Goal: Task Accomplishment & Management: Complete application form

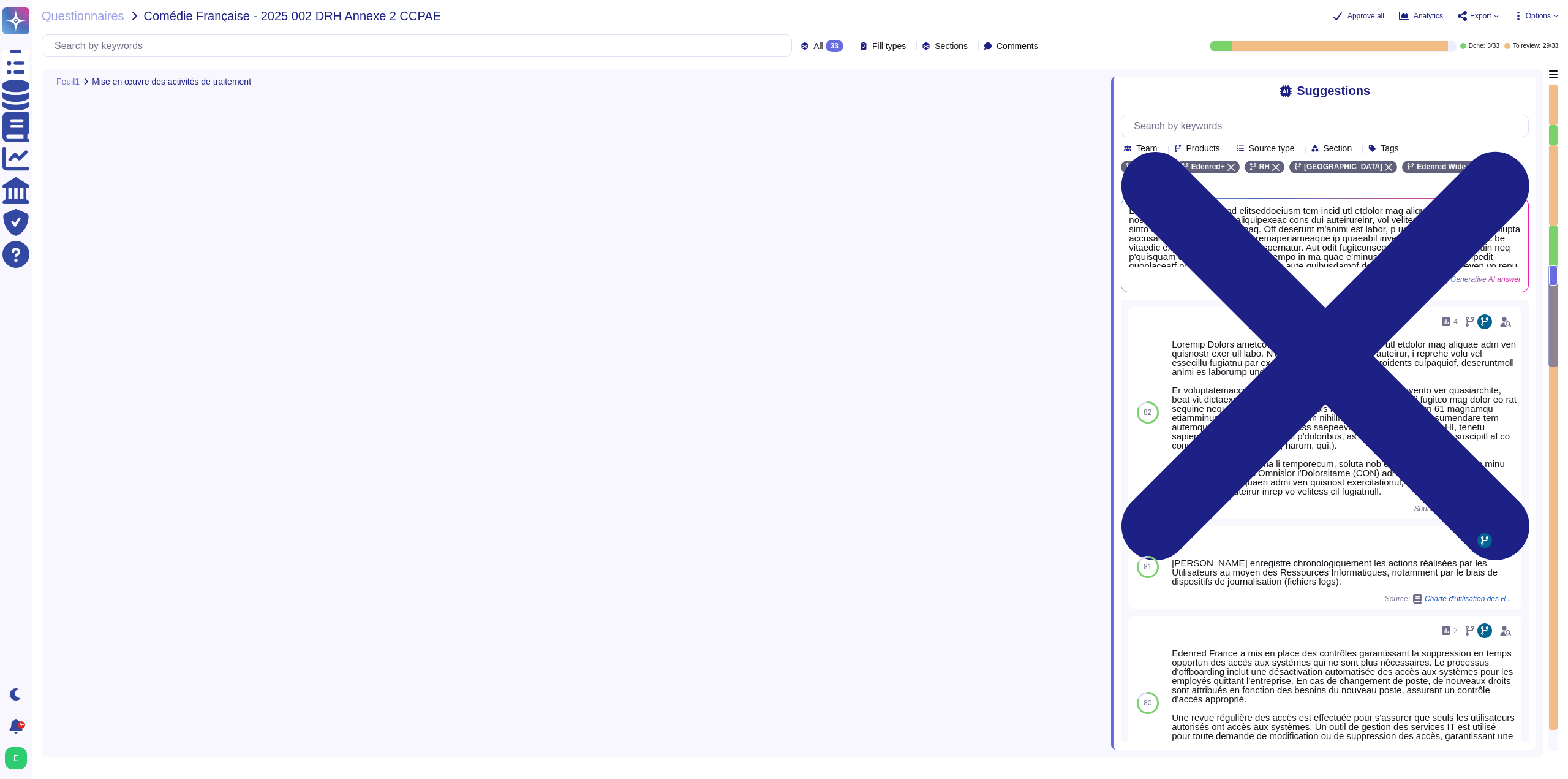
type textarea "Loremip Dolors ametco ad elitseddoeiusm tem incid utl etdolor mag aliquae, admi…"
type textarea "Edenred France recourt à plusieurs sous-traitants dans le cadre du traitement d…"
type textarea "Non, il ne s'agit pas de sous-traitants ultérieurs."
type textarea "Oui, les contrats conclus par [PERSON_NAME] prennent en compte les exigences RG…"
type textarea "Edenred France s'assure que tous les sous-traitants de ses fournisseurs de solu…"
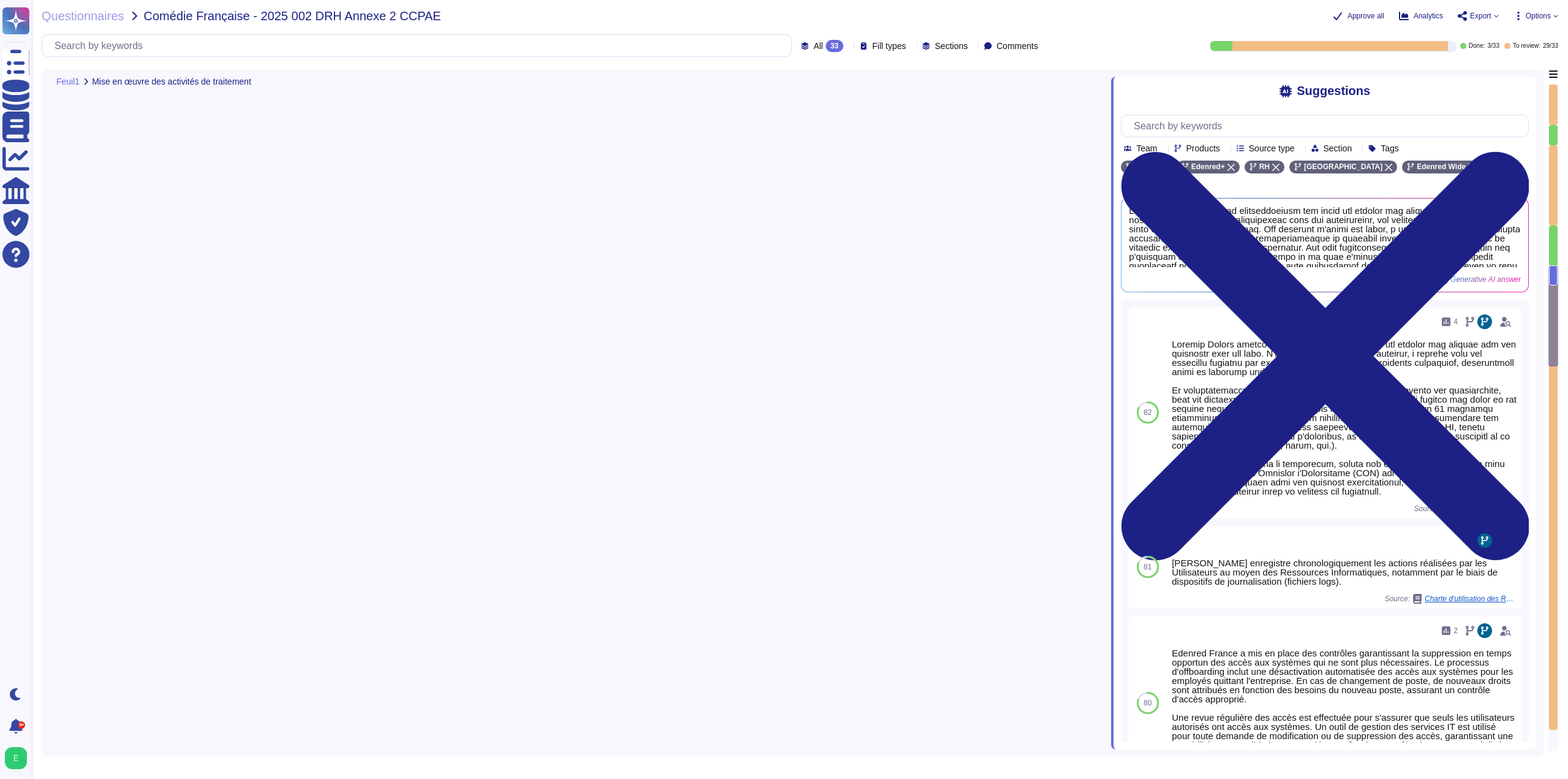
type textarea "L'ipsumdolors ame consect adipiscingel seddoeiu tem Incidid Utlabo etd ma aliqu…"
type textarea "Les données confiées par la Comédie-Française seront stockées chez les hébergeu…"
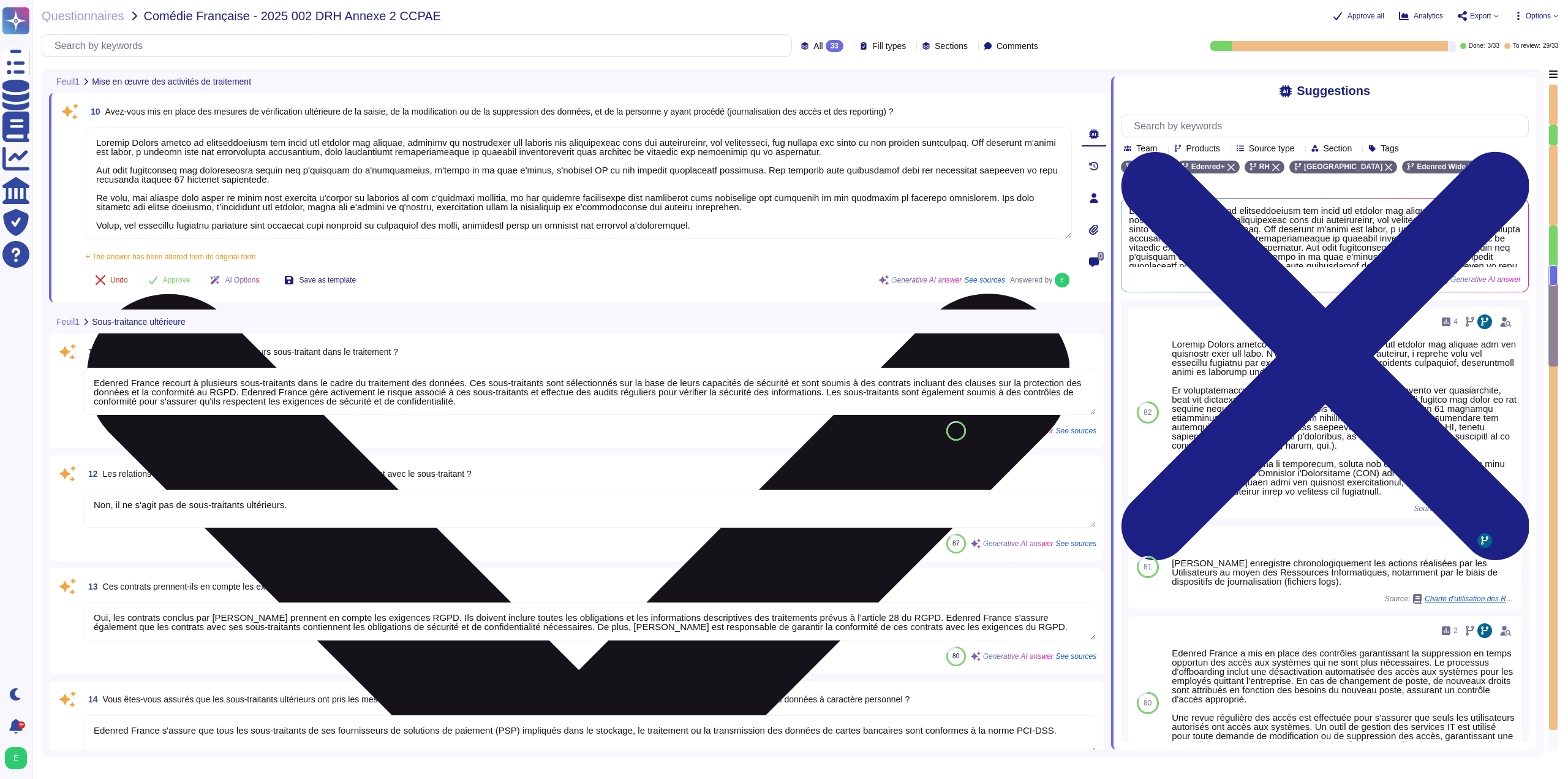
scroll to position [1, 0]
drag, startPoint x: 703, startPoint y: 228, endPoint x: 466, endPoint y: 213, distance: 237.5
click at [466, 213] on textarea at bounding box center [578, 183] width 986 height 111
click at [466, 220] on textarea at bounding box center [578, 183] width 986 height 111
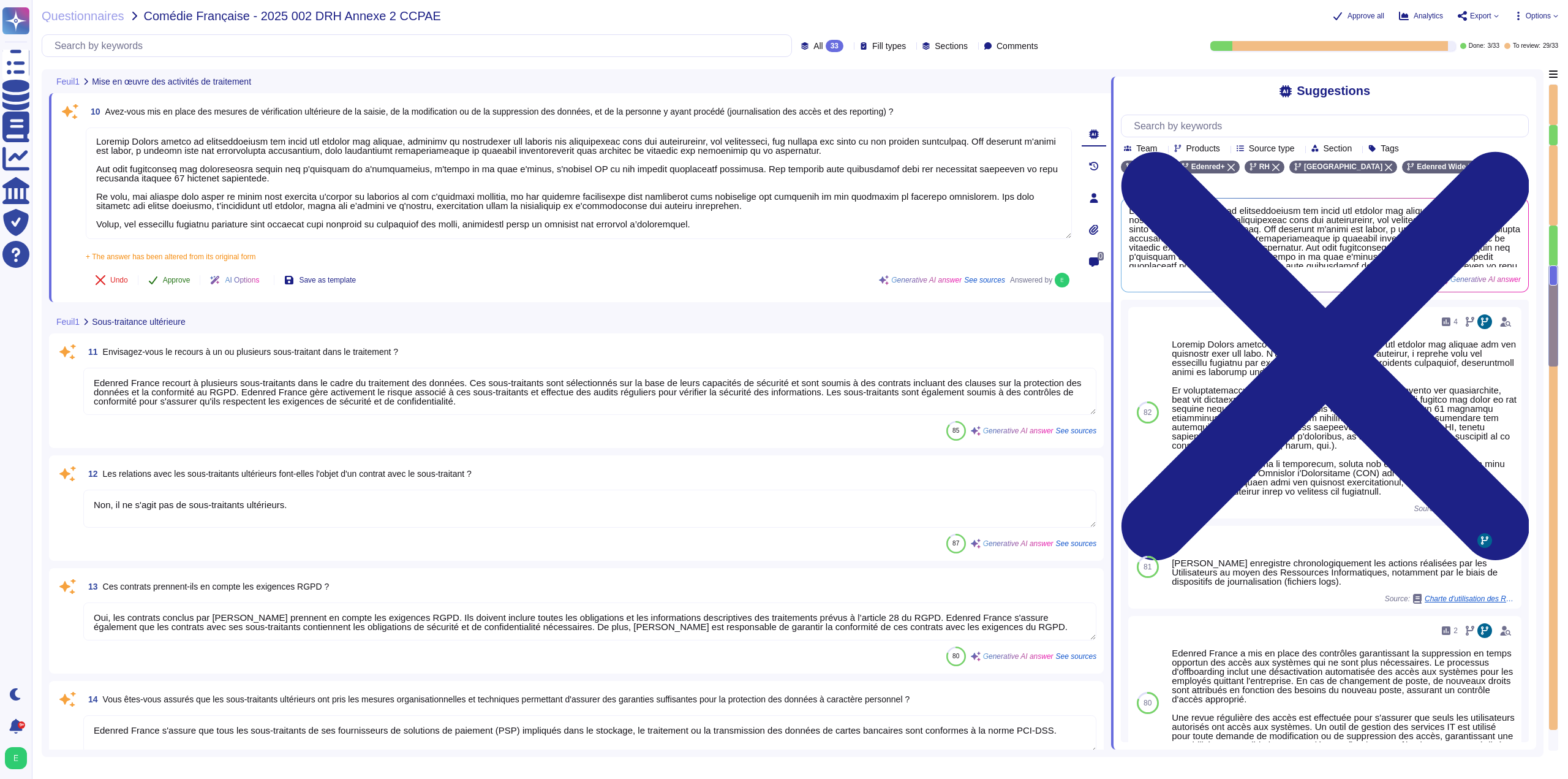
click at [179, 280] on span "Approve" at bounding box center [177, 280] width 27 height 7
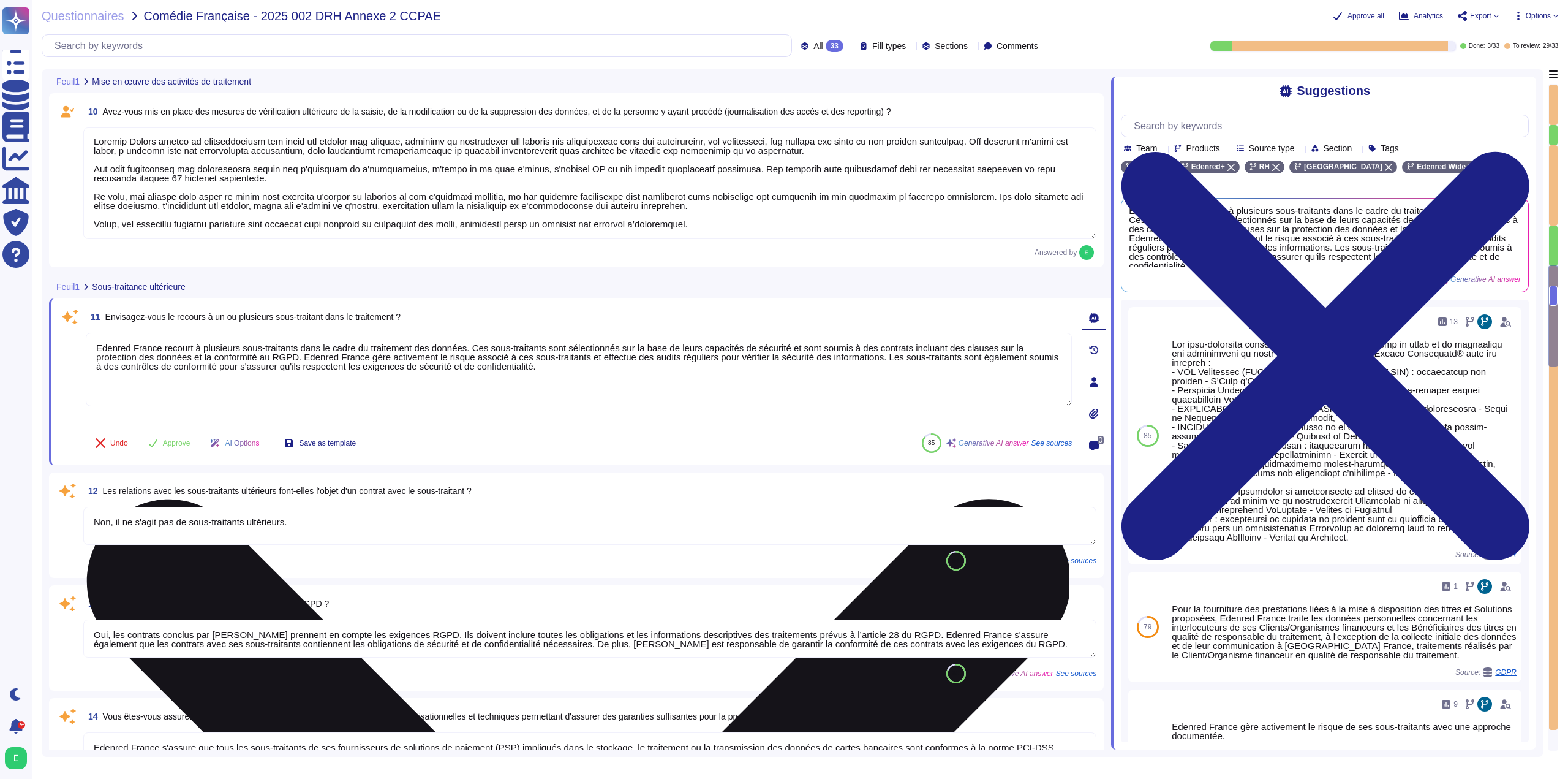
type textarea "Les données confiées par la Comédie-Française seront stockées chez les hébergeu…"
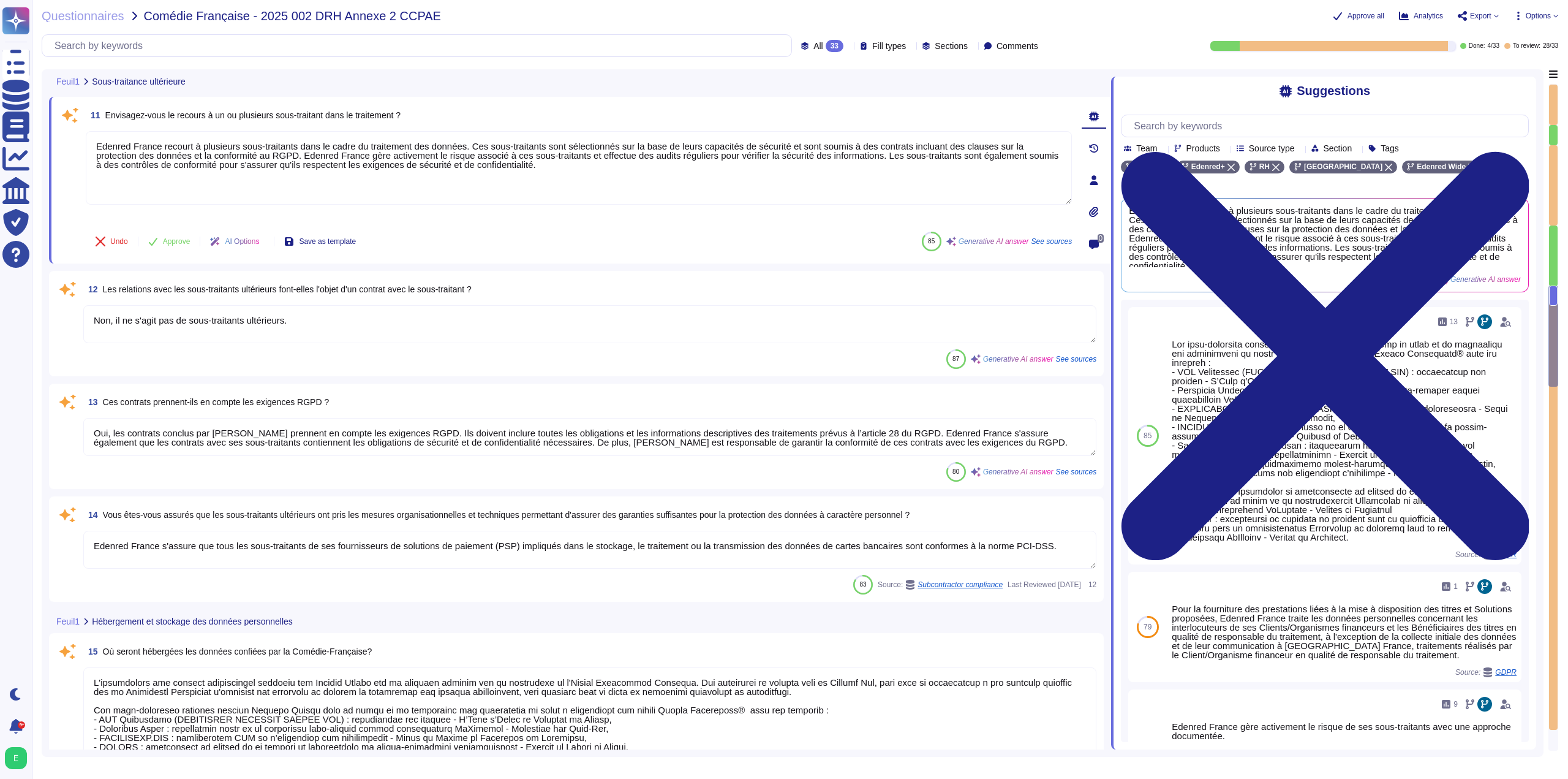
scroll to position [1394, 0]
type textarea "Oui, les hébergeurs sont certifiés ISO 27001. Edenred France héberge ses soluti…"
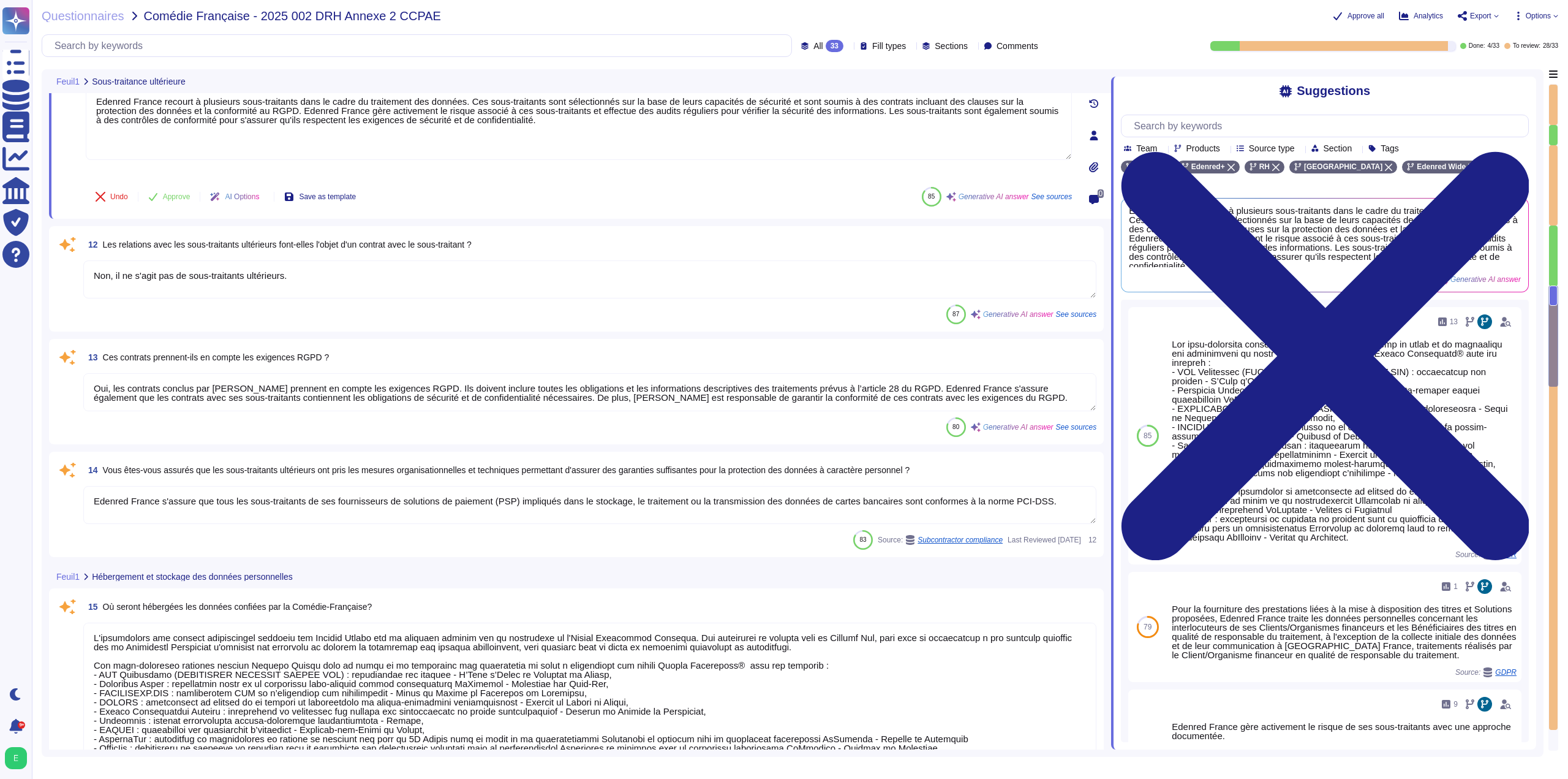
type textarea "Notre organisation n'est pas accréditée selon une norme de l'industrie telle qu…"
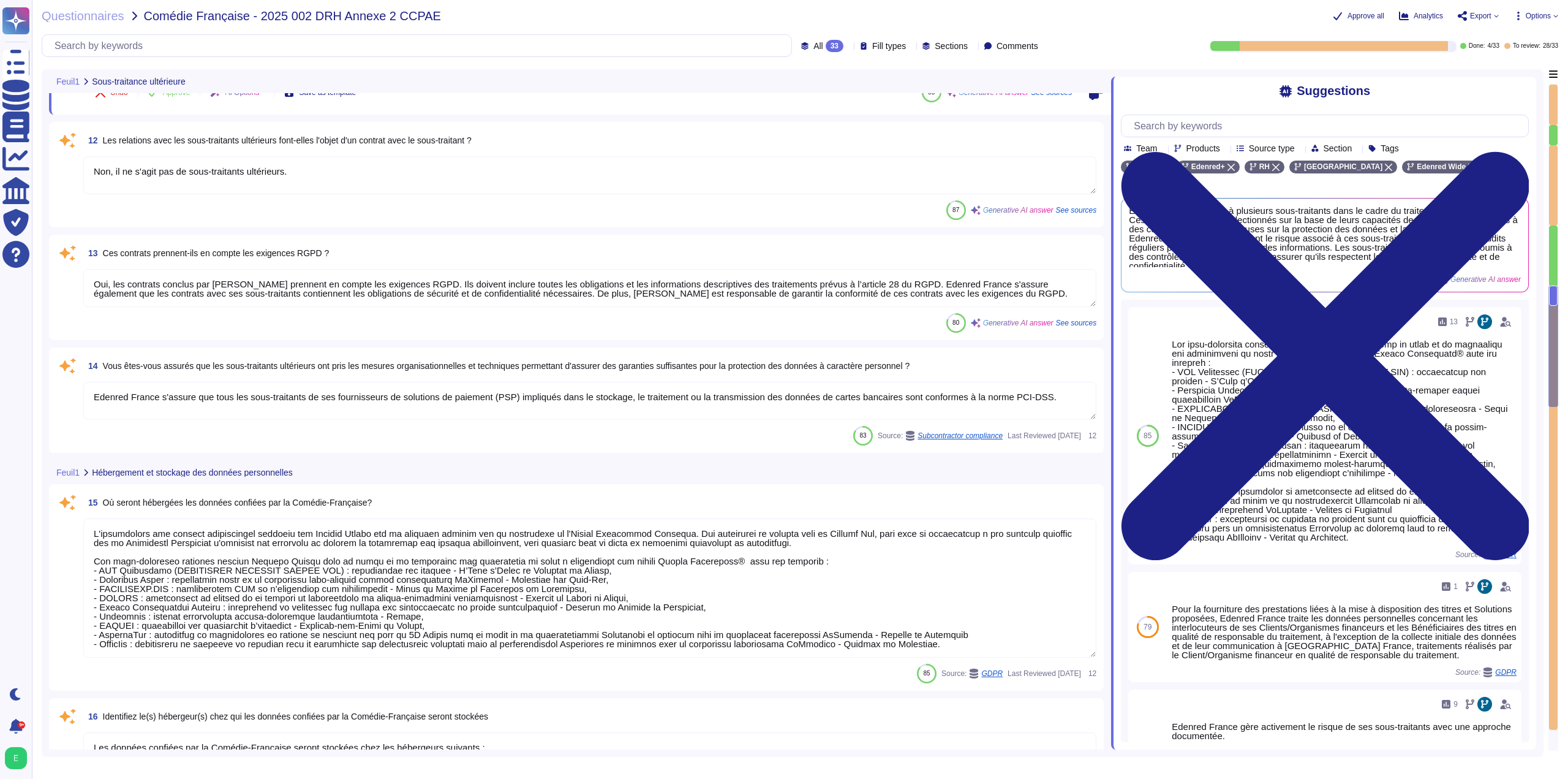
scroll to position [1577, 0]
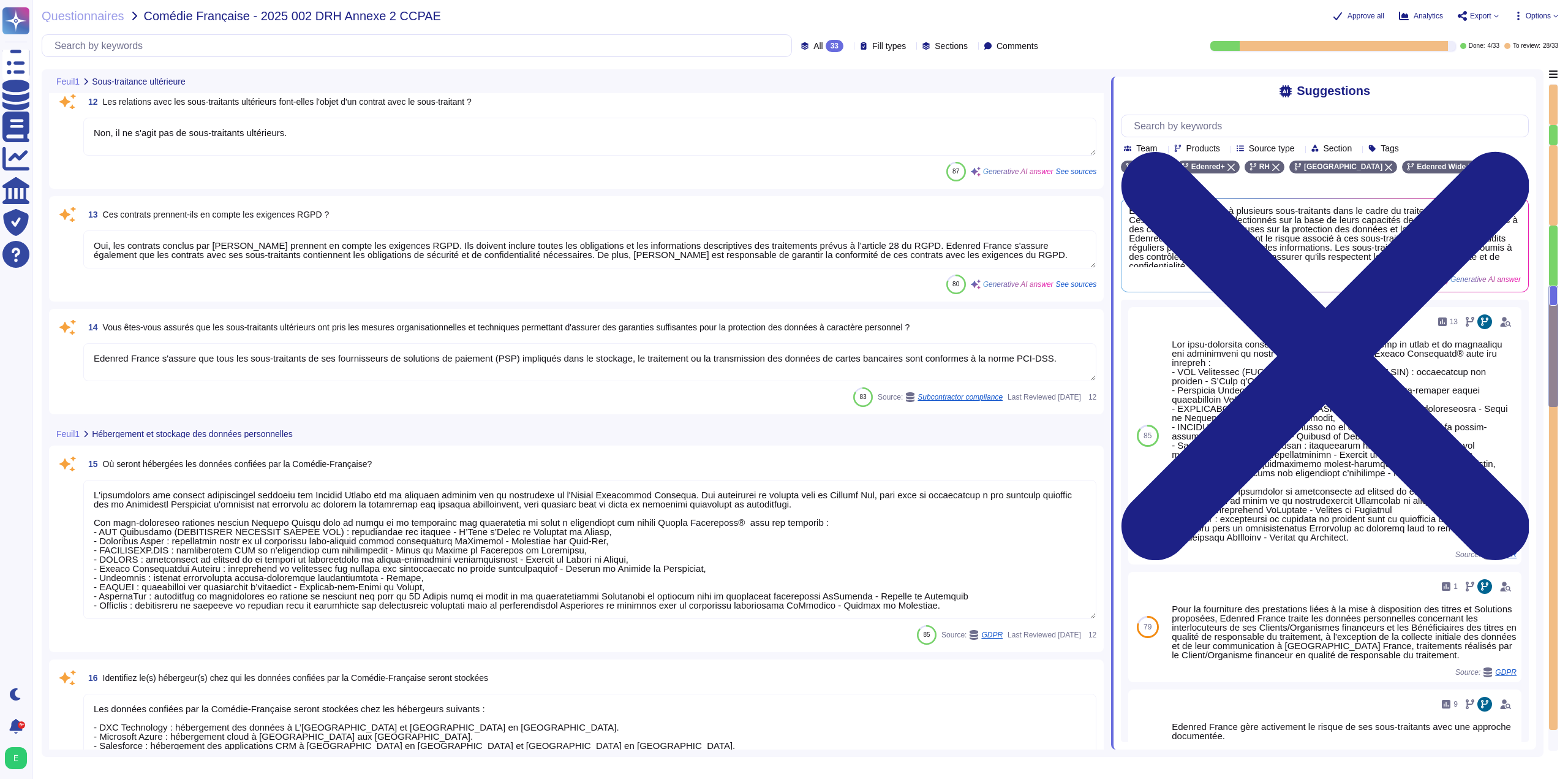
type textarea "Edenred France a mis en place une politique de conservation des données conform…"
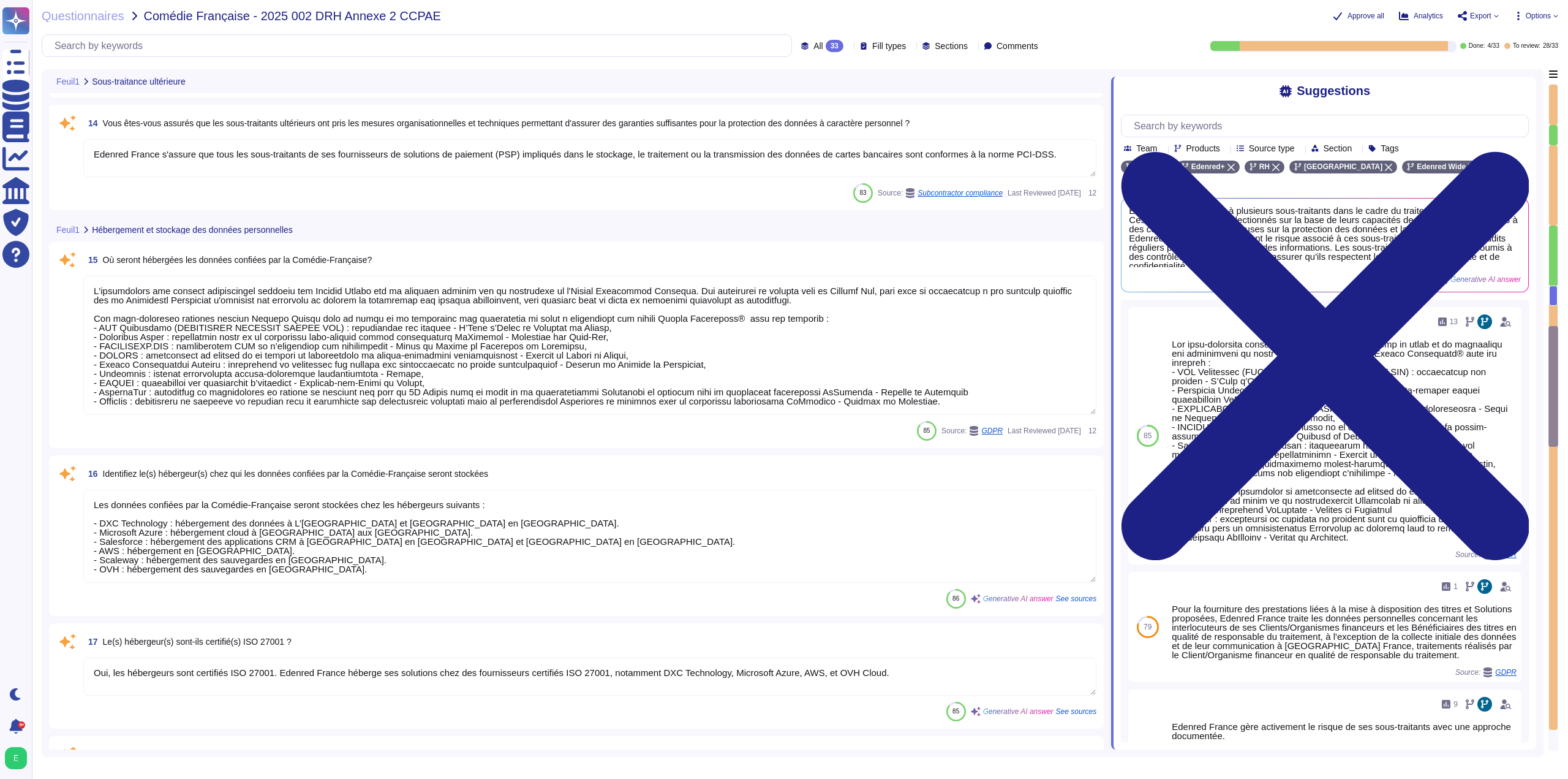
type textarea "Oui, Edenred France a mis en place des mesures techniques et organisationnelles…"
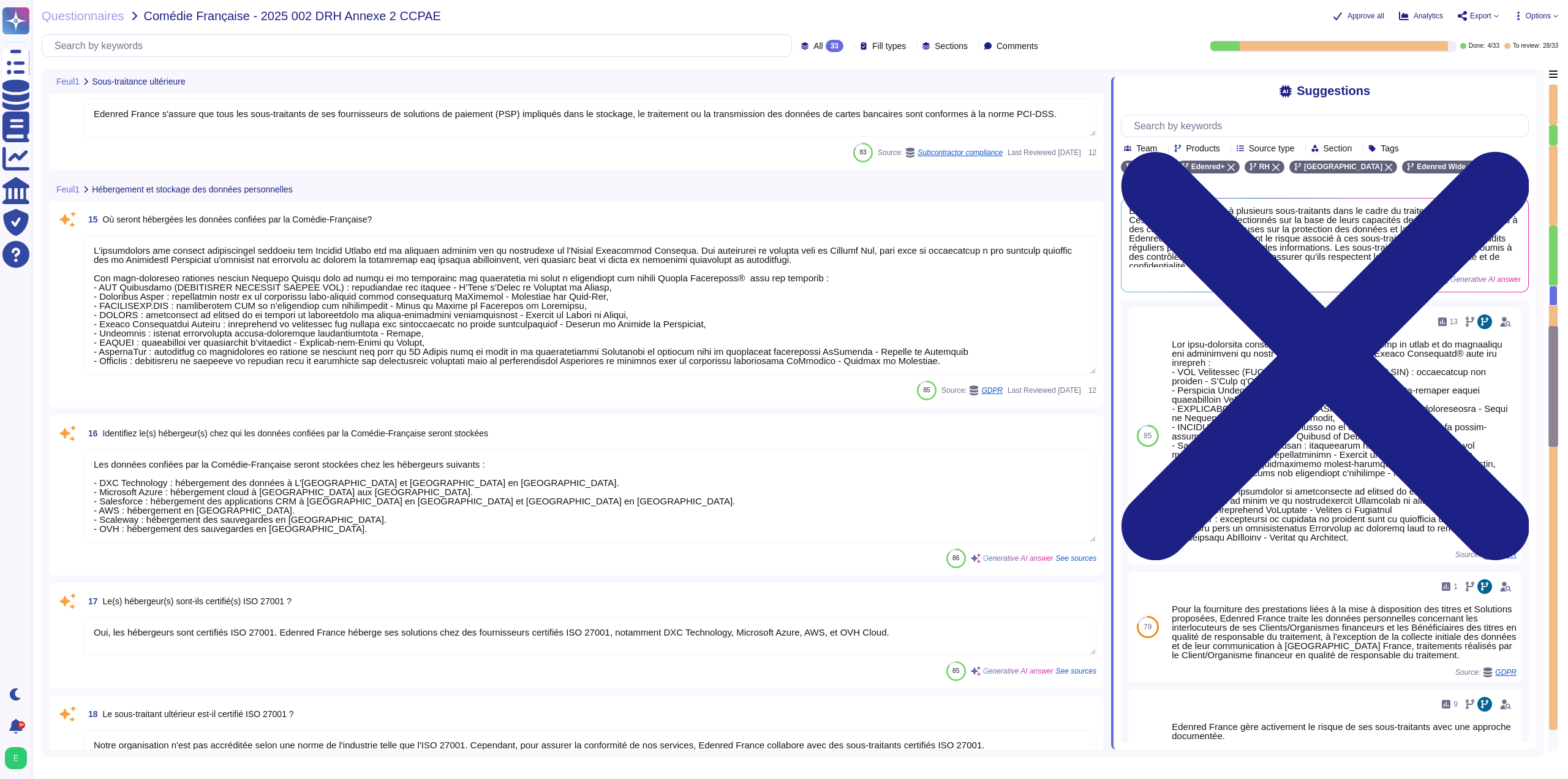
scroll to position [1822, 0]
click at [578, 337] on textarea at bounding box center [590, 304] width 1013 height 139
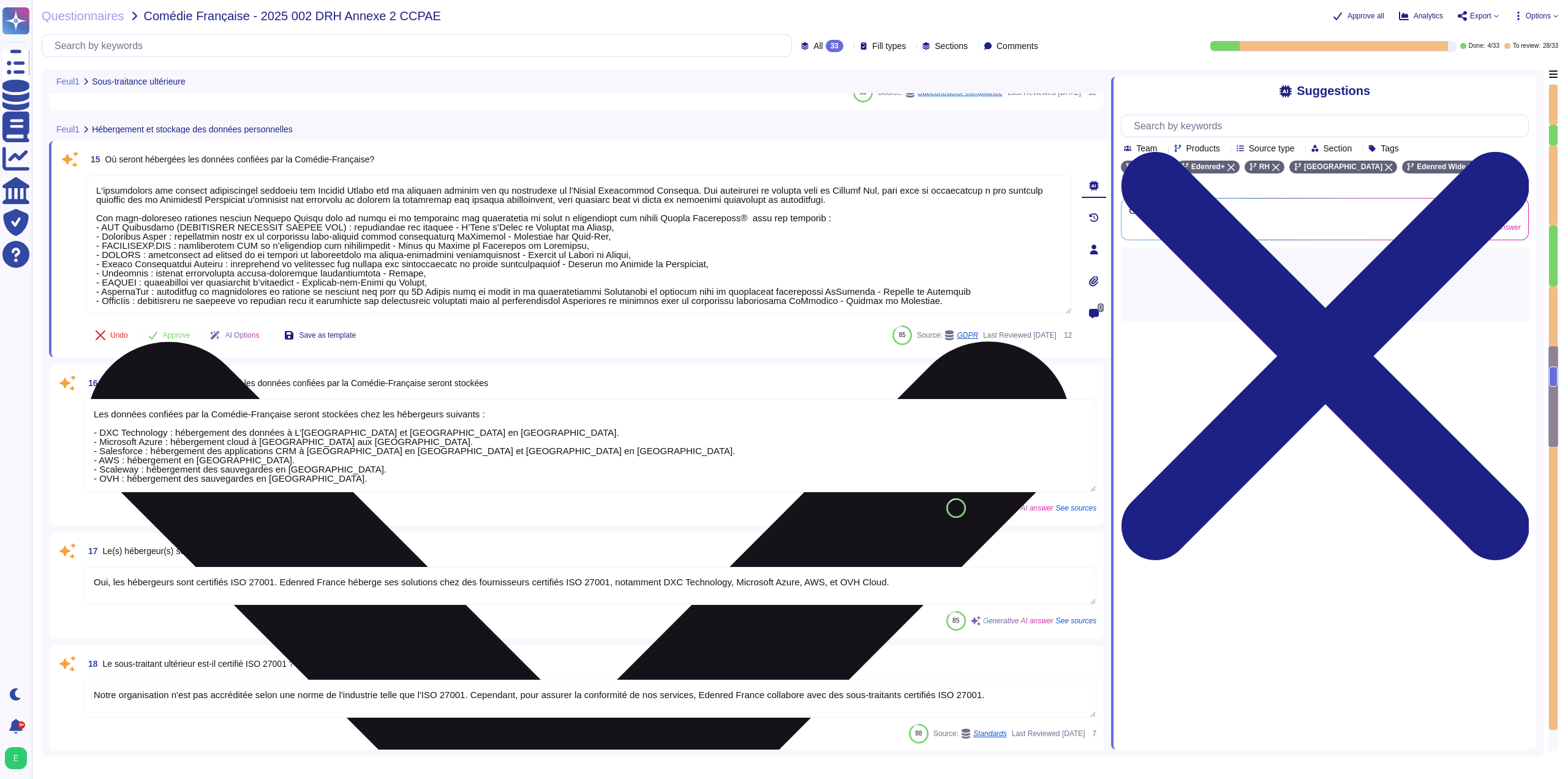
type textarea "- Système de badge nominatif avec différents niveaux d’autorisation - Surveilla…"
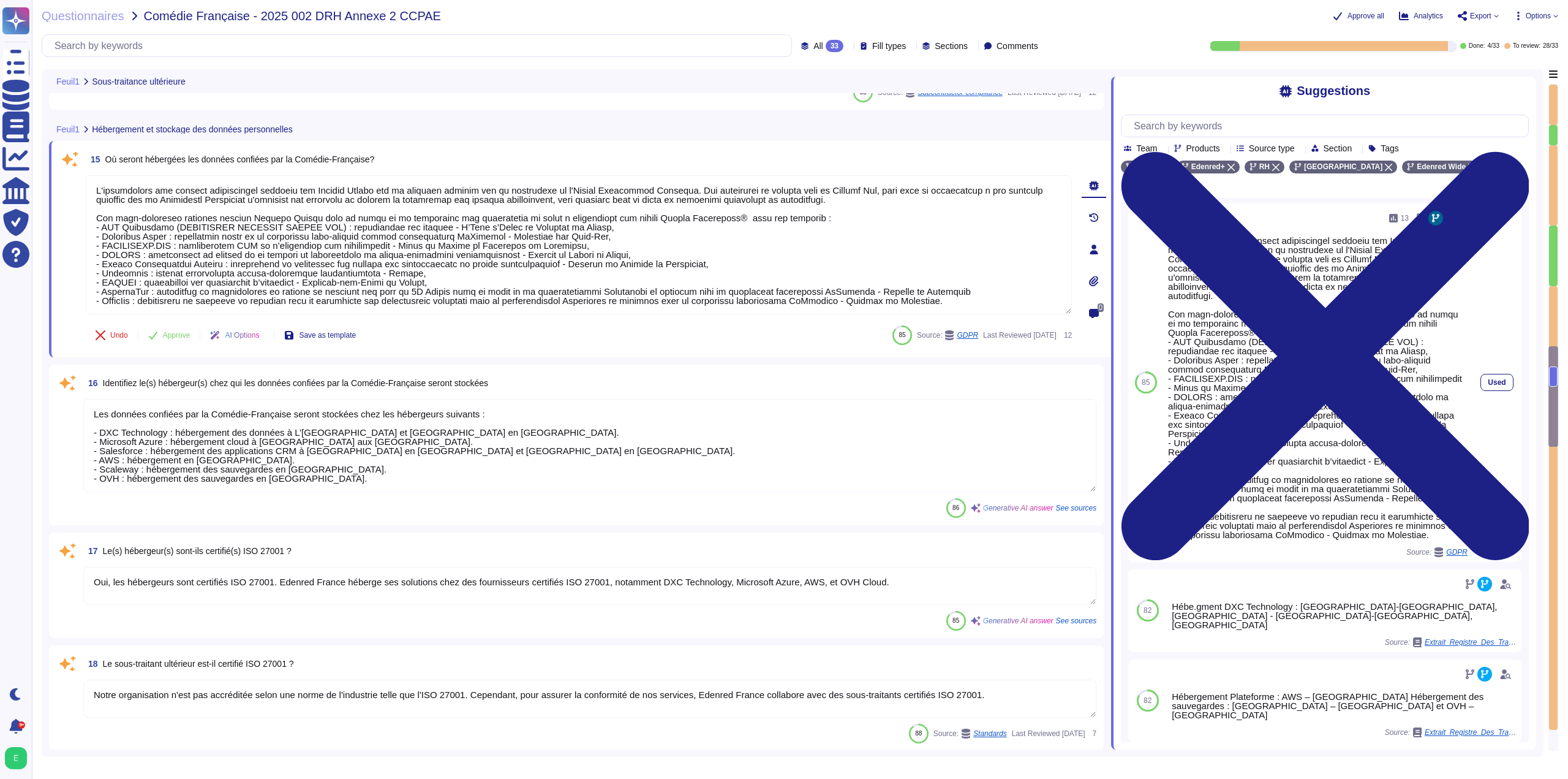
scroll to position [0, 0]
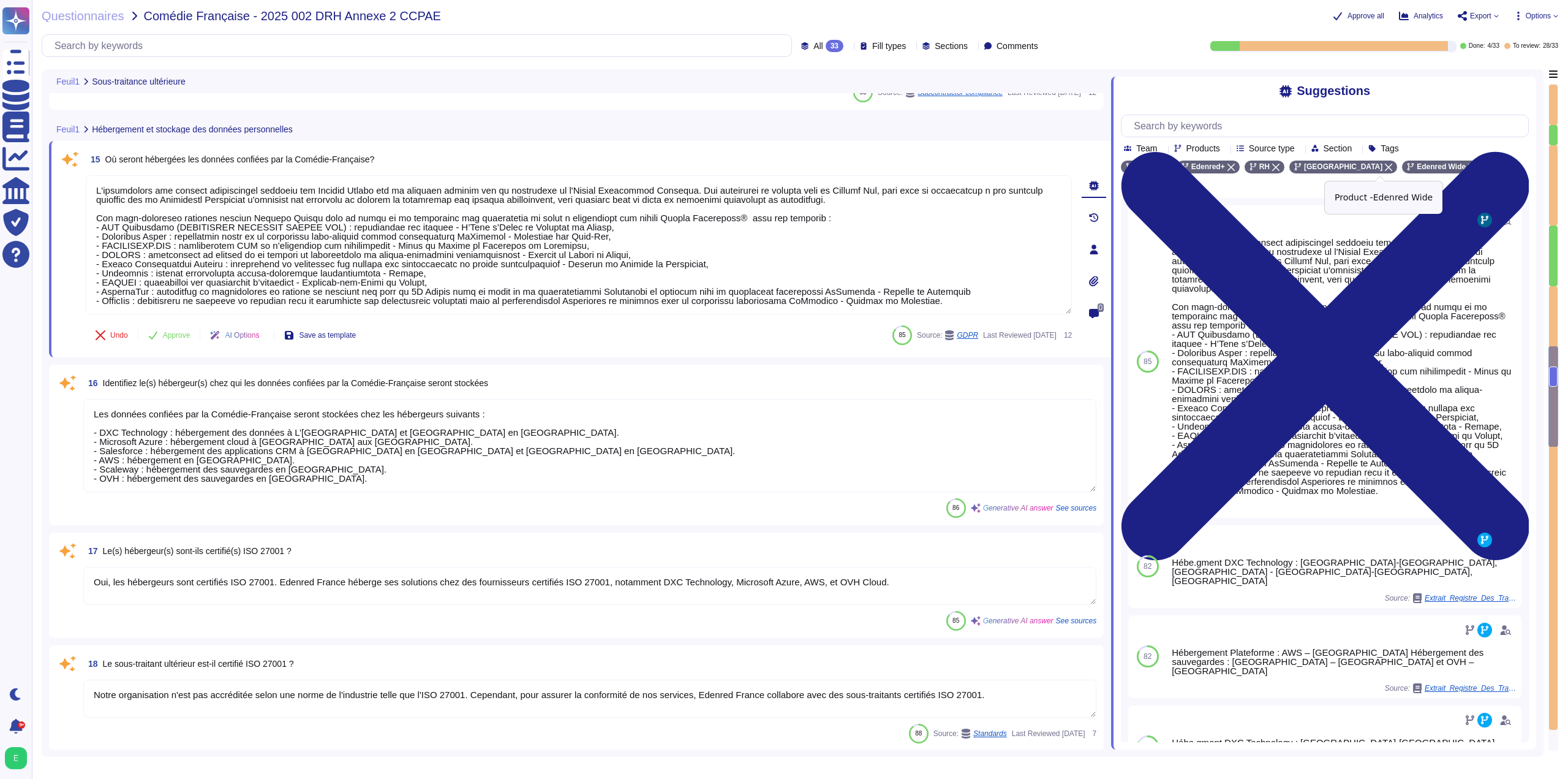
click at [1468, 167] on icon at bounding box center [1472, 167] width 7 height 7
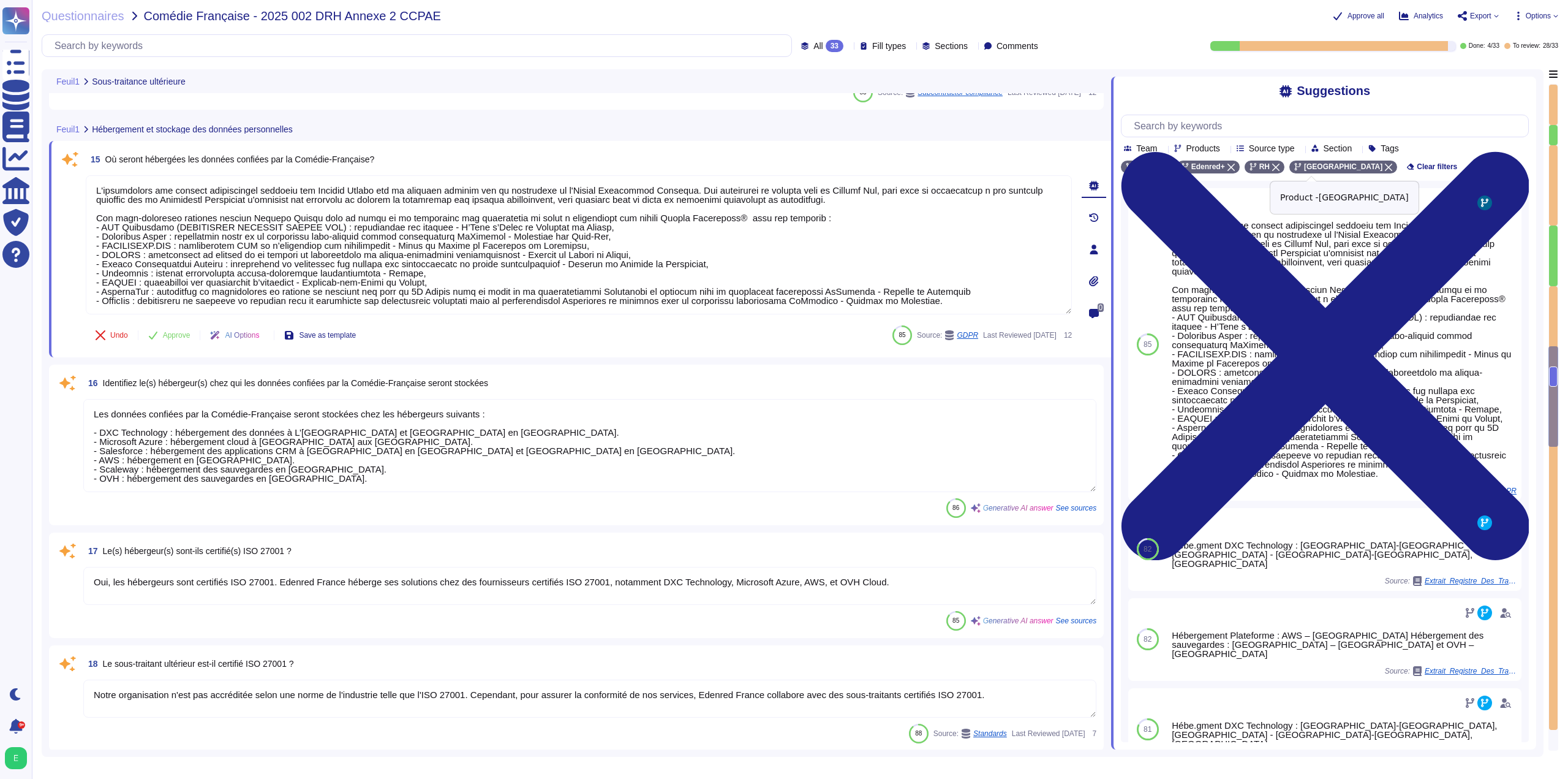
click at [1385, 167] on icon at bounding box center [1389, 167] width 7 height 7
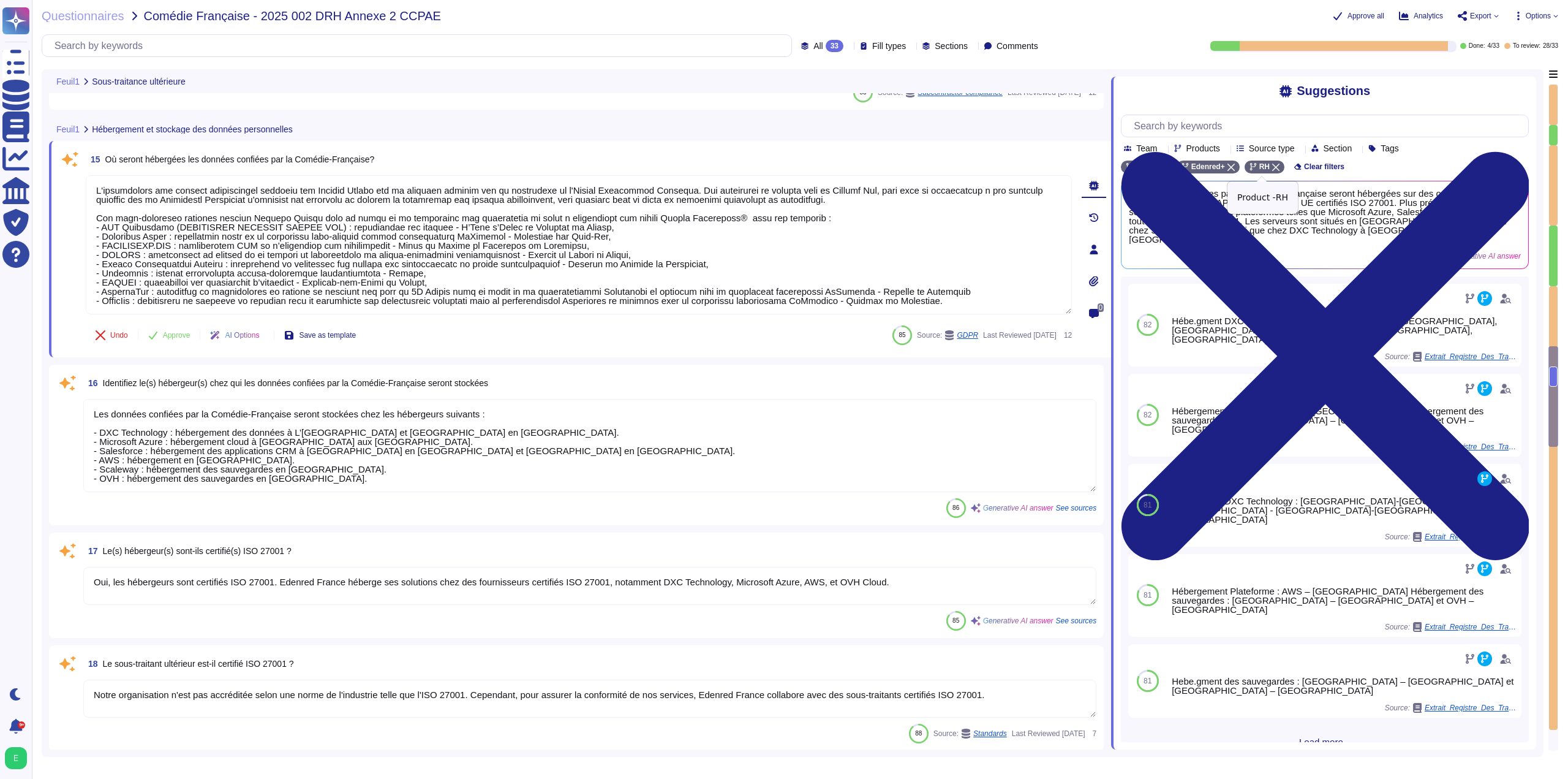
click at [1273, 169] on icon at bounding box center [1276, 167] width 7 height 7
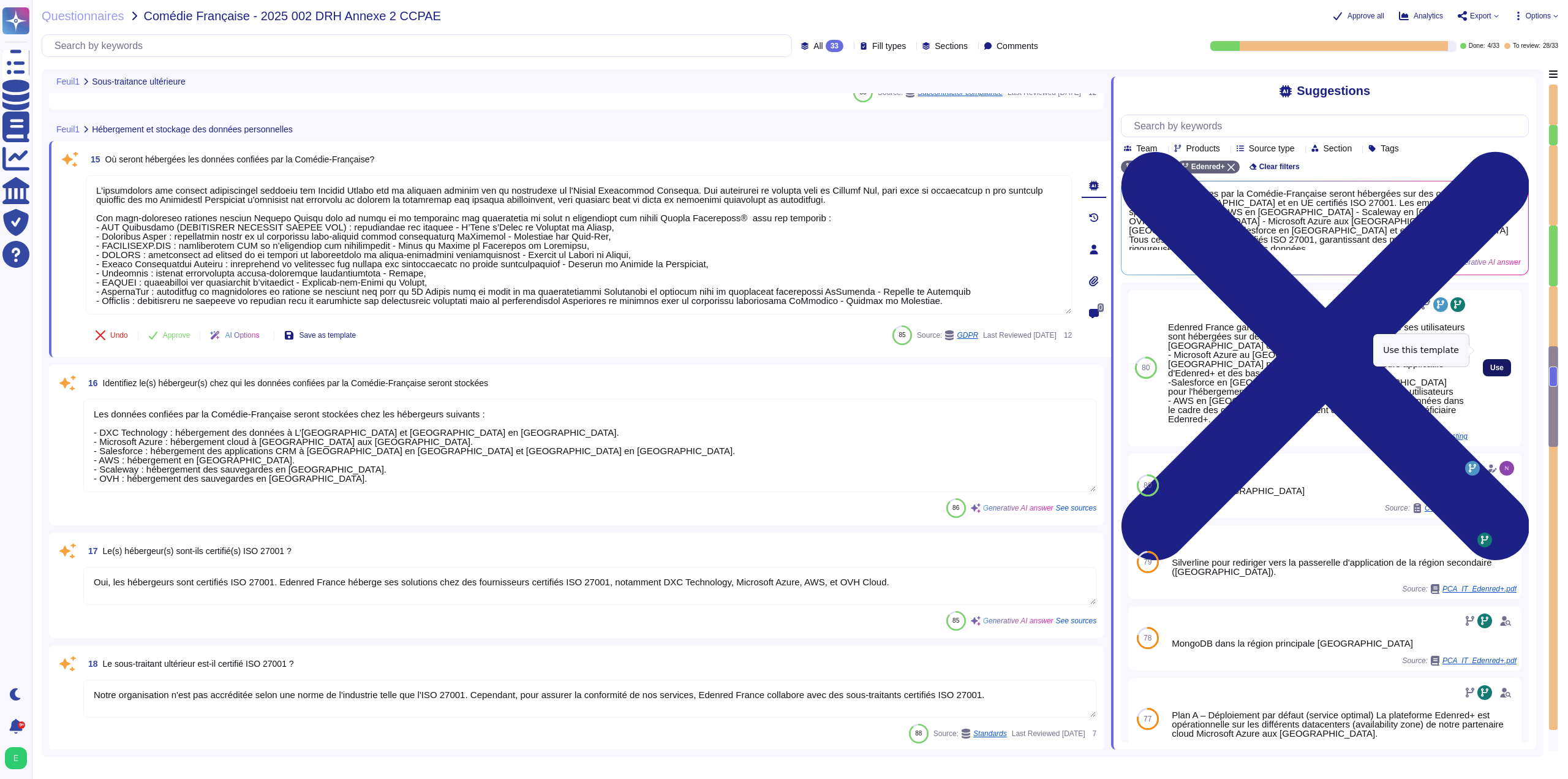
click at [1490, 364] on span "Use" at bounding box center [1497, 368] width 14 height 7
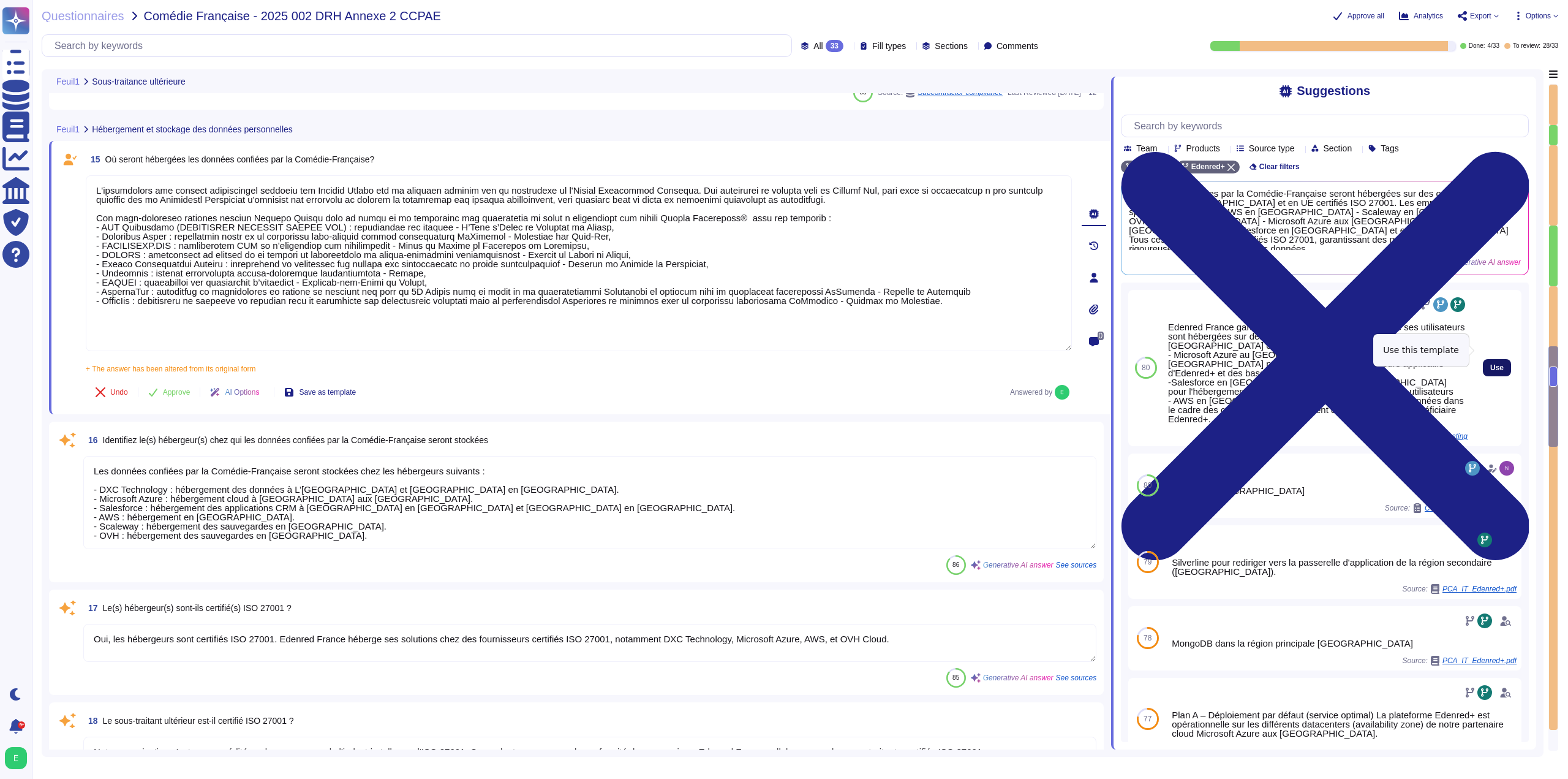
click at [1490, 364] on span "Use" at bounding box center [1497, 368] width 14 height 7
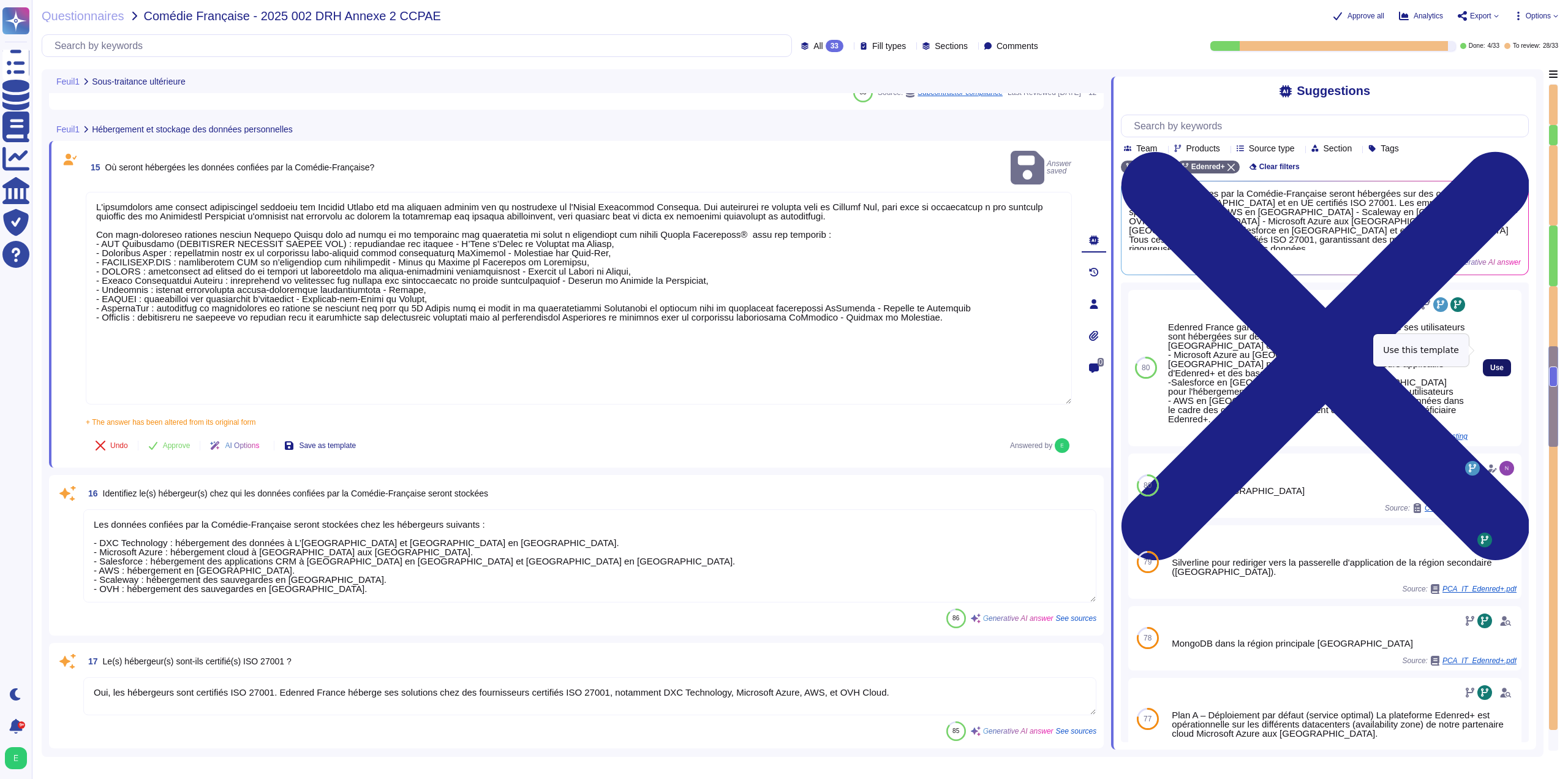
click at [1490, 364] on span "Use" at bounding box center [1497, 368] width 14 height 7
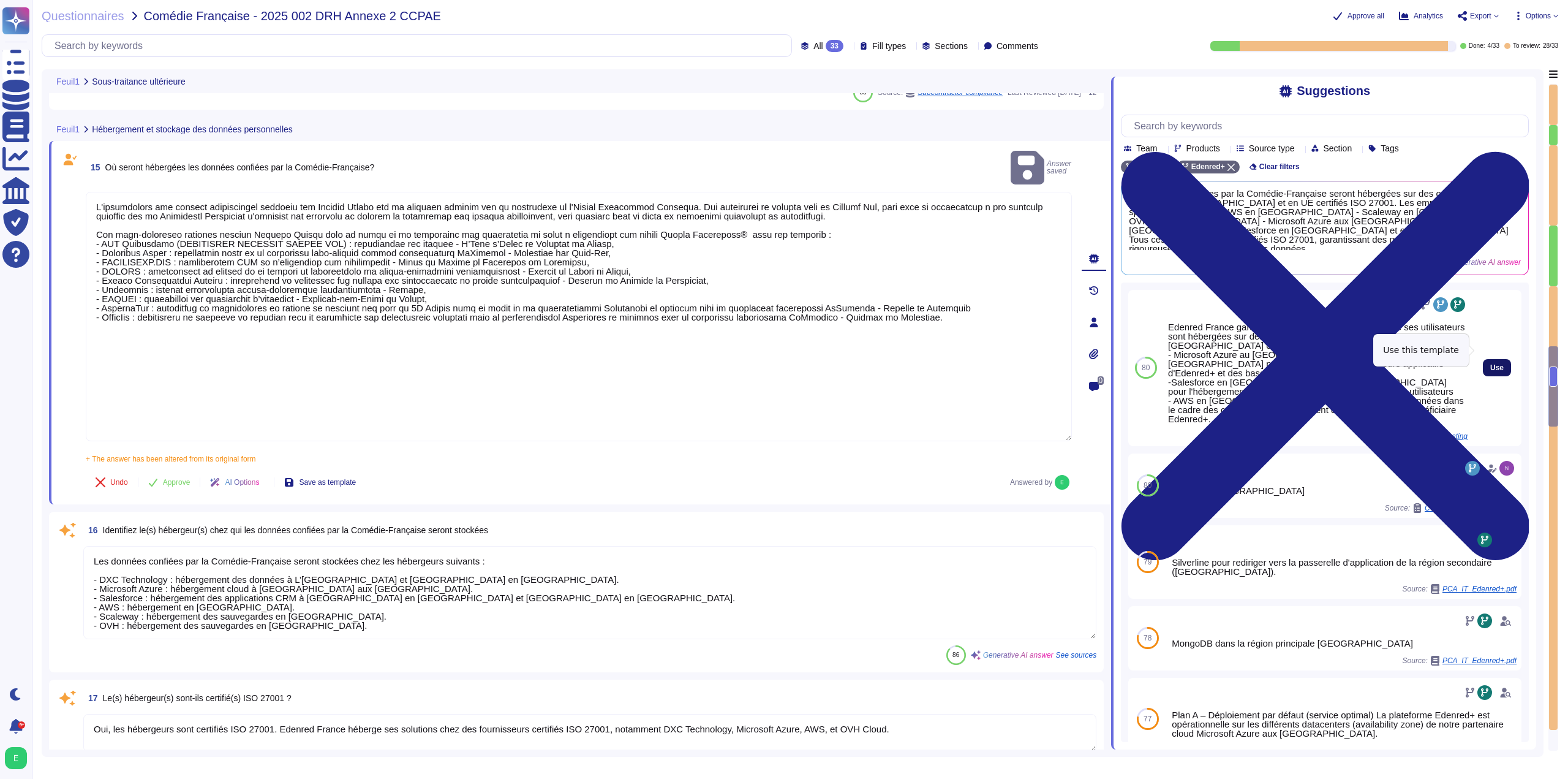
click at [1490, 364] on span "Use" at bounding box center [1497, 368] width 14 height 7
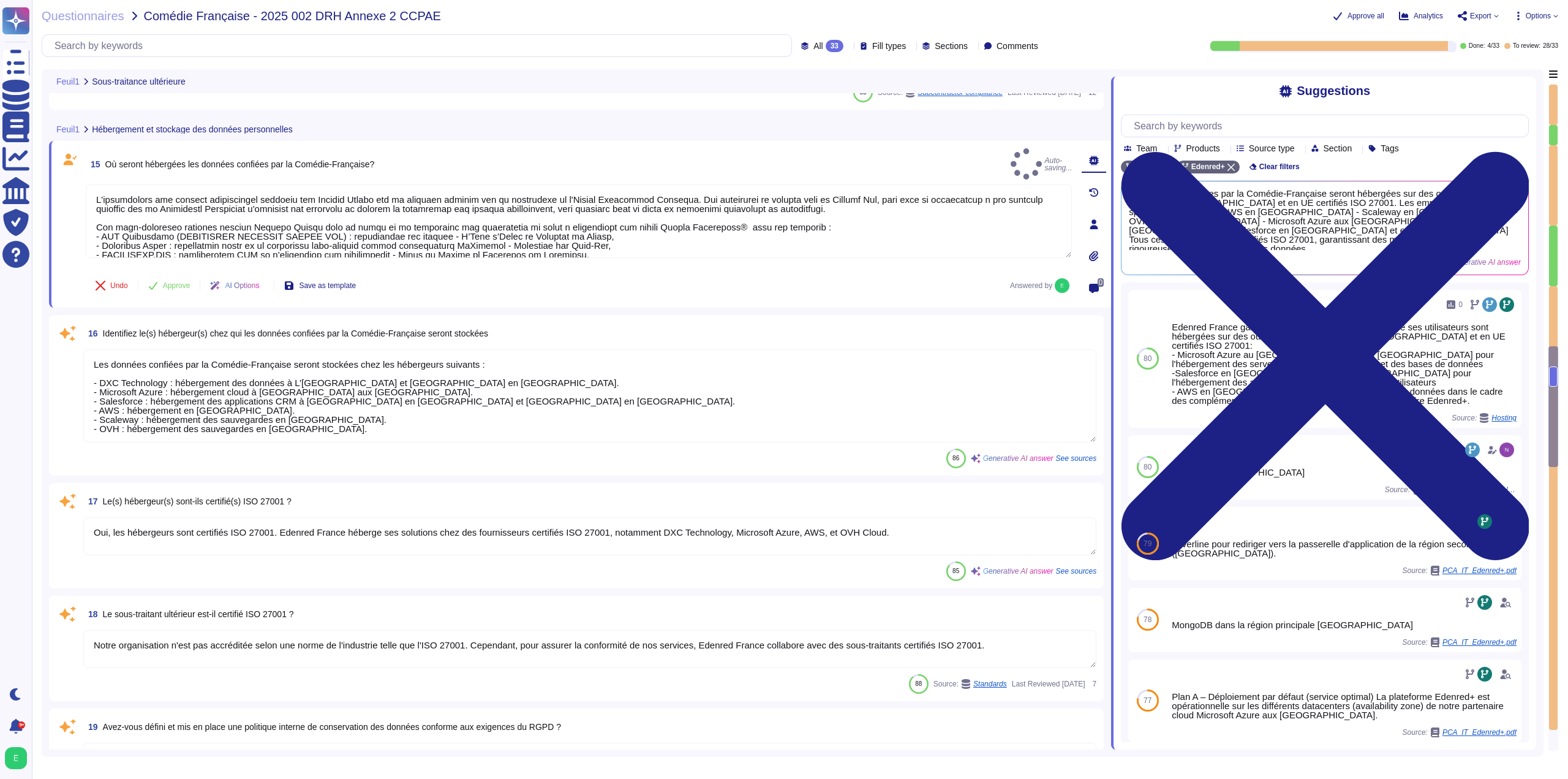
type textarea "Oui, Edenred France a mis en place des mesures techniques et organisationnelles…"
type textarea "- Système de badge nominatif avec différents niveaux d’autorisation - Surveilla…"
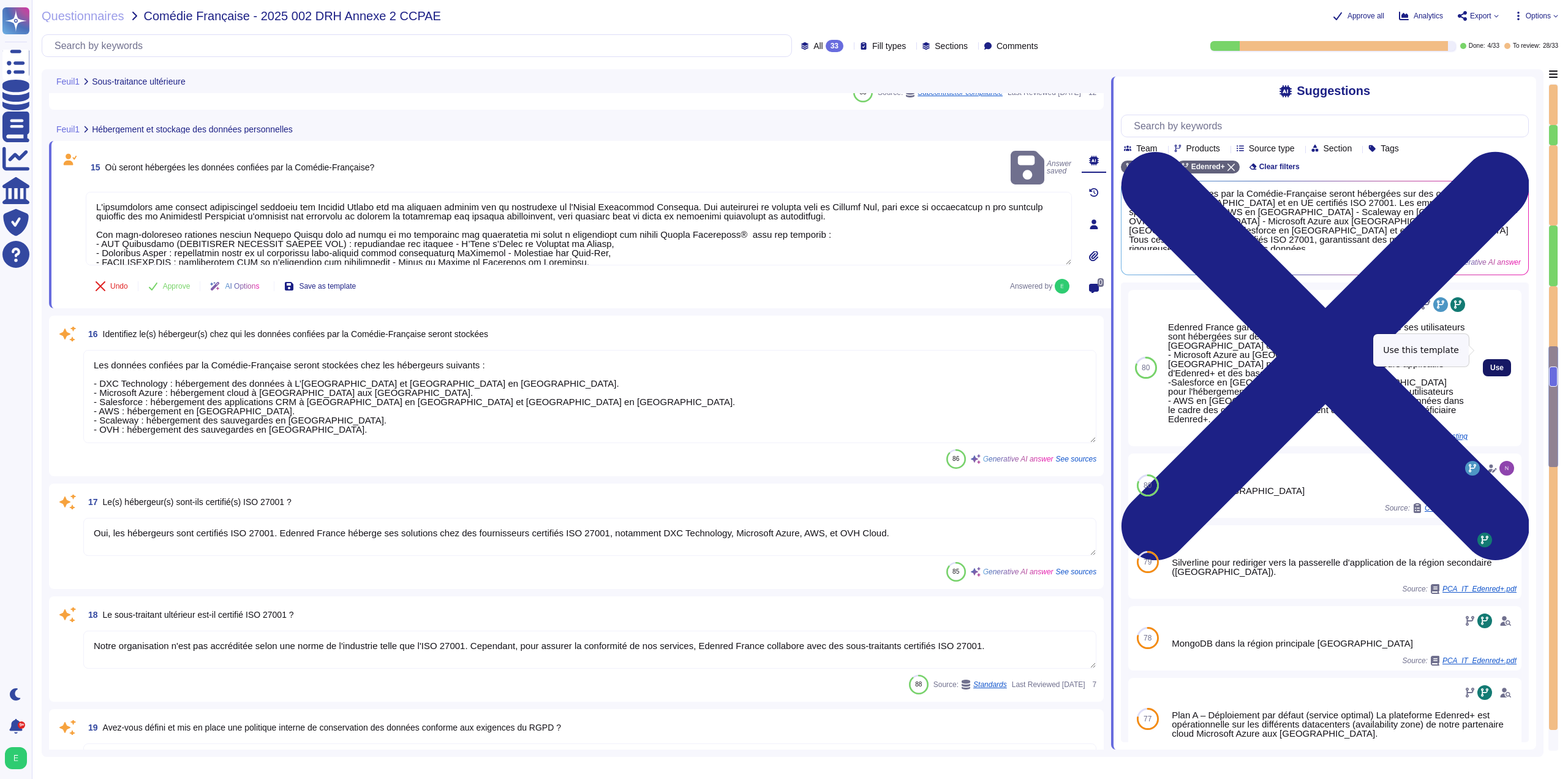
click at [1490, 364] on span "Use" at bounding box center [1497, 368] width 14 height 7
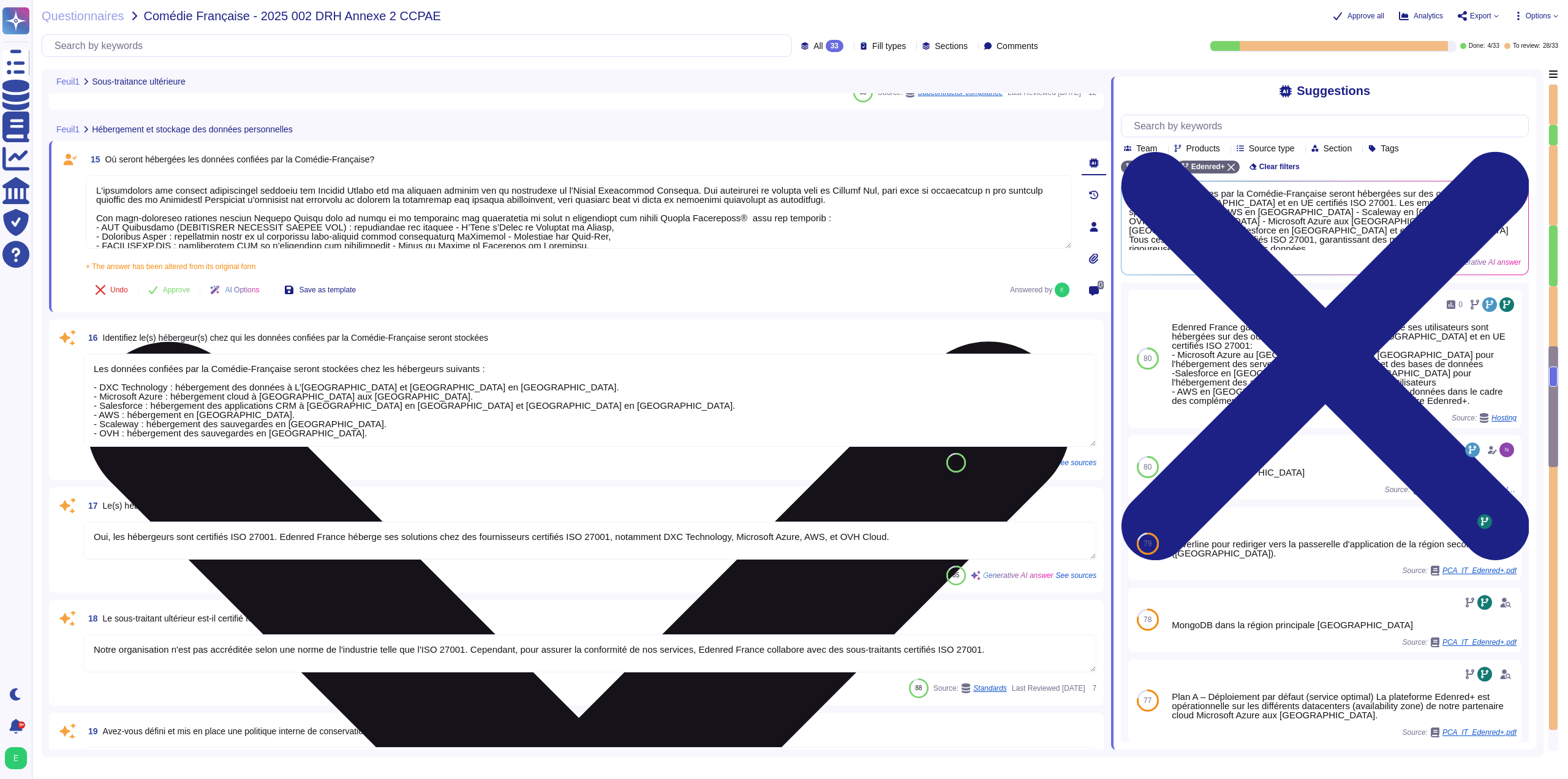
click at [300, 187] on textarea "Edenred France garantit que les données du CNRS et de ses utilisateurs sont héb…" at bounding box center [578, 212] width 986 height 73
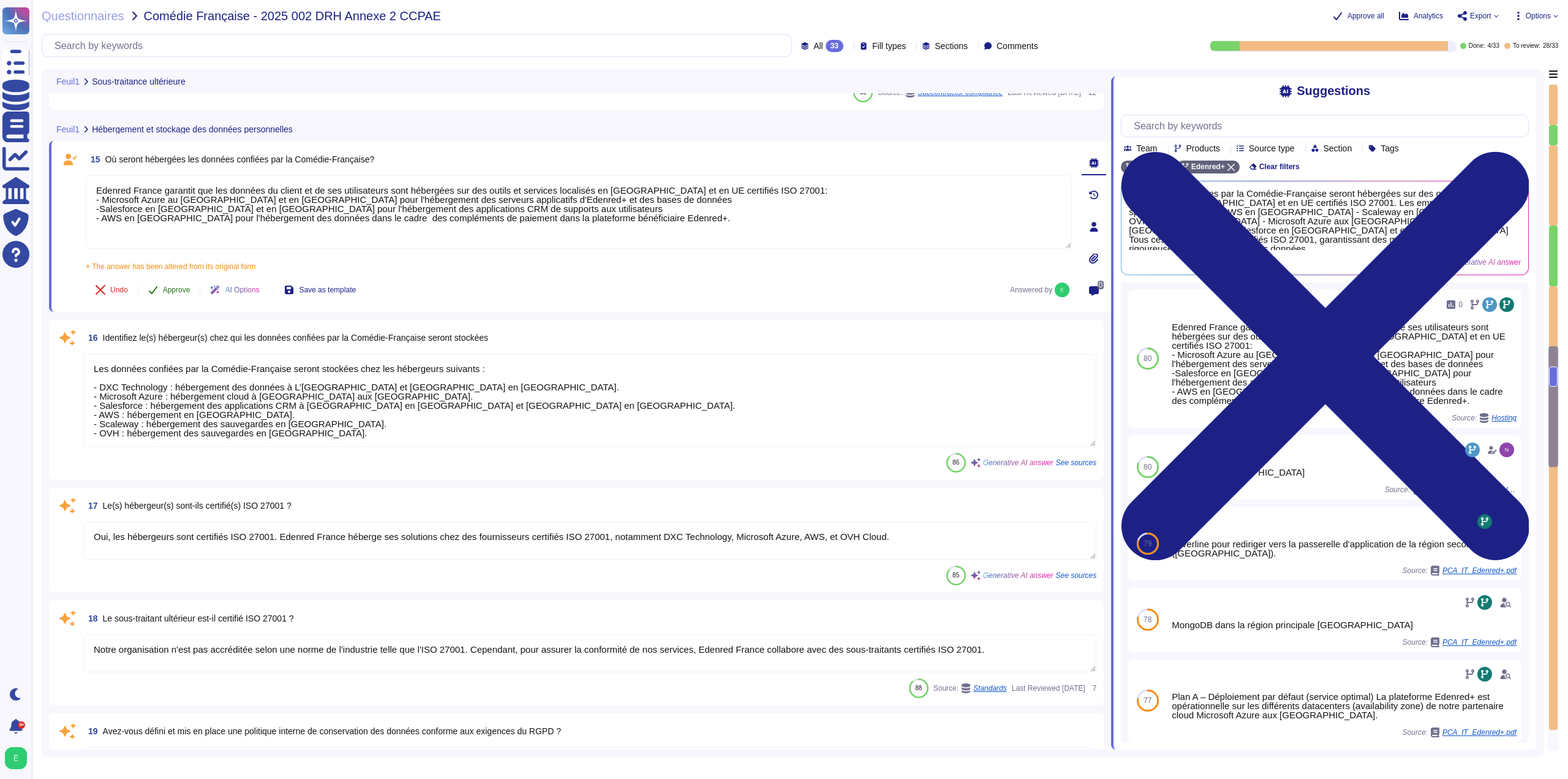
type textarea "Edenred France garantit que les données du client et de ses utilisateurs sont h…"
click at [164, 289] on span "Approve" at bounding box center [177, 290] width 27 height 7
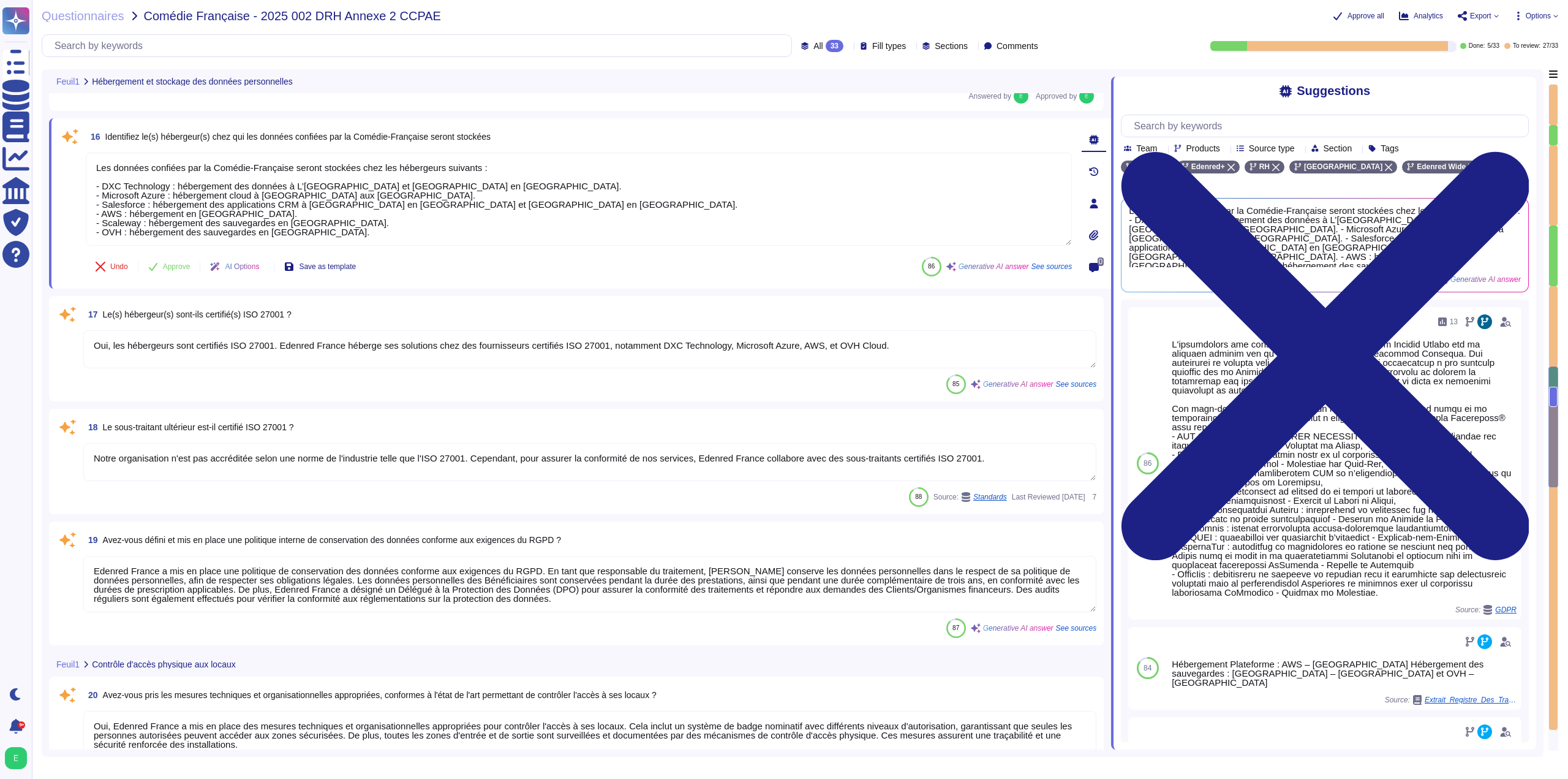
type textarea "Edenred France a mis en place des mesures techniques et organisationnelles appr…"
type textarea "Edenred France a mis en place plusieurs mesures pour contrôler l'accès aux inst…"
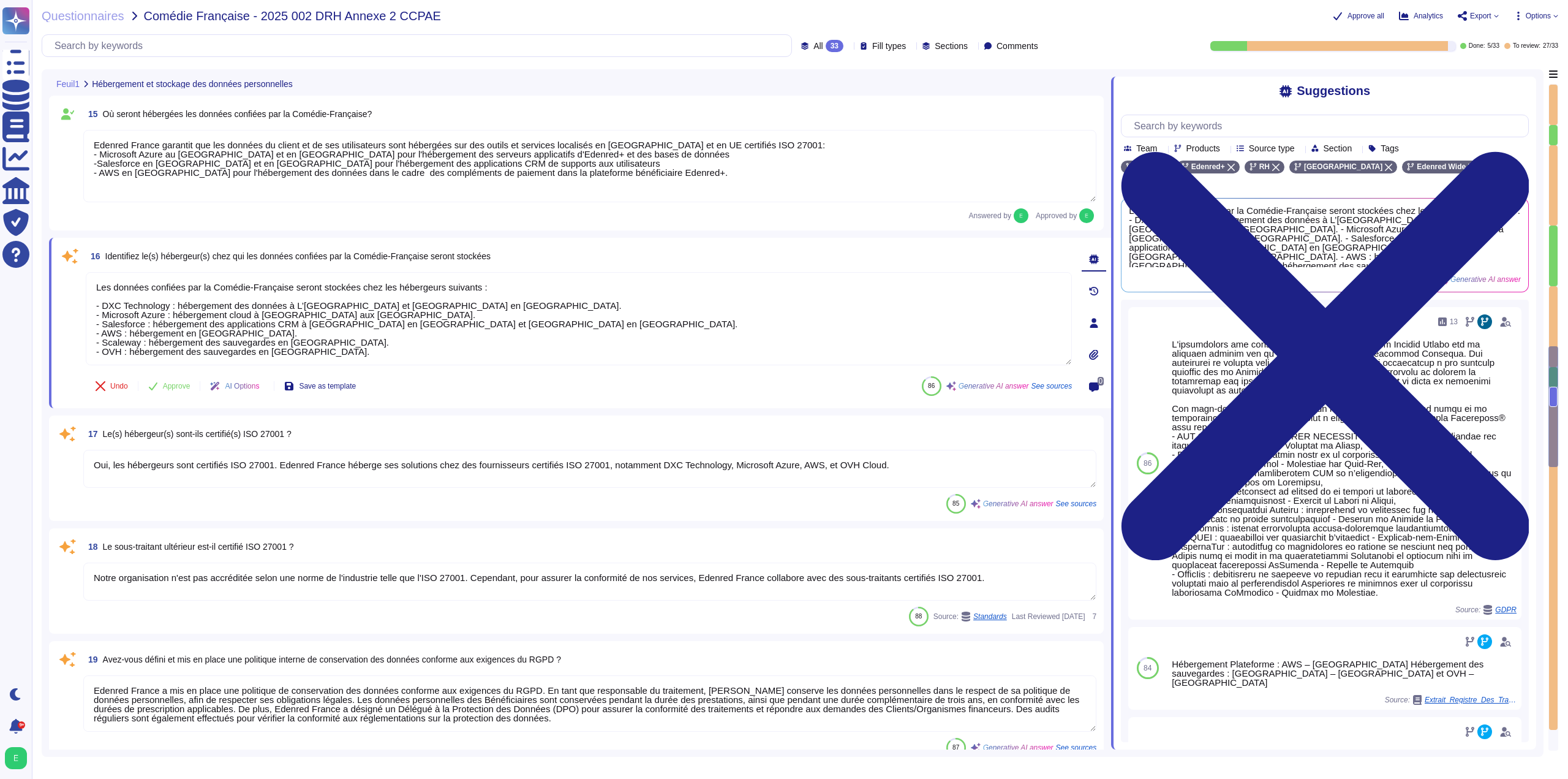
type textarea "Non, il ne s'agit pas de sous-traitants ultérieurs."
type textarea "Oui, les contrats conclus par [PERSON_NAME] prennent en compte les exigences RG…"
type textarea "Edenred France s'assure que tous les sous-traitants de ses fournisseurs de solu…"
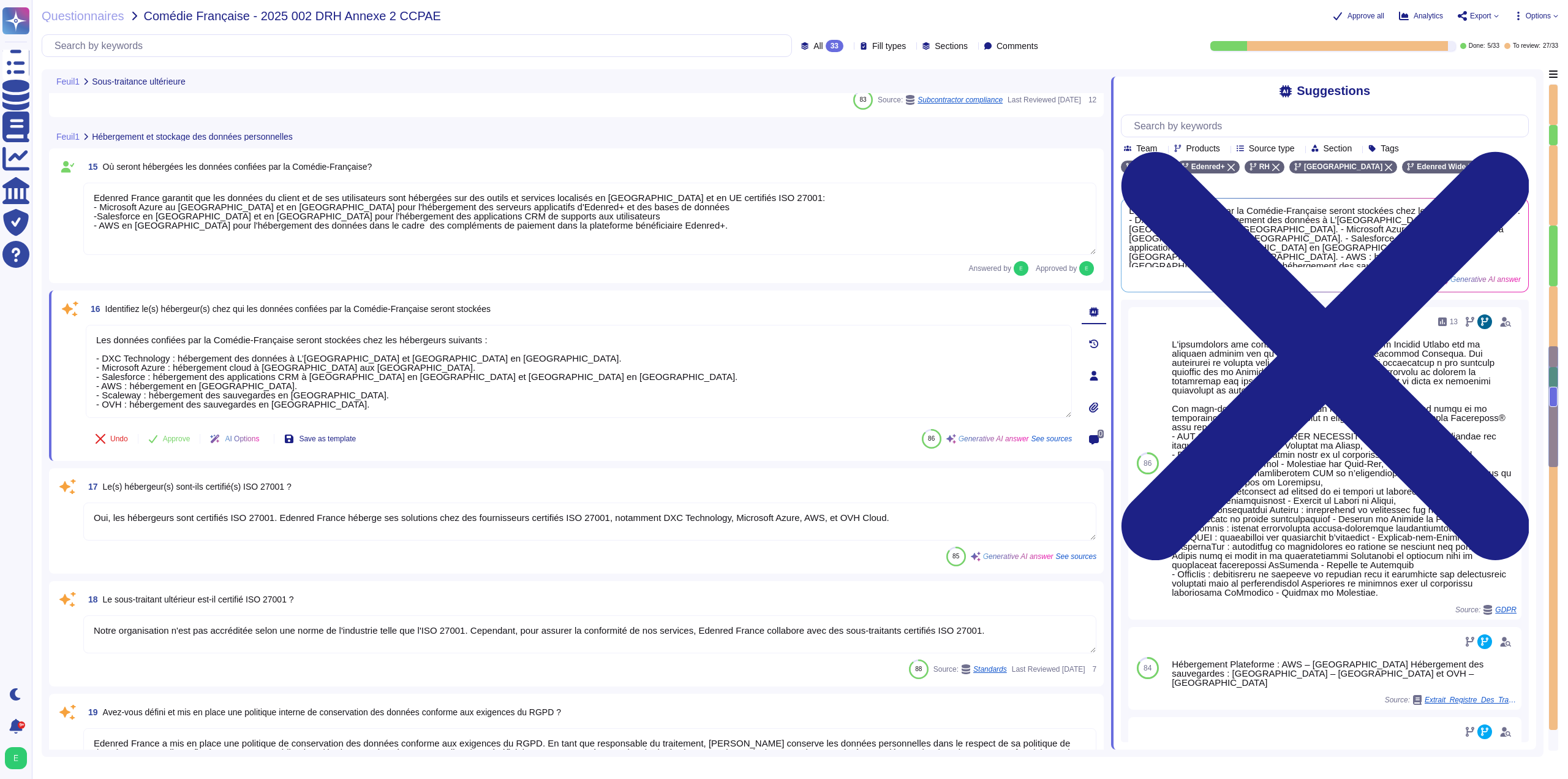
scroll to position [1799, 0]
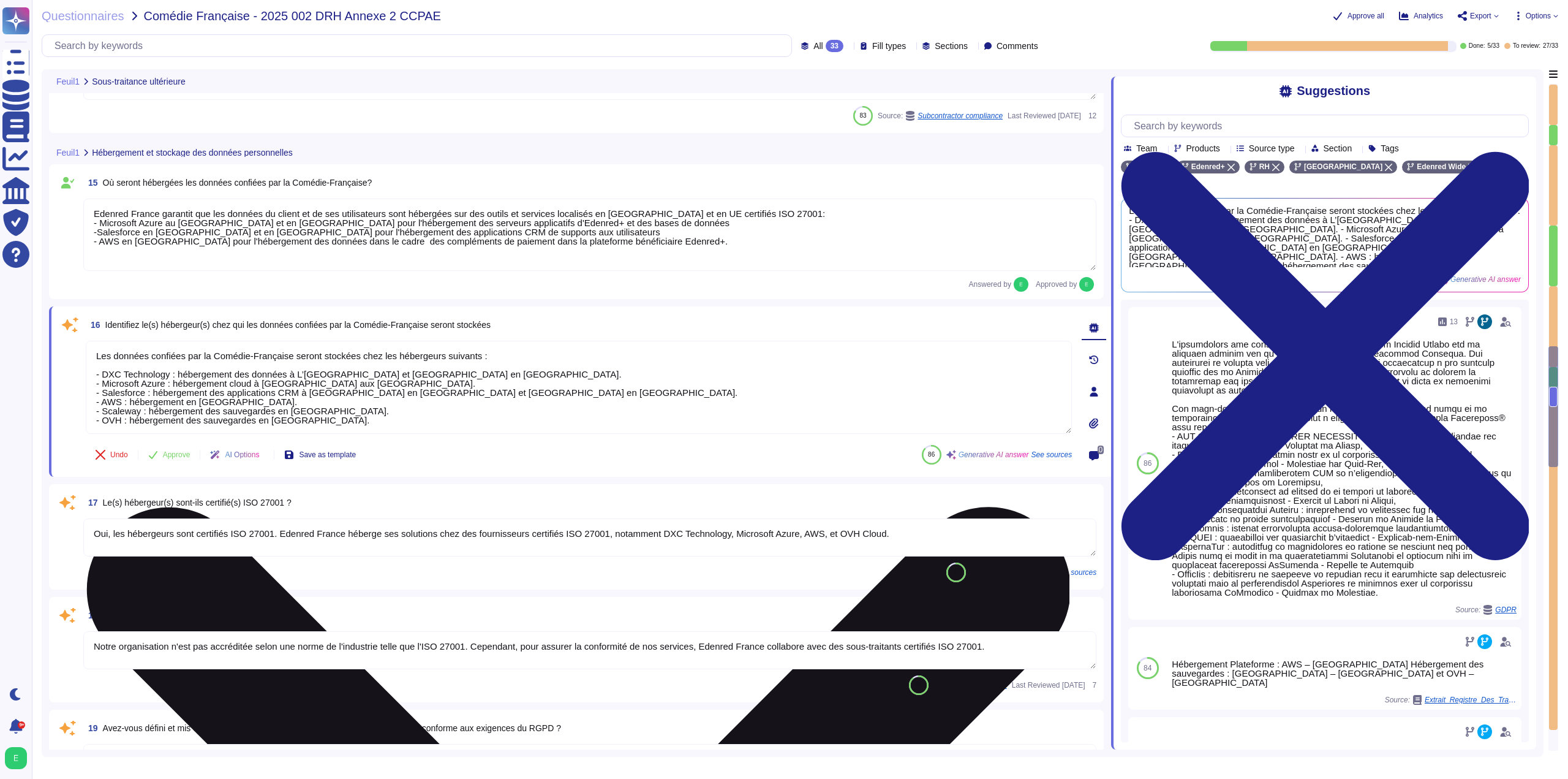
click at [387, 404] on textarea "Les données confiées par la Comédie-Française seront stockées chez les hébergeu…" at bounding box center [578, 388] width 986 height 93
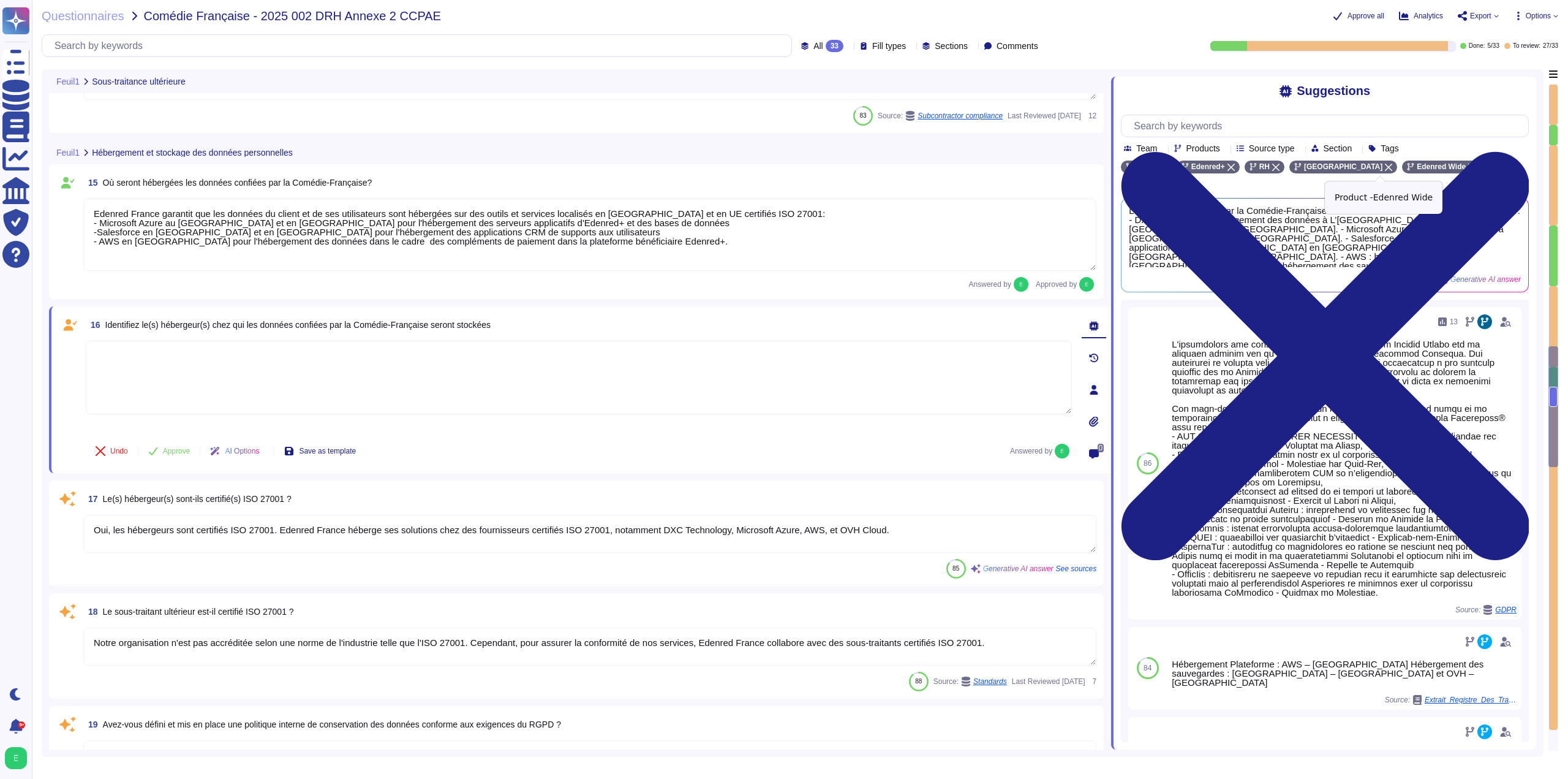
click at [1468, 170] on icon at bounding box center [1472, 167] width 7 height 7
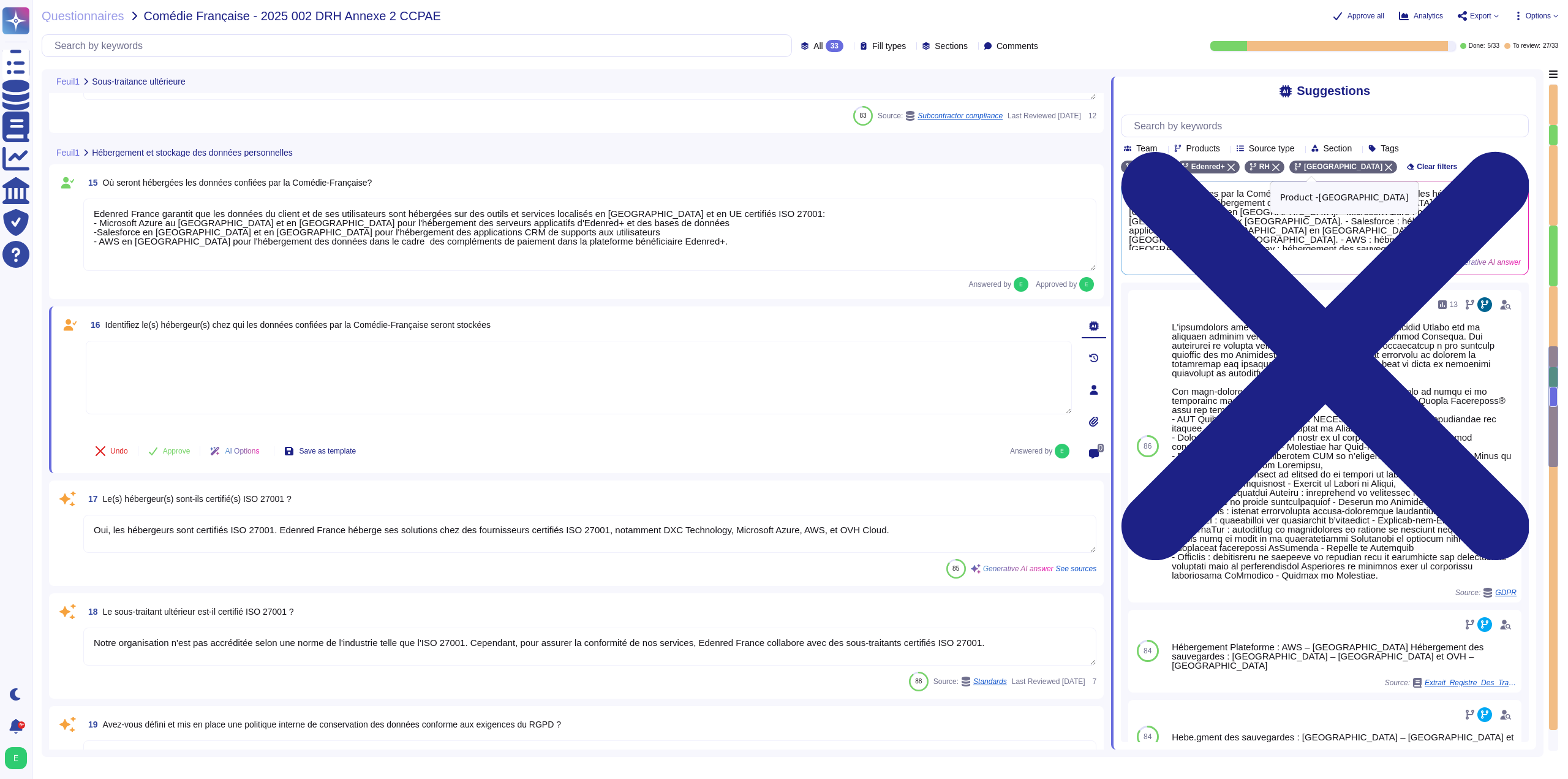
click at [1385, 169] on icon at bounding box center [1389, 167] width 7 height 7
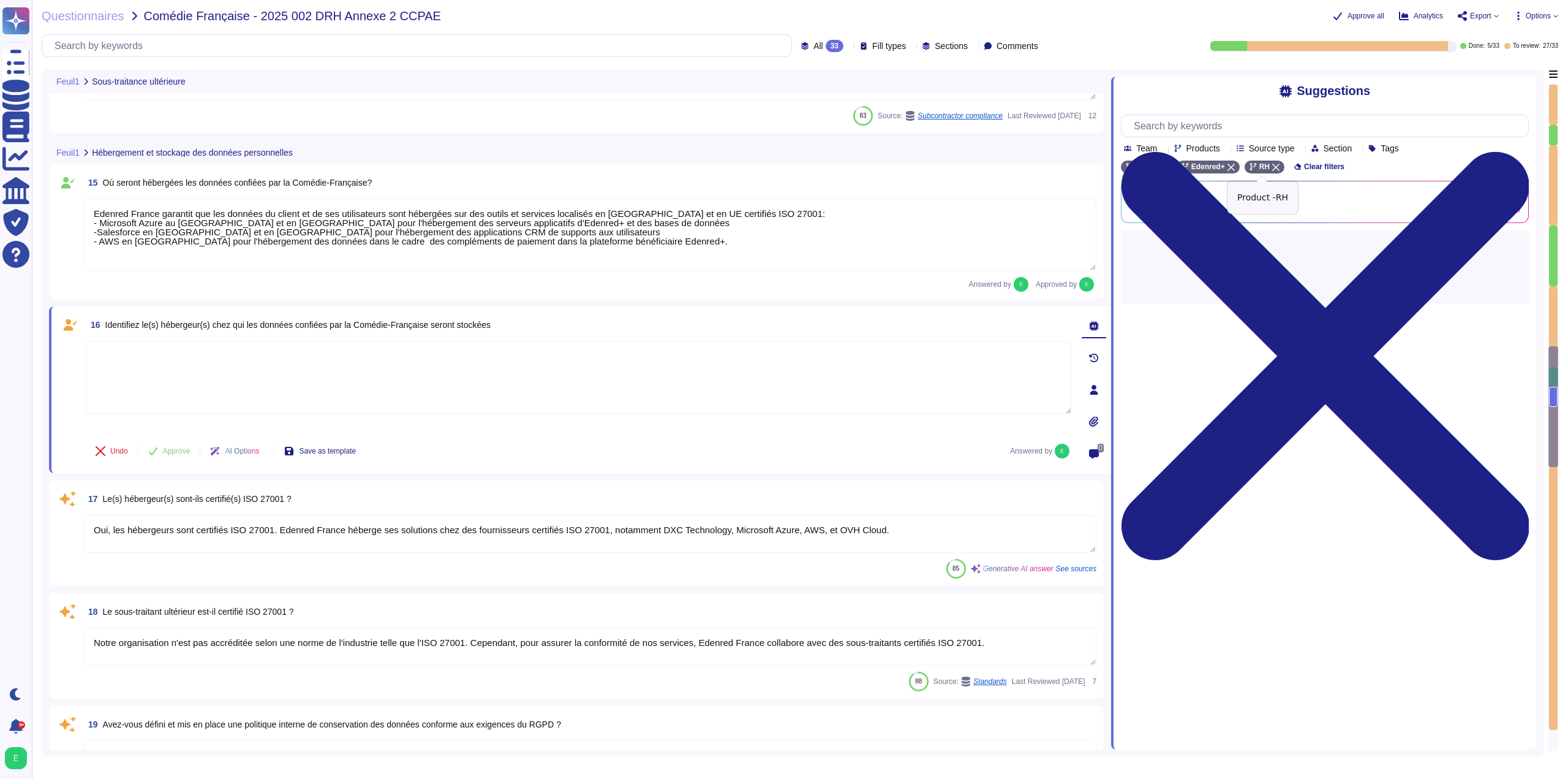
click at [1277, 169] on div "RH" at bounding box center [1264, 167] width 39 height 13
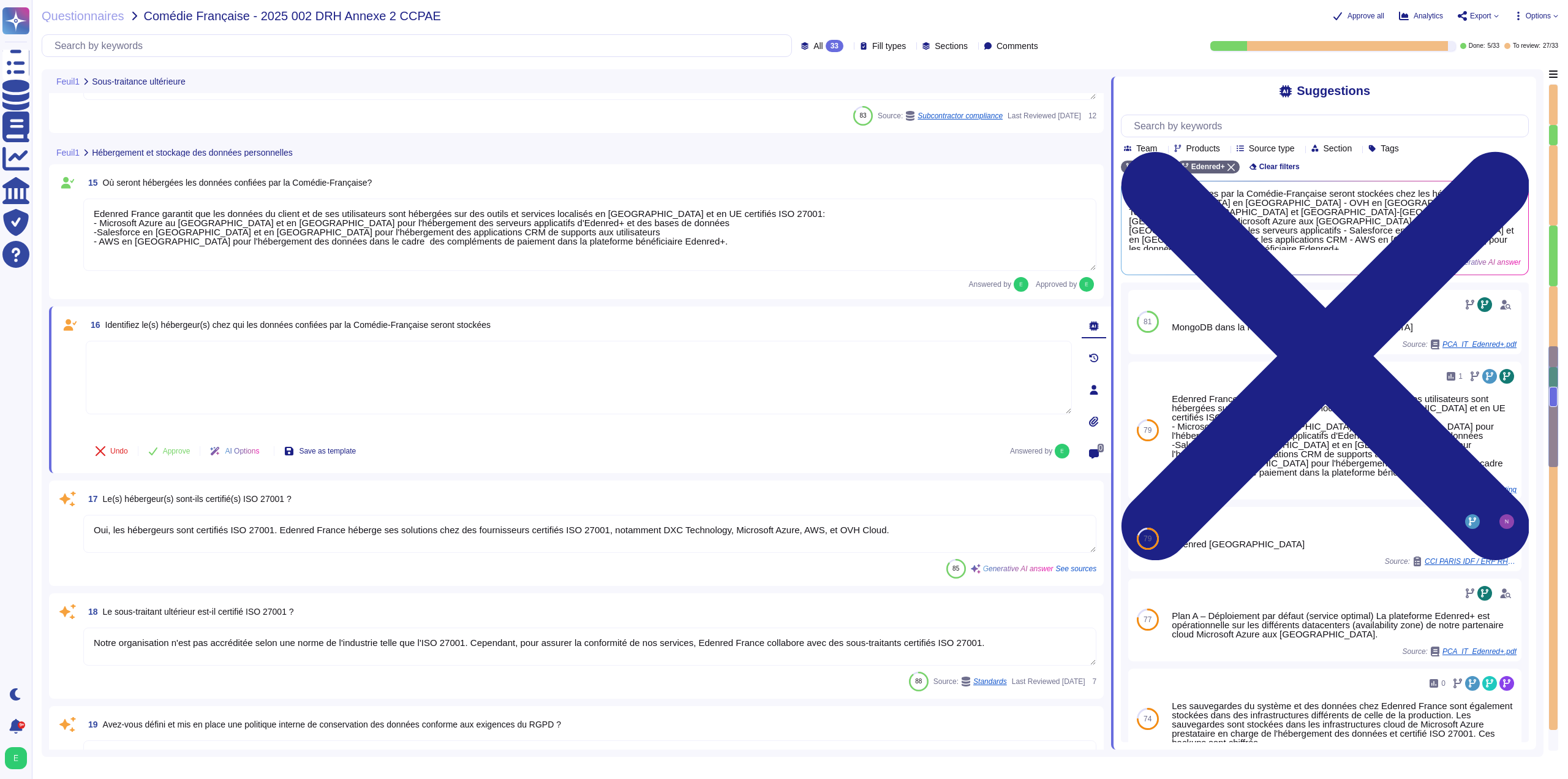
click at [568, 382] on textarea at bounding box center [578, 378] width 986 height 73
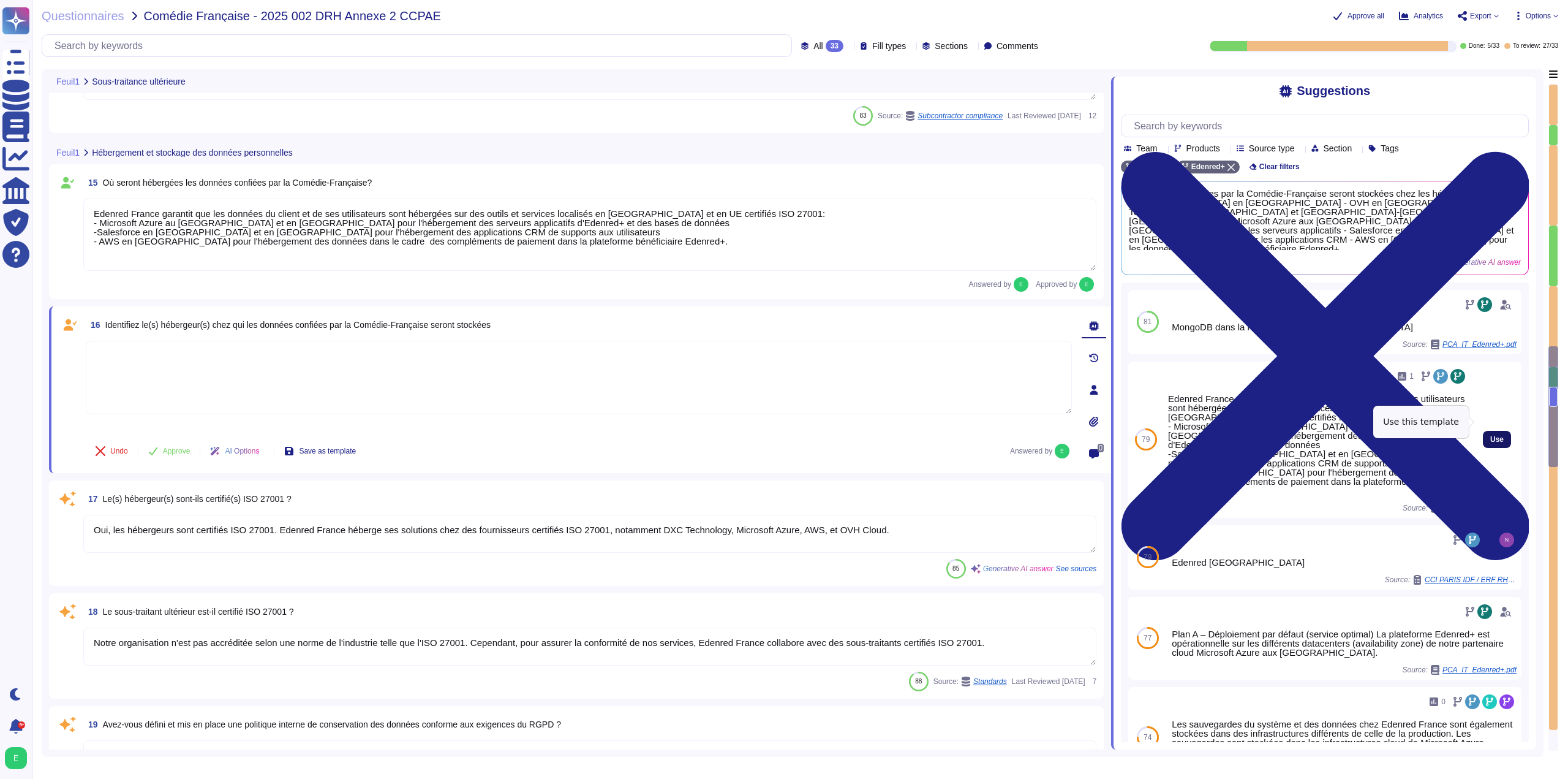
click at [1491, 436] on span "Use" at bounding box center [1497, 439] width 14 height 7
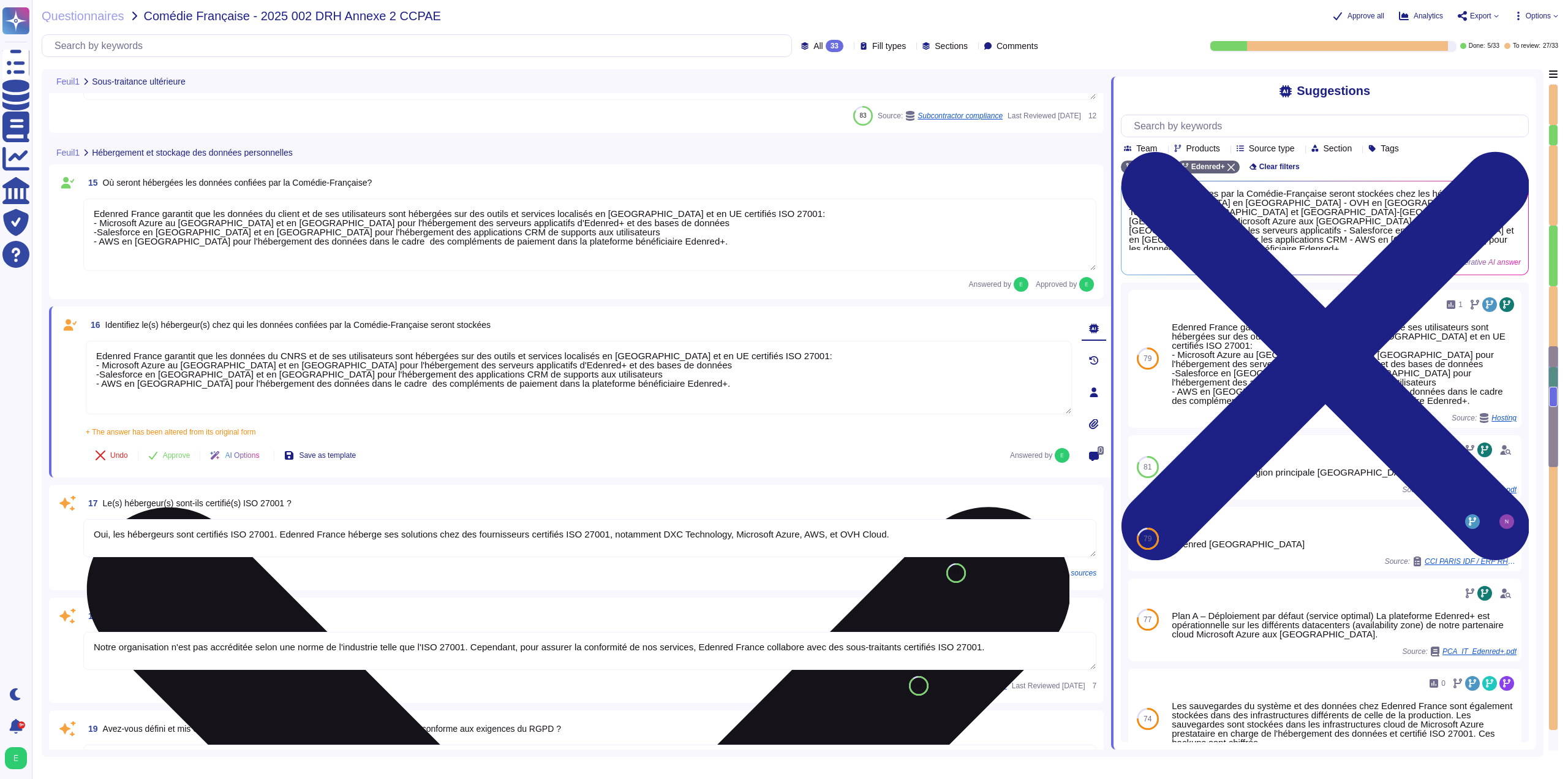
click at [663, 357] on textarea "Edenred France garantit que les données du CNRS et de ses utilisateurs sont héb…" at bounding box center [578, 378] width 986 height 73
click at [612, 369] on textarea "Les hébergeurs chez qui les données sont stockées sont certifiés ISO 27001: - M…" at bounding box center [578, 378] width 986 height 73
click at [568, 376] on textarea "Les hébergeurs chez qui les données sont stockées sont certifiés ISO 27001: - M…" at bounding box center [578, 378] width 986 height 73
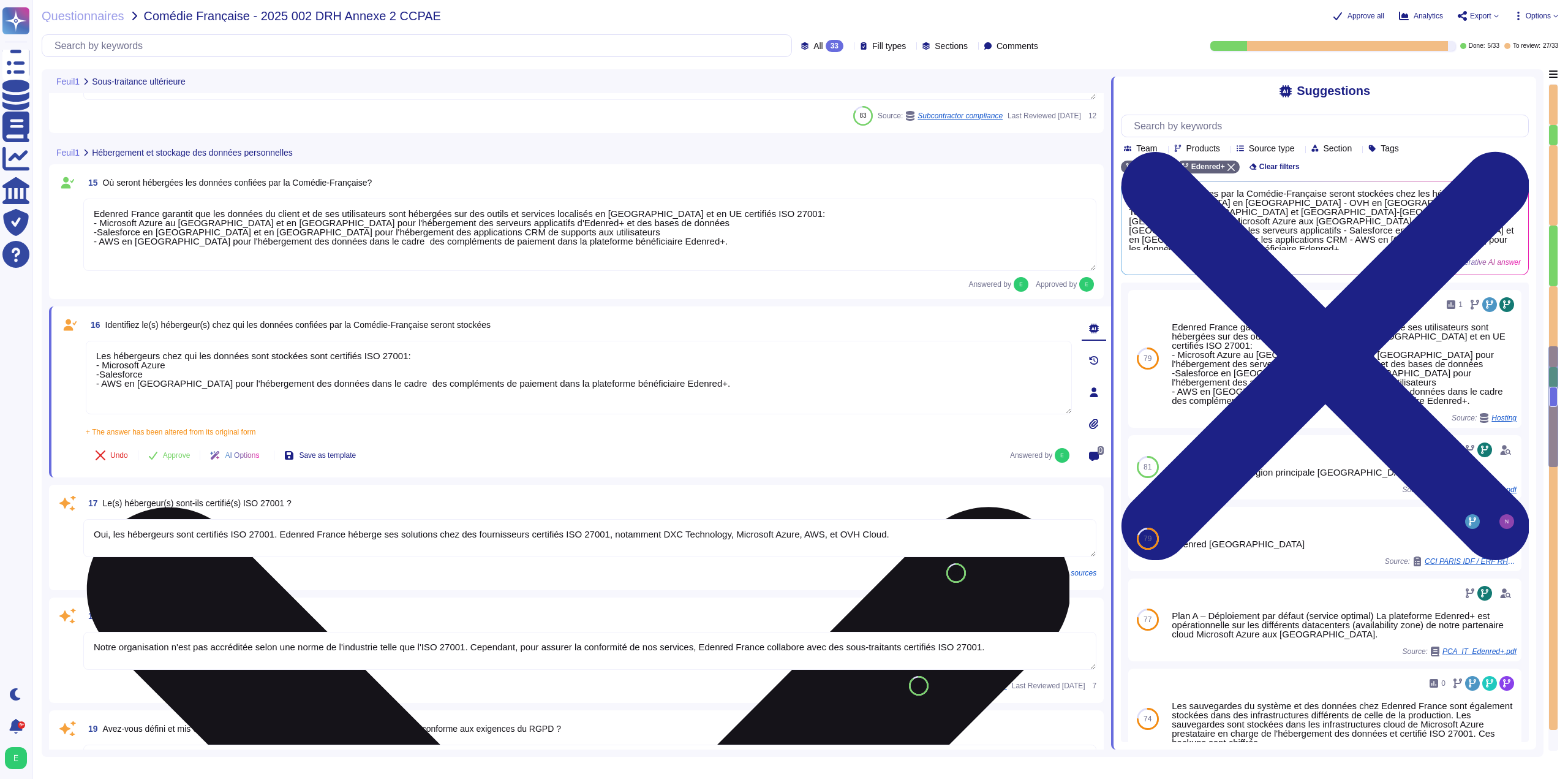
click at [694, 386] on textarea "Les hébergeurs chez qui les données sont stockées sont certifiés ISO 27001: - M…" at bounding box center [578, 378] width 986 height 73
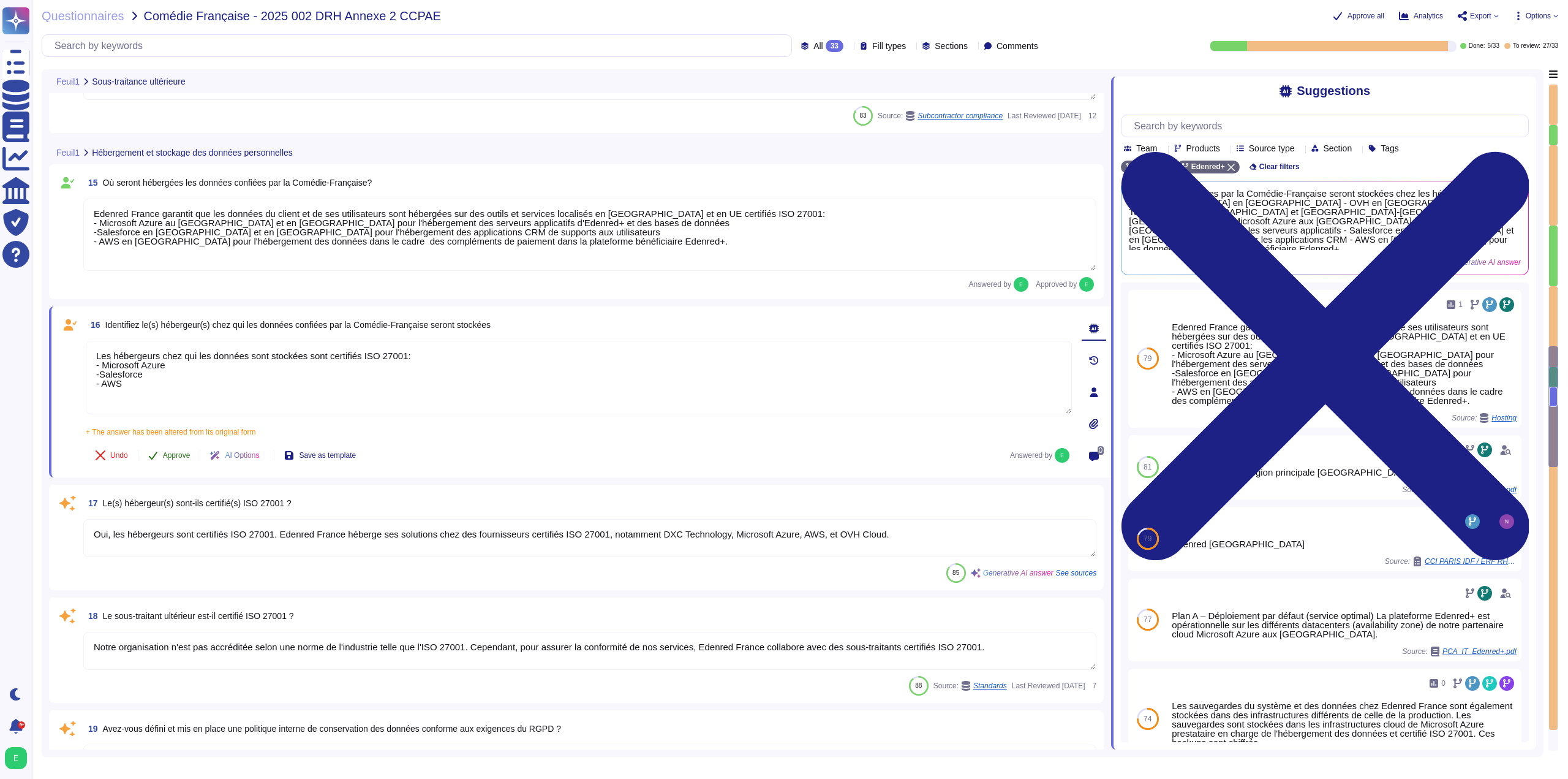
type textarea "Les hébergeurs chez qui les données sont stockées sont certifiés ISO 27001: - M…"
click at [162, 462] on button "Approve" at bounding box center [169, 455] width 62 height 24
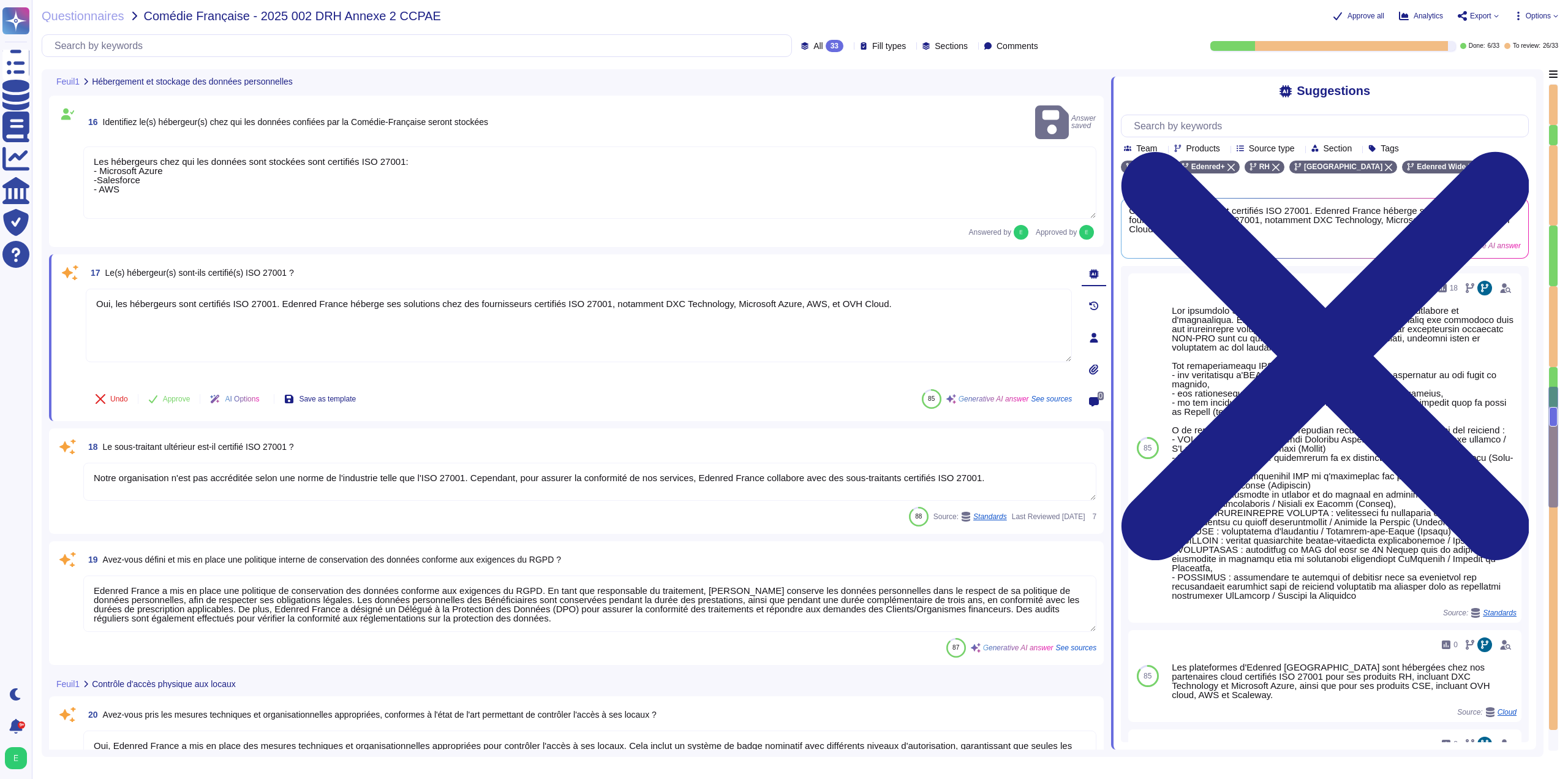
type textarea "Edenred France a mis en place des mesures techniques et organisationnelles appr…"
type textarea "Edenred France a mis en place plusieurs mesures pour contrôler l'accès aux inst…"
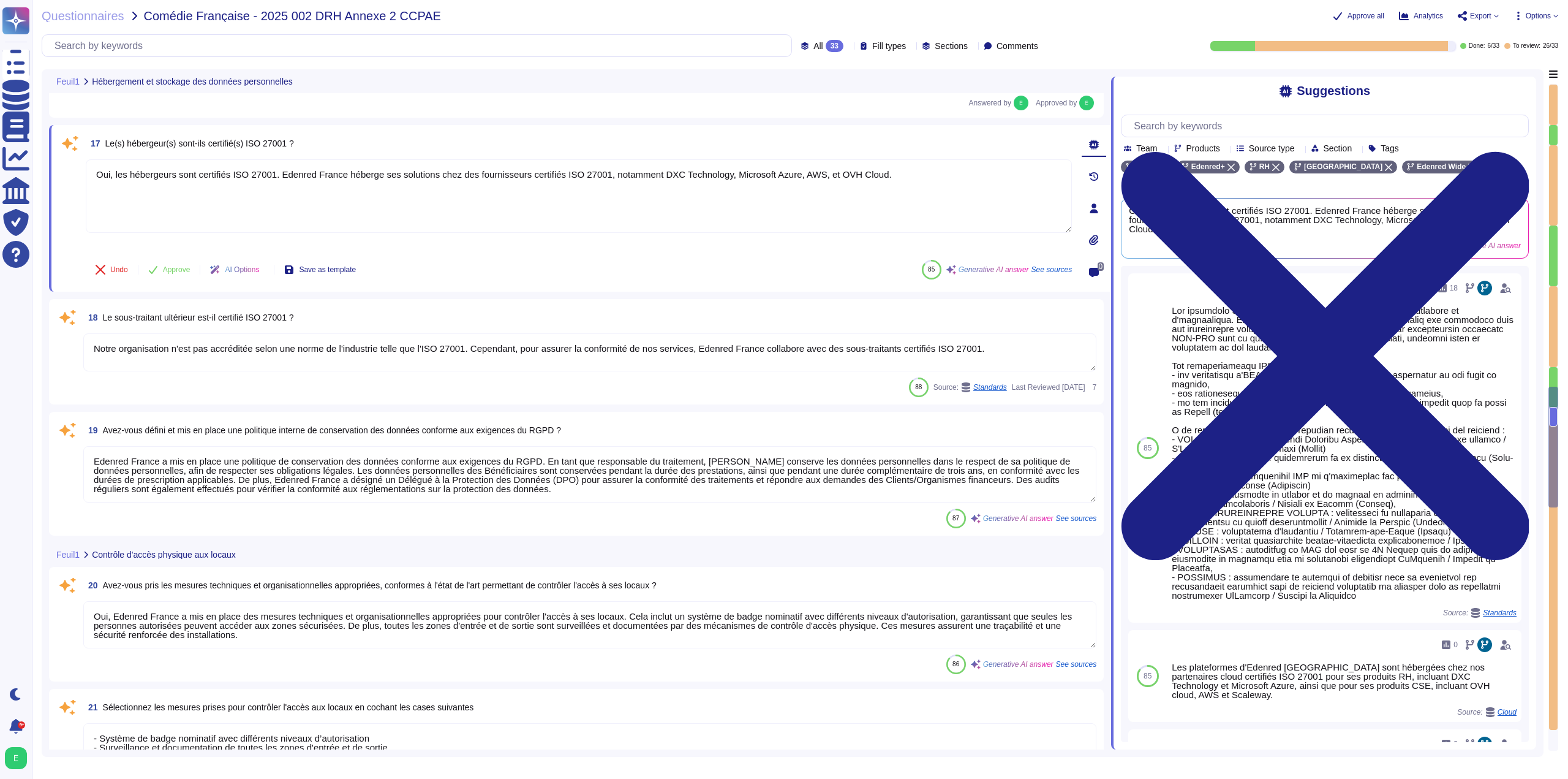
scroll to position [2118, 0]
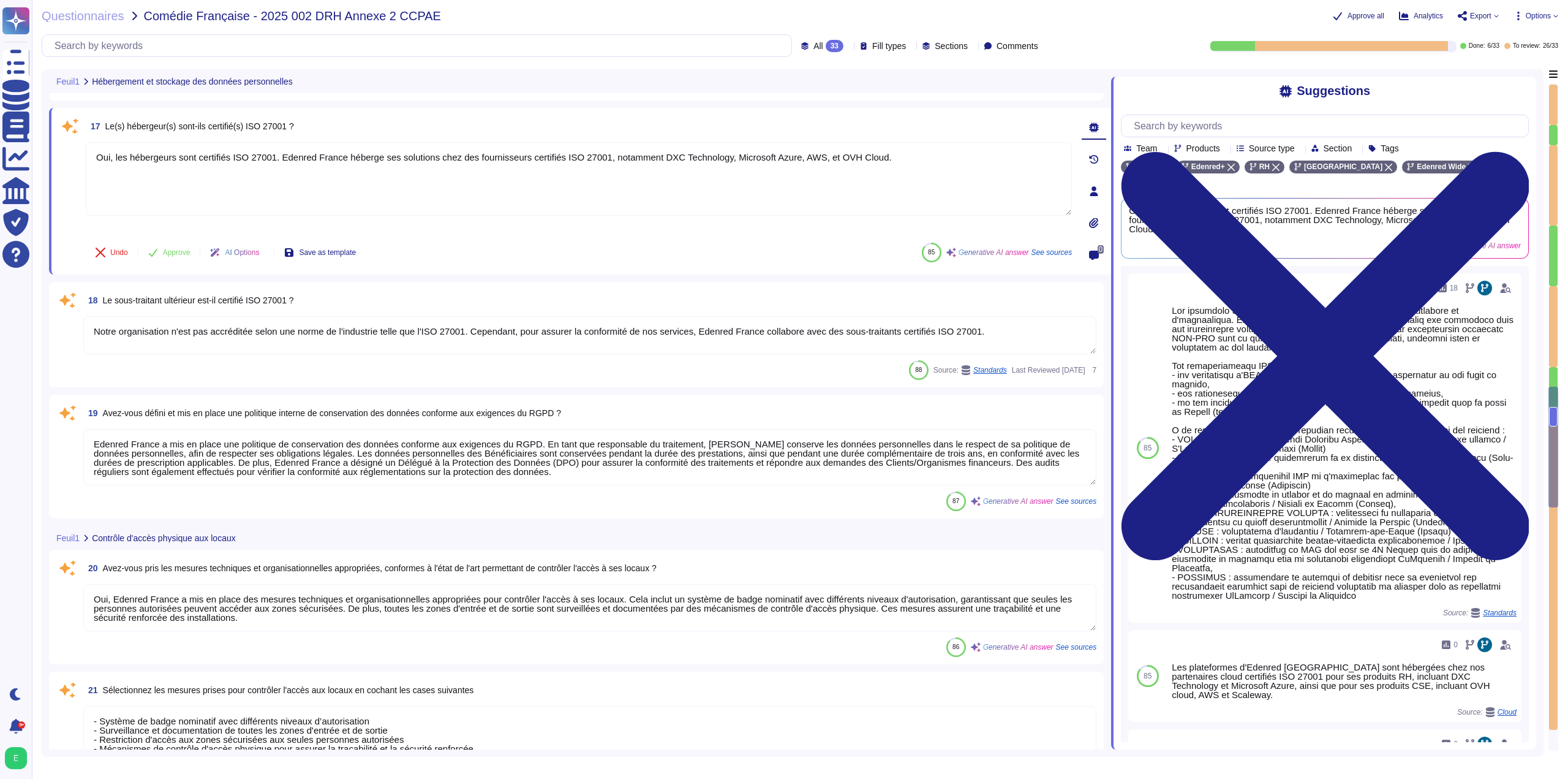
click at [717, 348] on textarea "Notre organisation n'est pas accréditée selon une norme de l'industrie telle qu…" at bounding box center [590, 335] width 1013 height 38
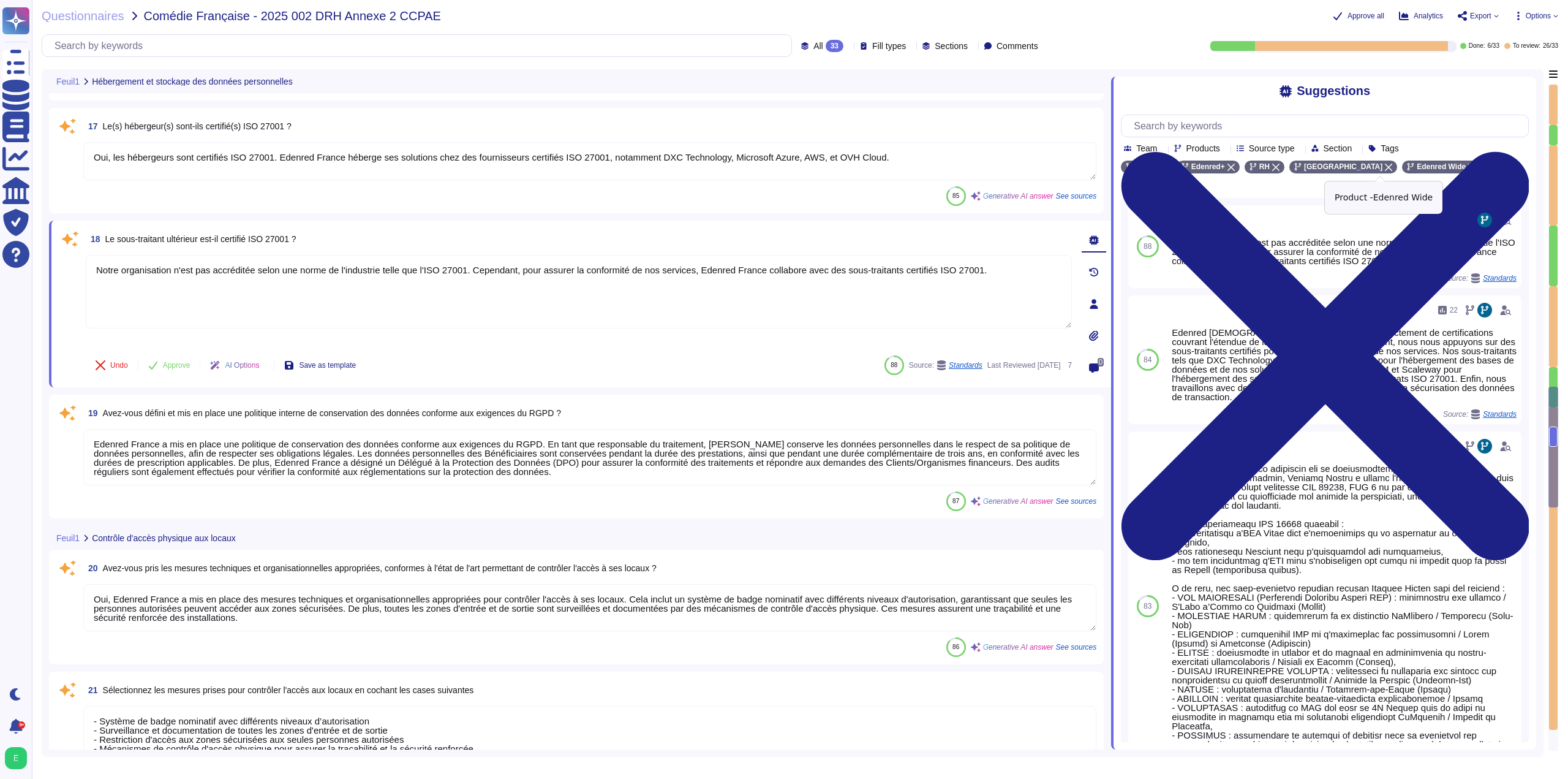
click at [1410, 164] on div "Edenred Wide" at bounding box center [1441, 167] width 78 height 13
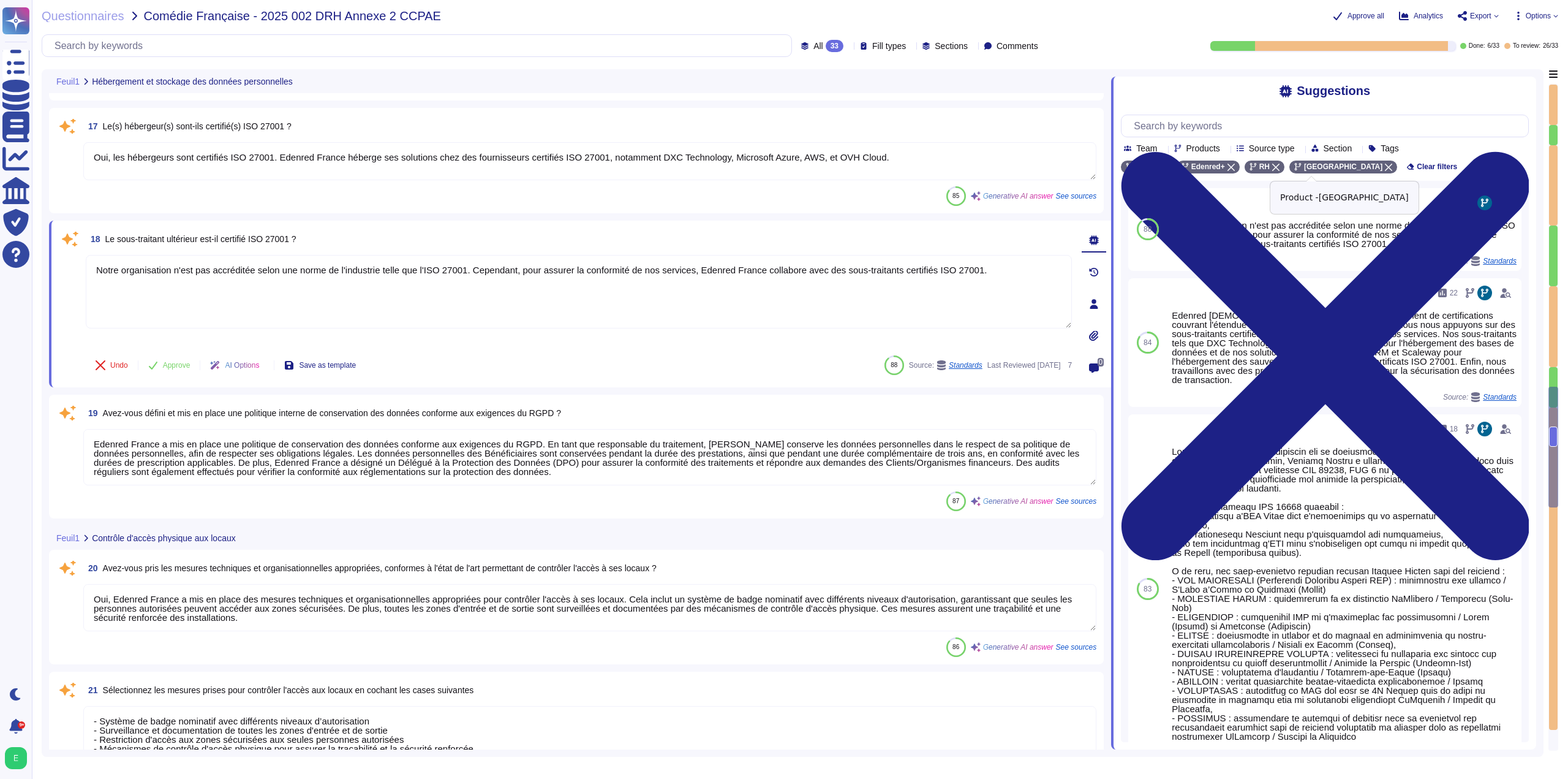
click at [1385, 171] on icon at bounding box center [1389, 167] width 7 height 7
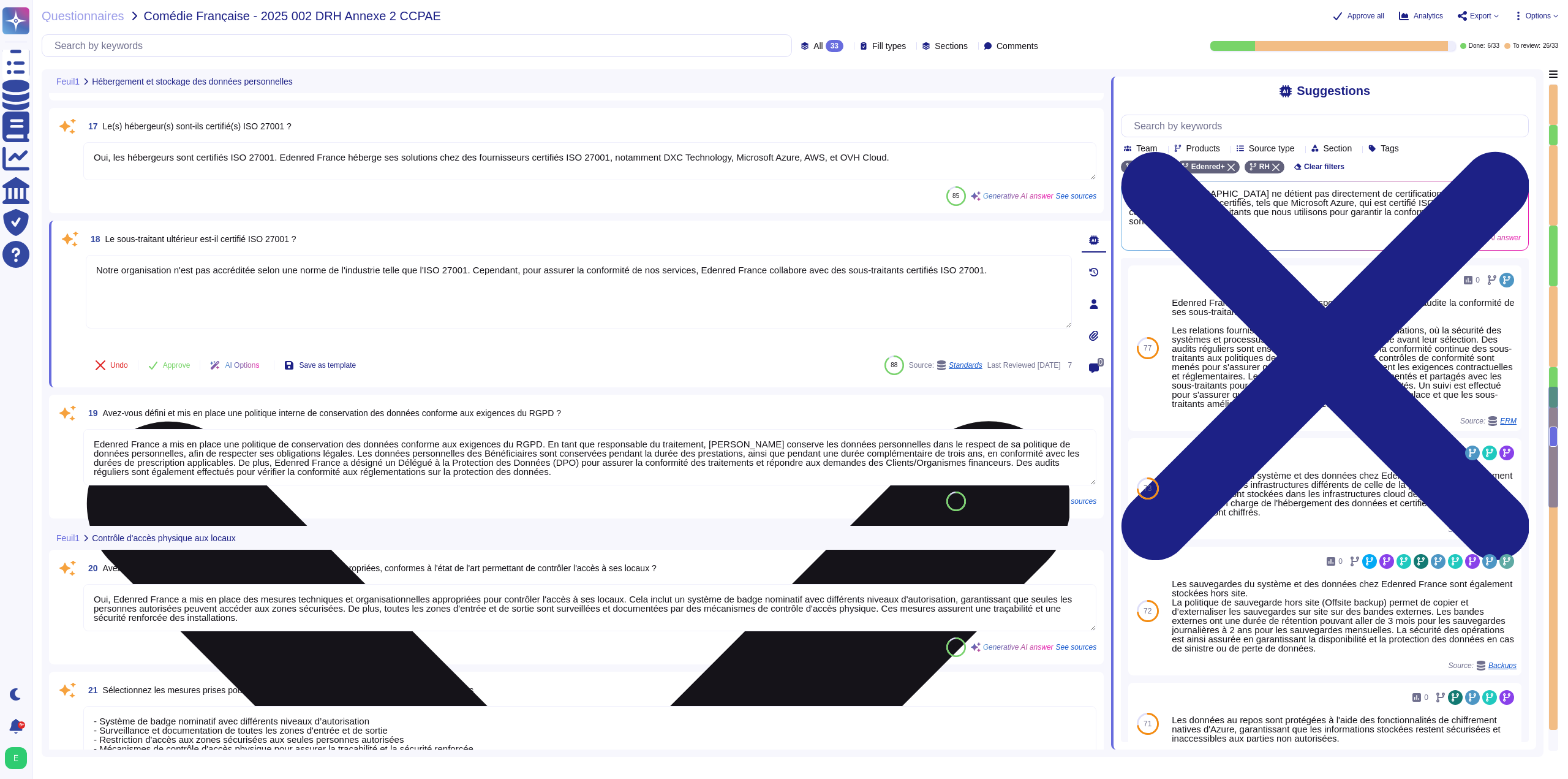
click at [974, 272] on textarea "Notre organisation n'est pas accréditée selon une norme de l'industrie telle qu…" at bounding box center [578, 291] width 986 height 73
type textarea "N"
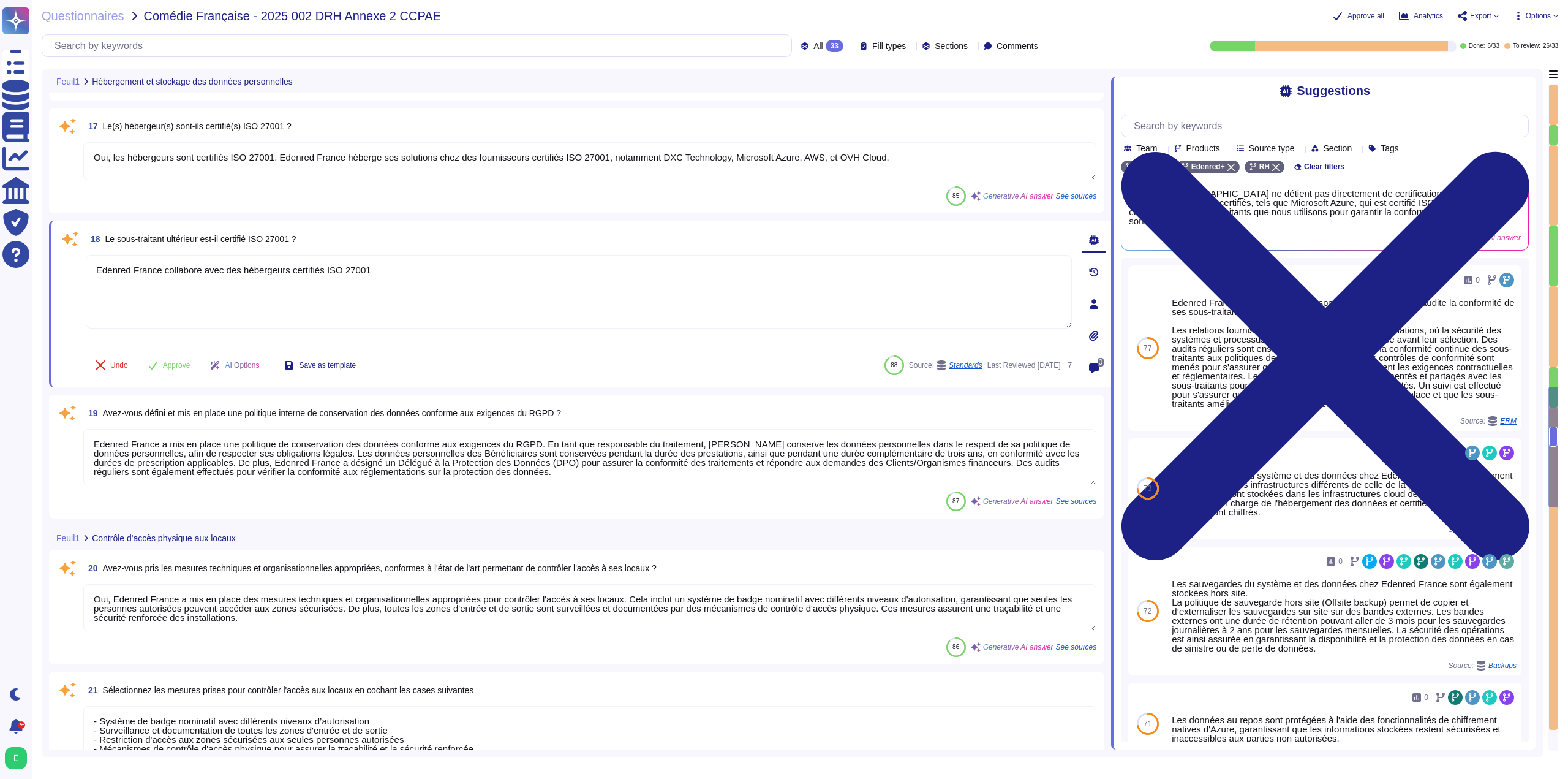
type textarea "Edenred France collabore avec des hébergeurs certifiés ISO 27001"
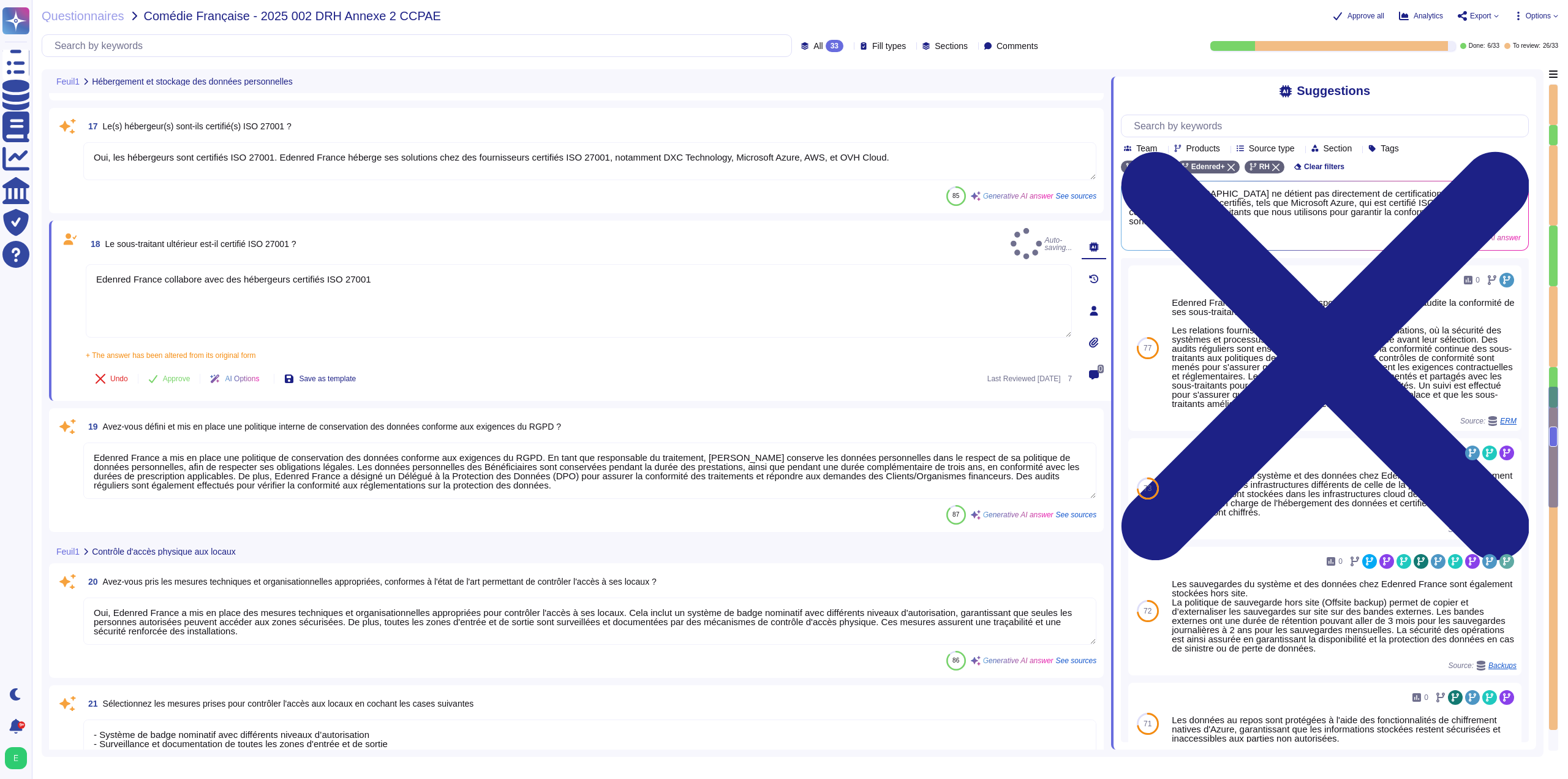
click at [928, 151] on textarea "Oui, les hébergeurs sont certifiés ISO 27001. Edenred France héberge ses soluti…" at bounding box center [590, 161] width 1013 height 38
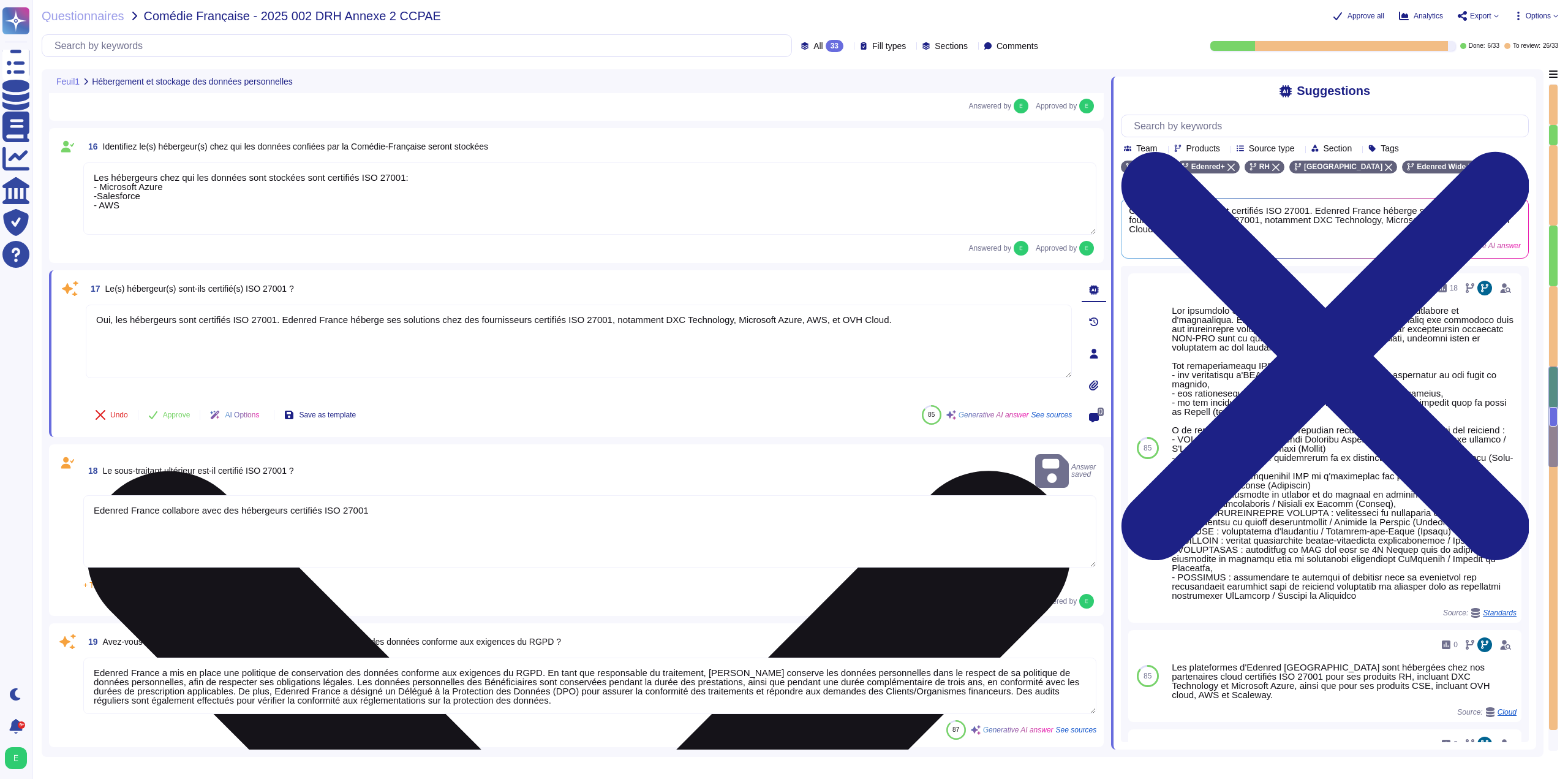
scroll to position [1934, 0]
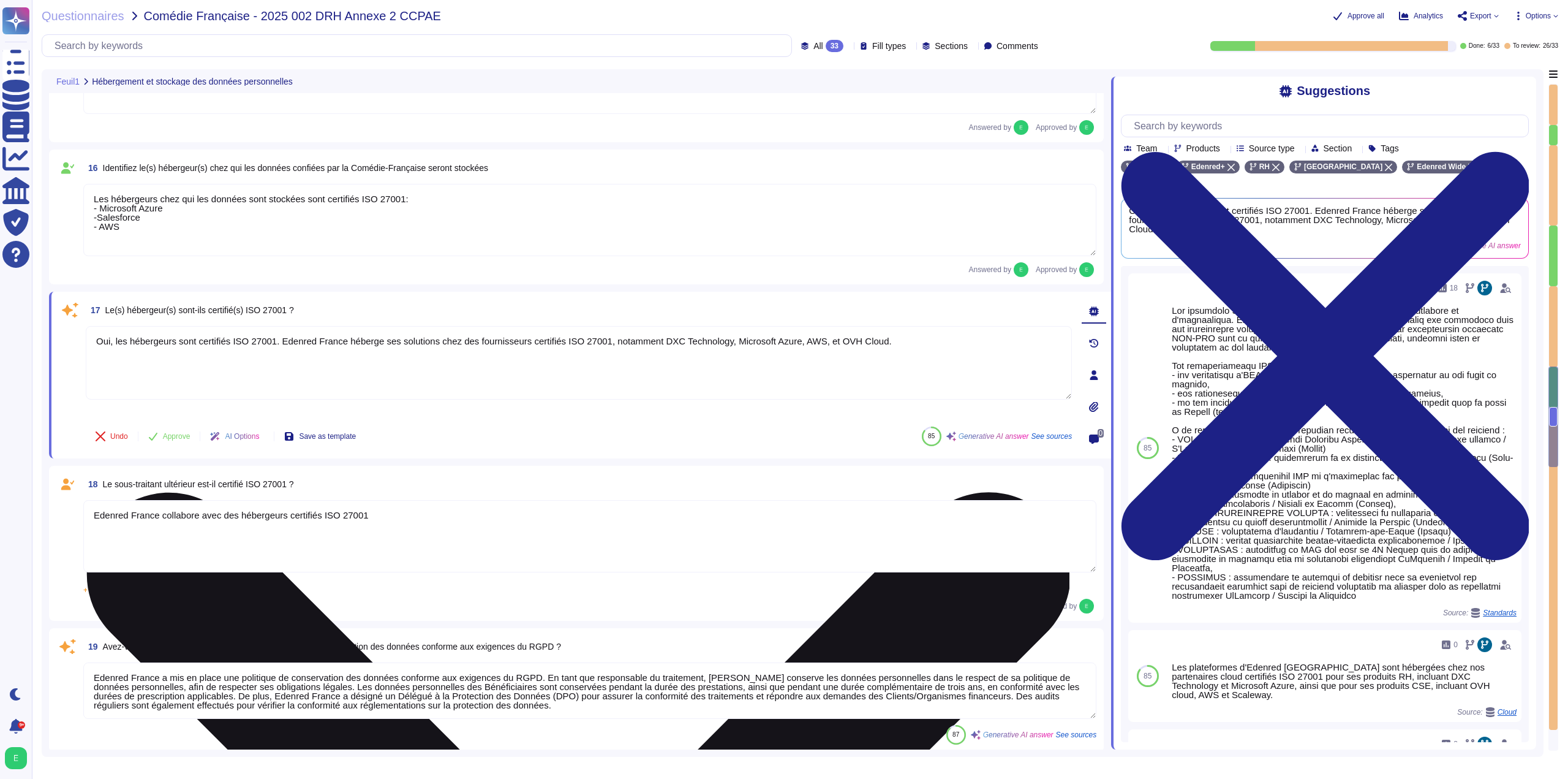
click at [875, 344] on textarea "Oui, les hébergeurs sont certifiés ISO 27001. Edenred France héberge ses soluti…" at bounding box center [578, 363] width 986 height 73
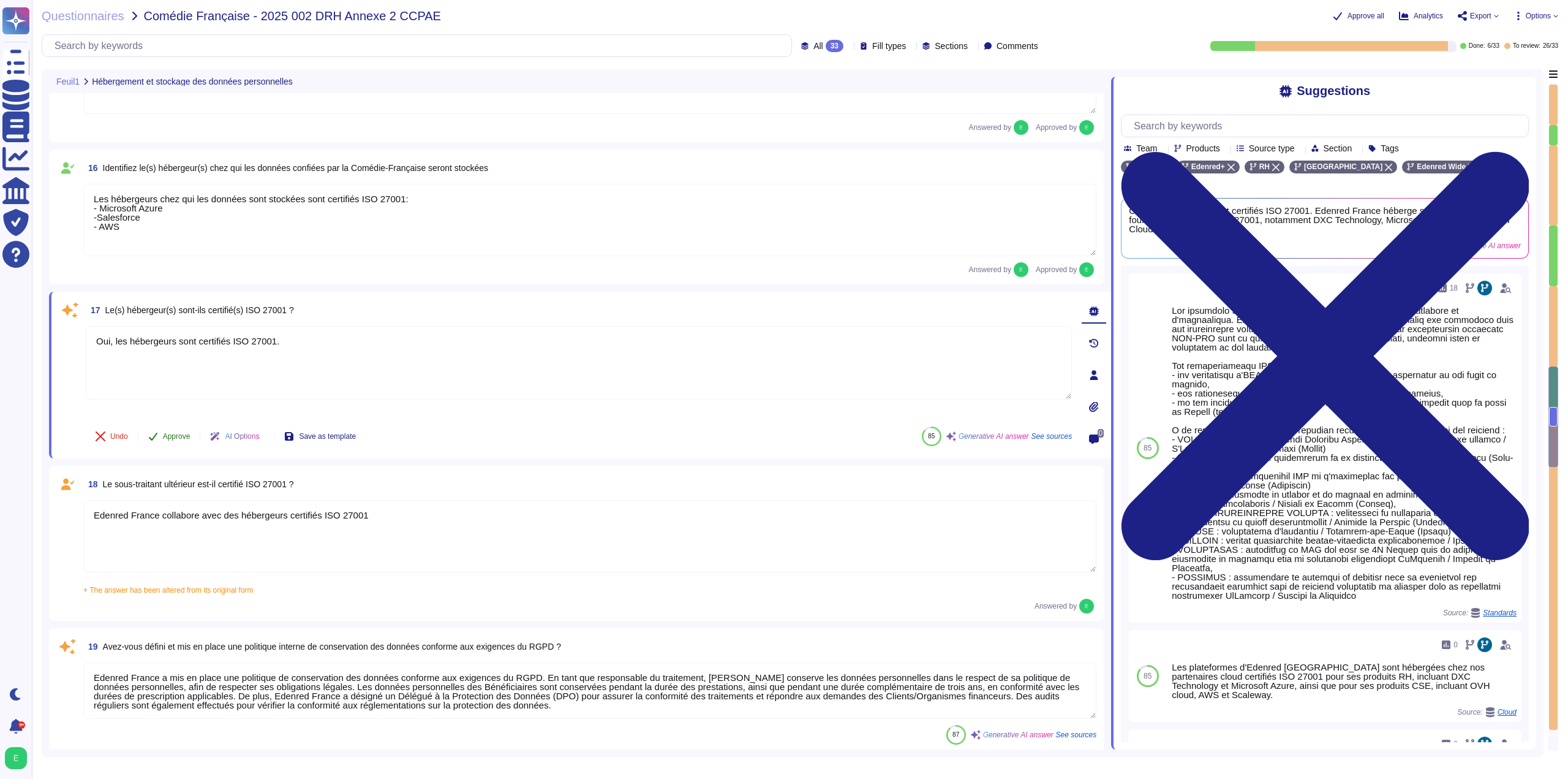
type textarea "Oui, les hébergeurs sont certifiés ISO 27001."
click at [186, 439] on span "Approve" at bounding box center [177, 437] width 27 height 7
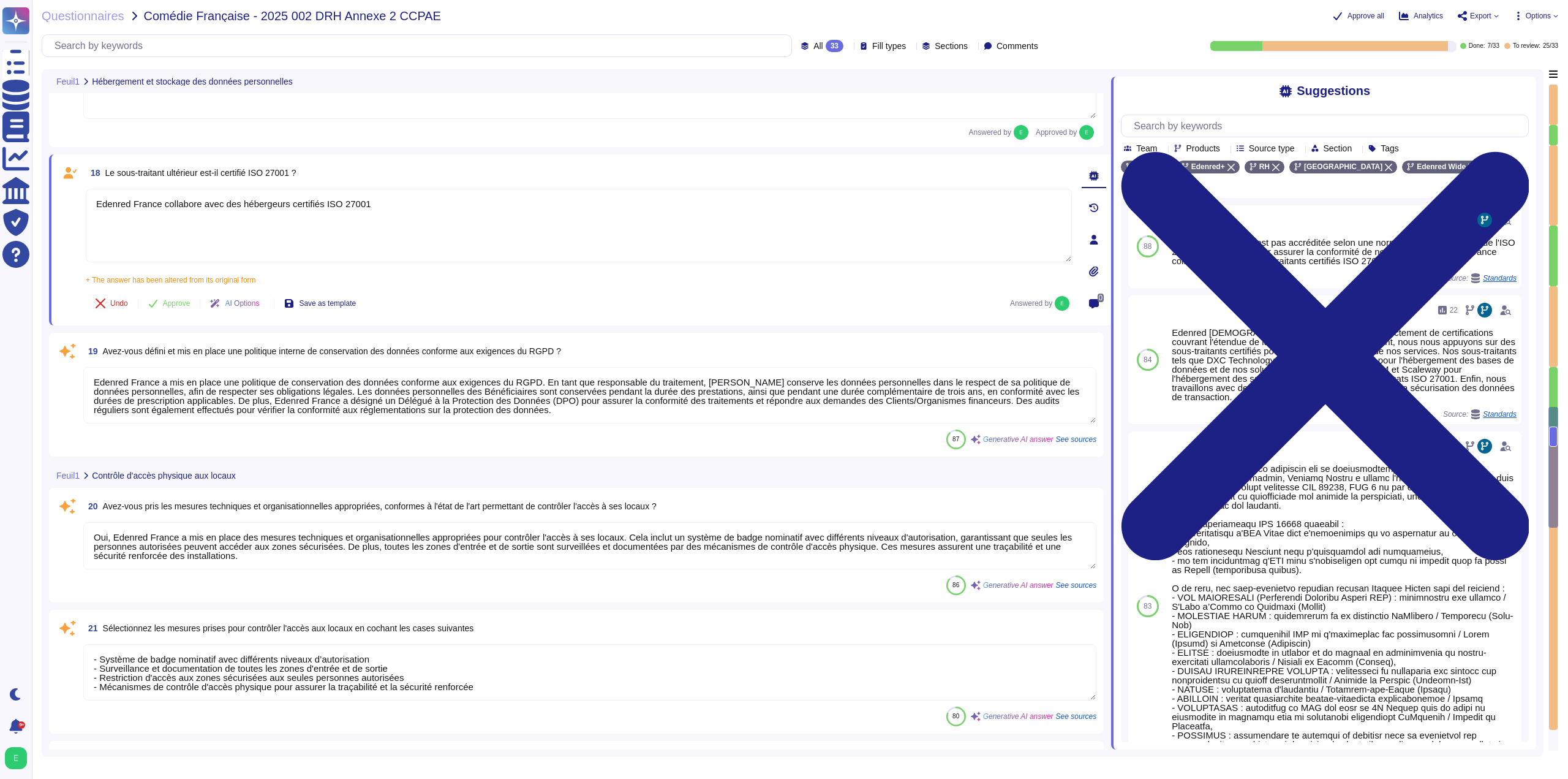
type textarea "Edenred France a mis en place plusieurs mesures pour contrôler l'accès aux inst…"
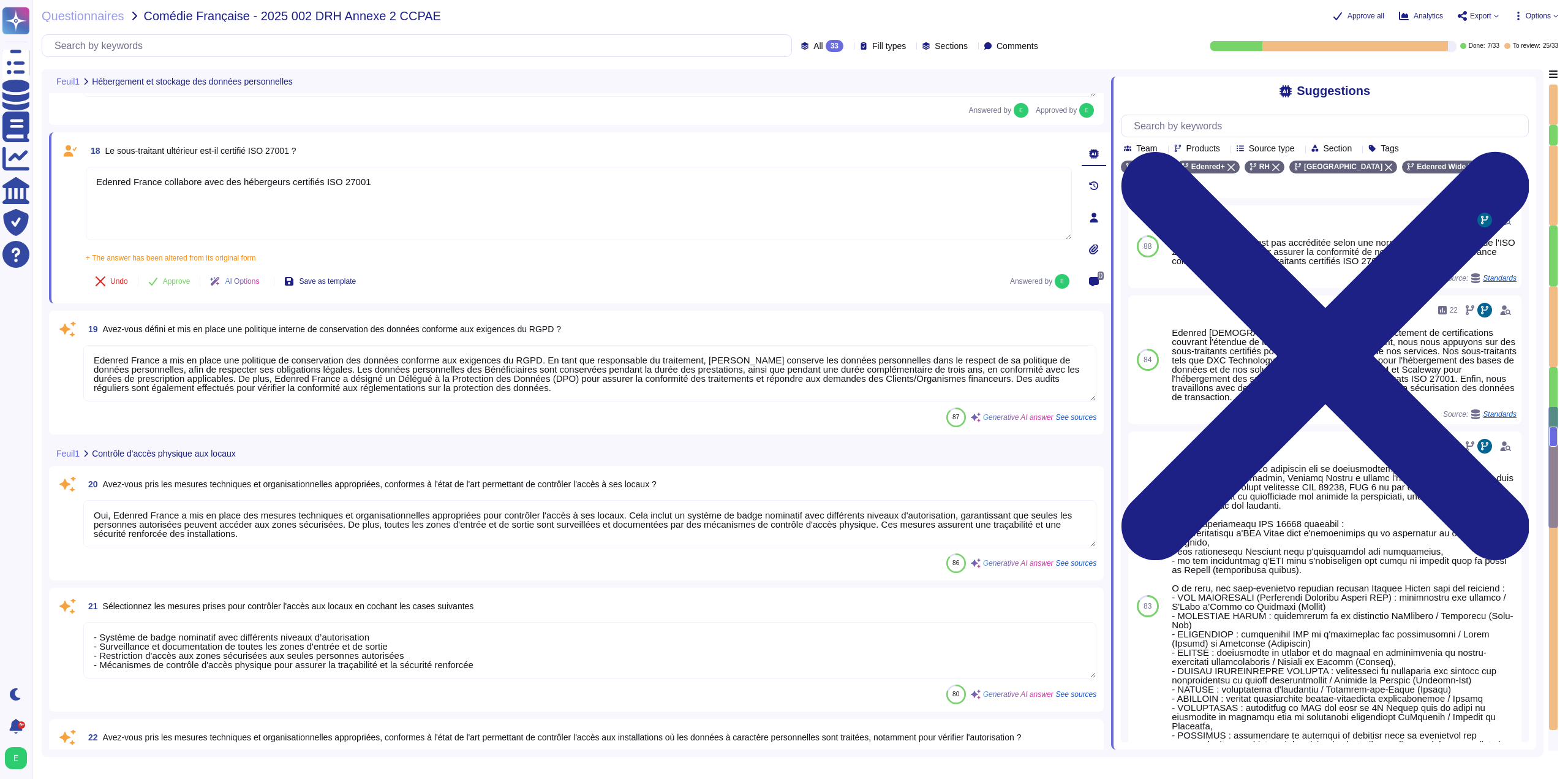
scroll to position [2252, 0]
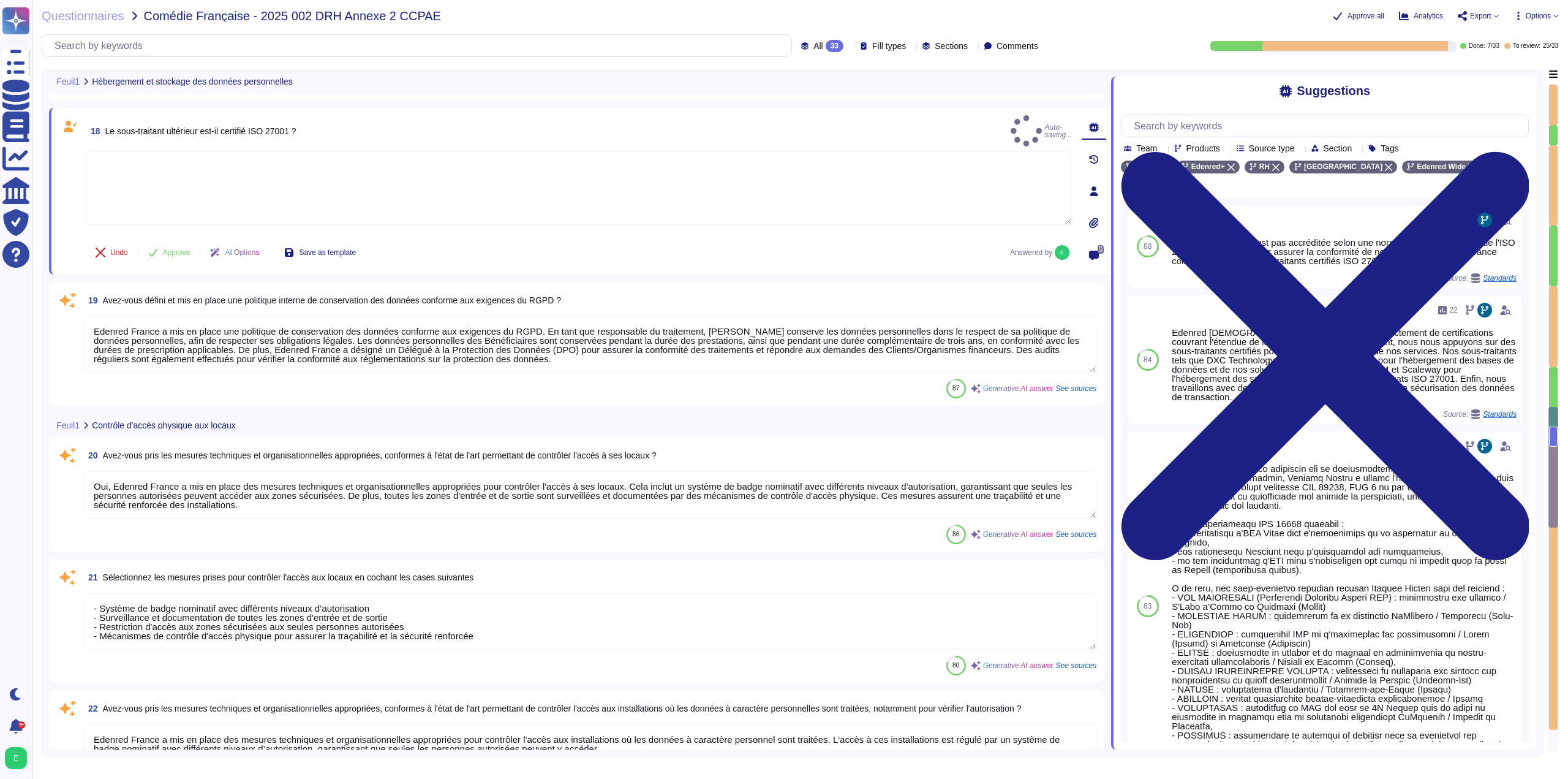
type textarea "Loremip Dolors a con ad elits doe tempori utlaboreet do magnaaliquaenimadm veni…"
click at [286, 182] on textarea at bounding box center [578, 179] width 986 height 73
click at [1468, 171] on icon at bounding box center [1472, 167] width 7 height 7
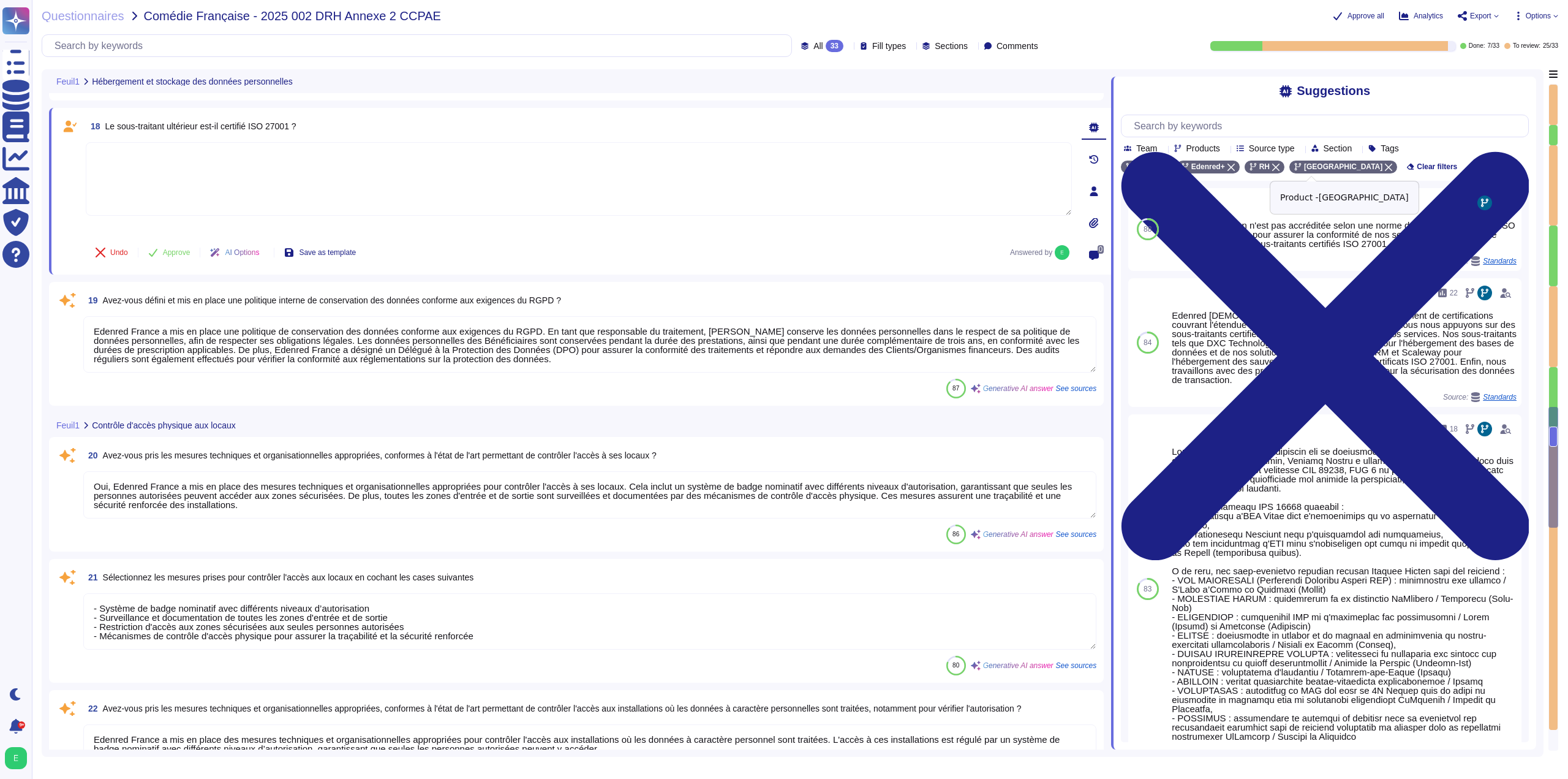
click at [1385, 169] on icon at bounding box center [1389, 167] width 7 height 7
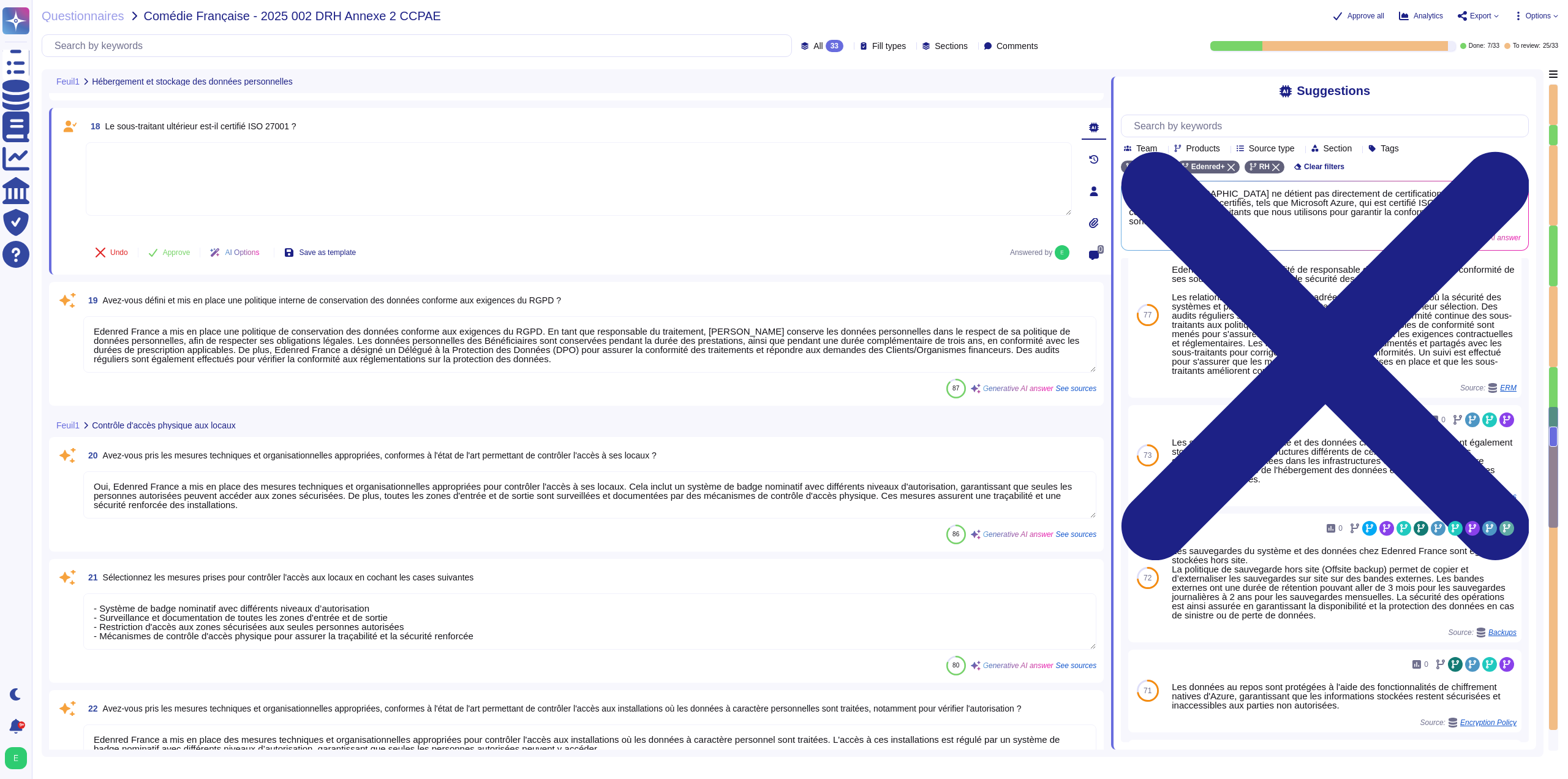
scroll to position [19, 0]
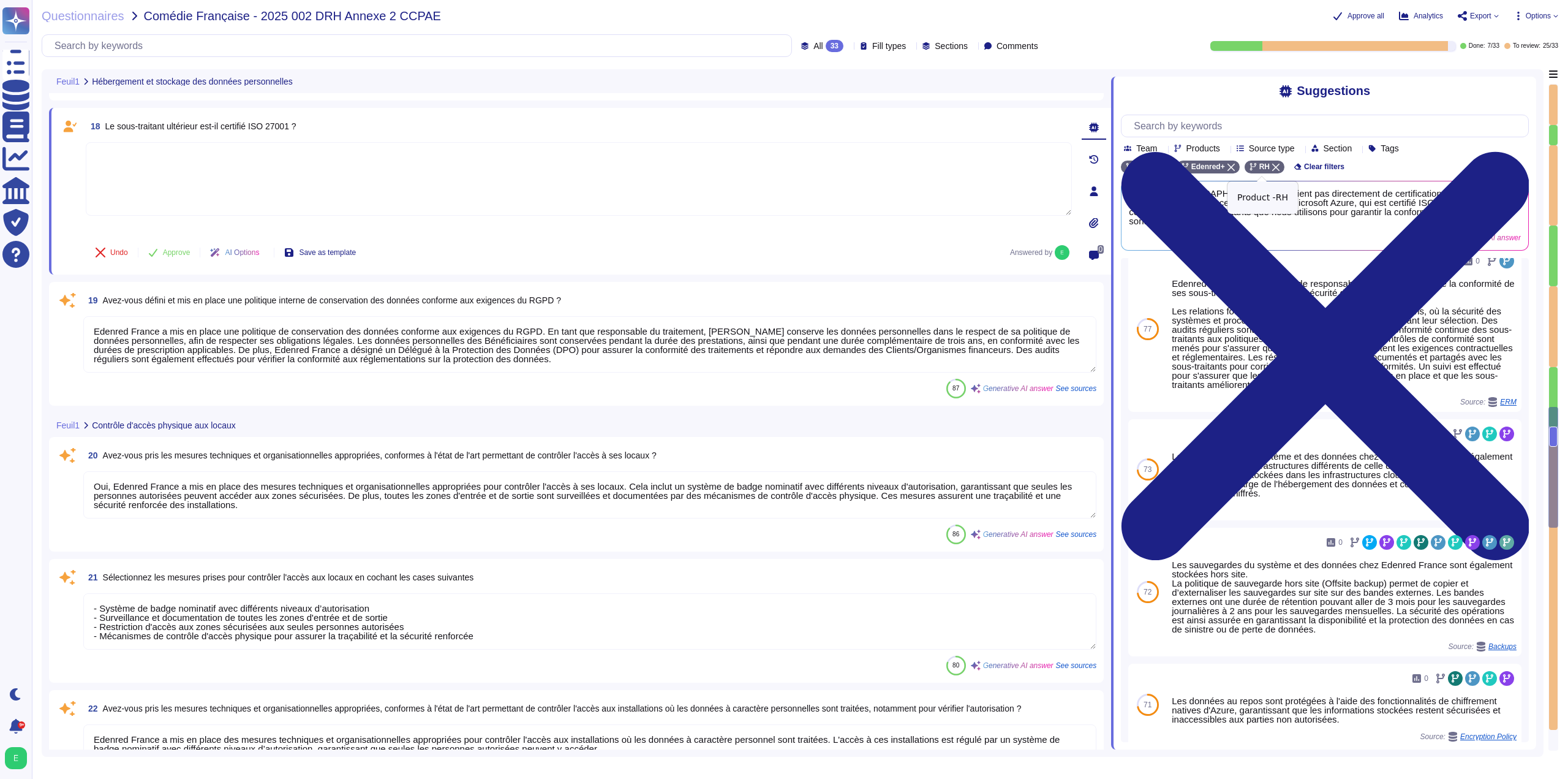
click at [1276, 168] on icon at bounding box center [1276, 167] width 7 height 7
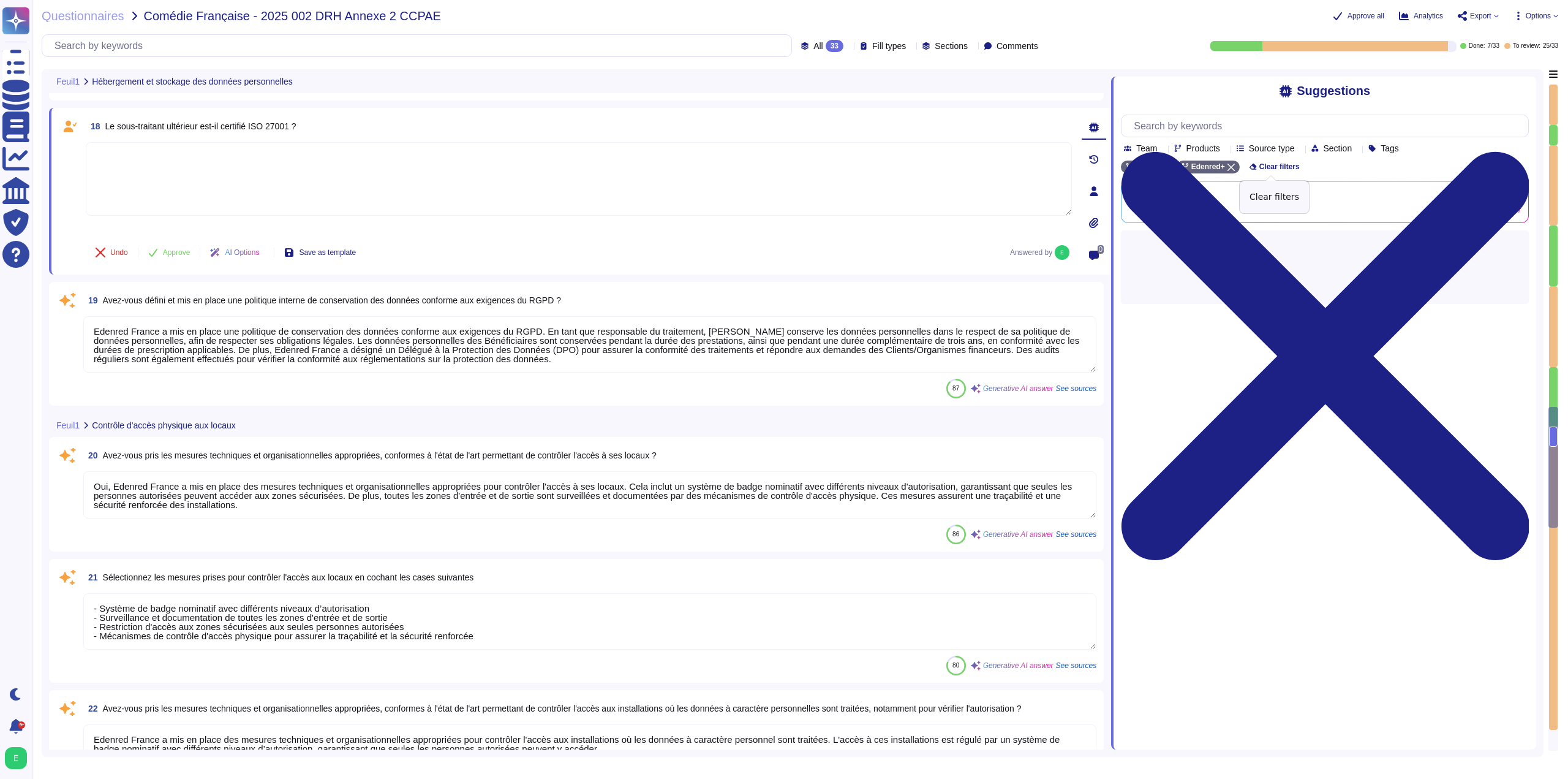
scroll to position [0, 0]
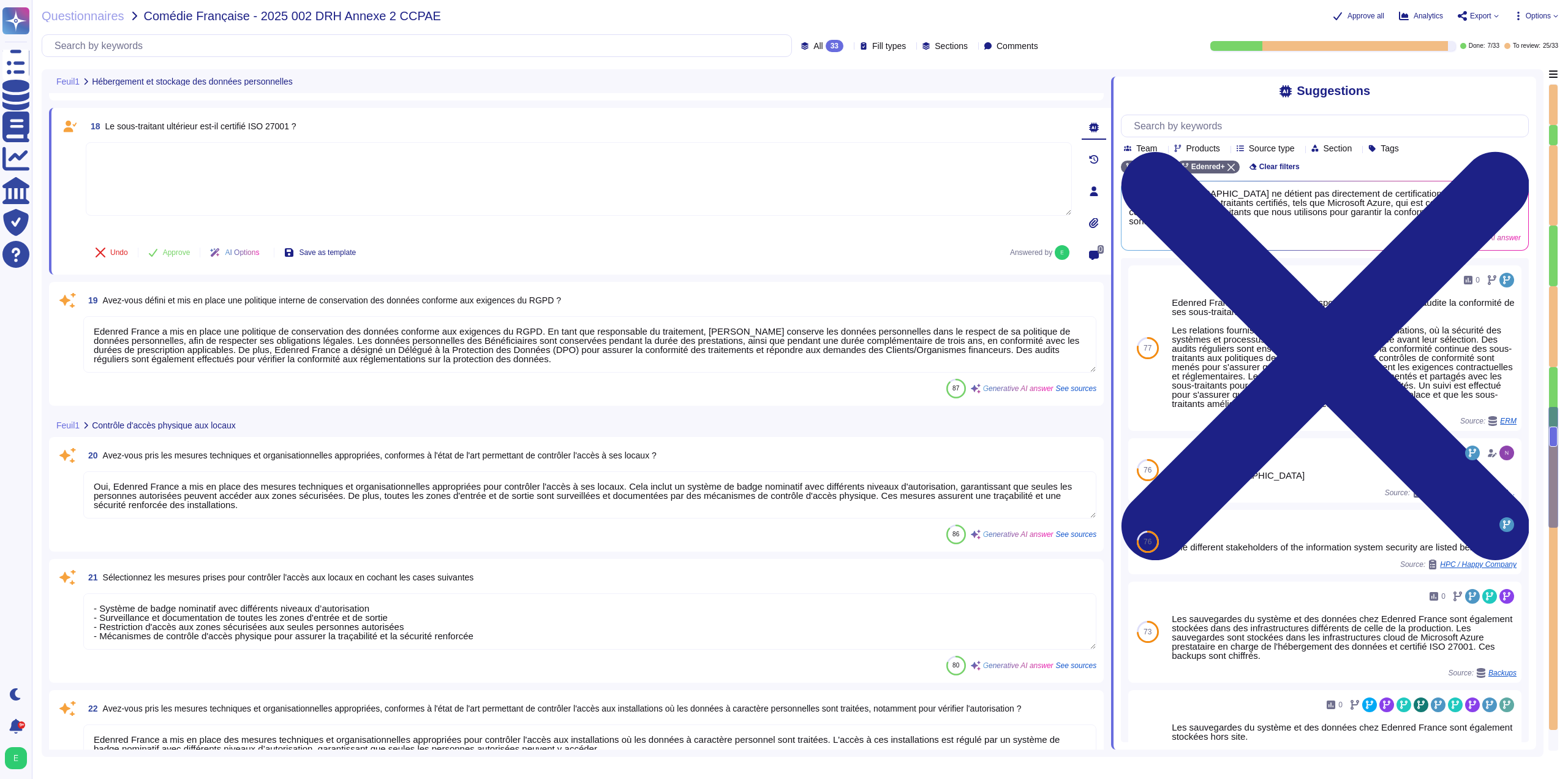
click at [200, 164] on textarea at bounding box center [578, 179] width 986 height 73
click at [1095, 190] on icon at bounding box center [1094, 191] width 8 height 10
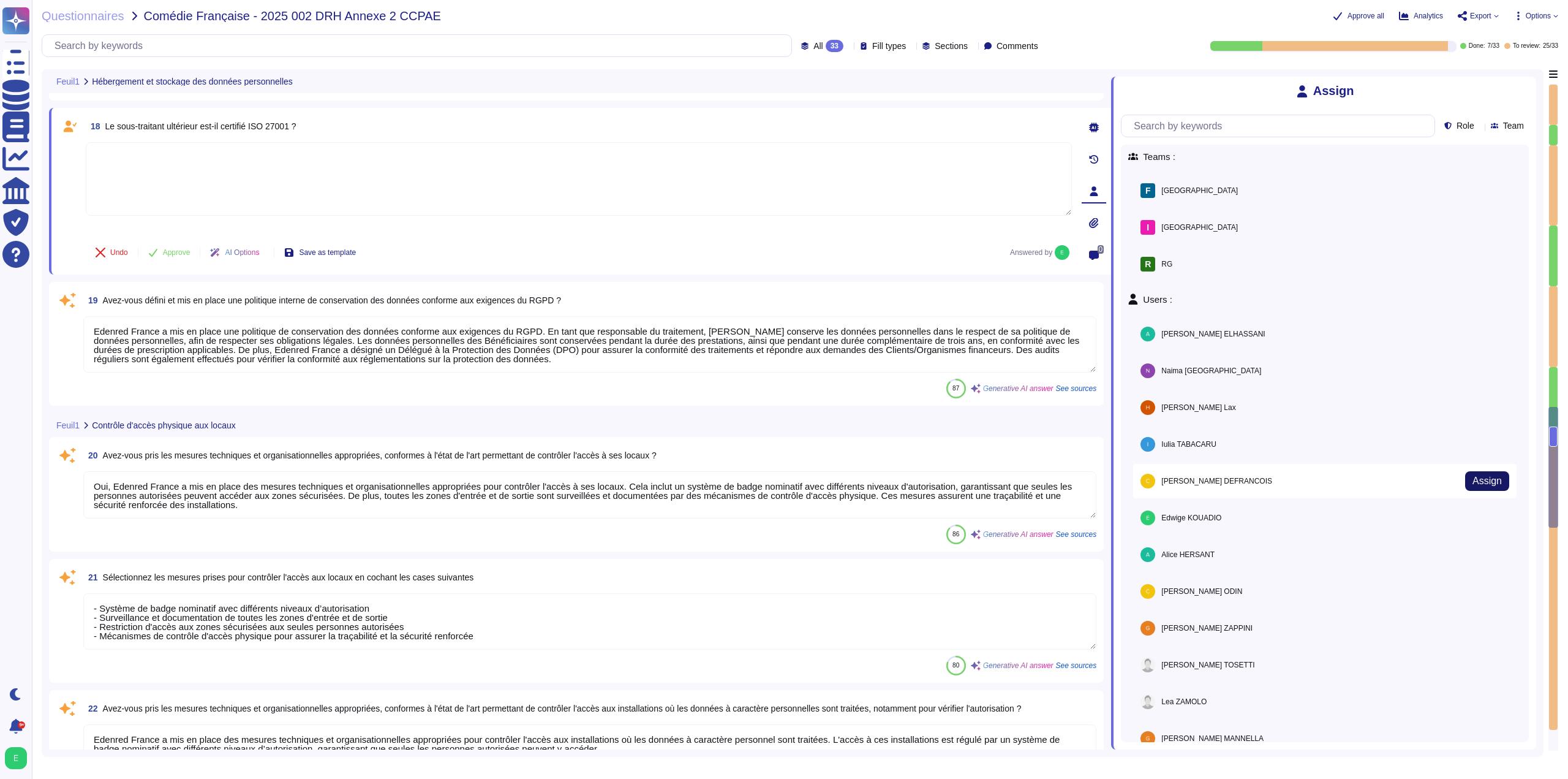
click at [1478, 483] on span "Assign" at bounding box center [1487, 481] width 29 height 10
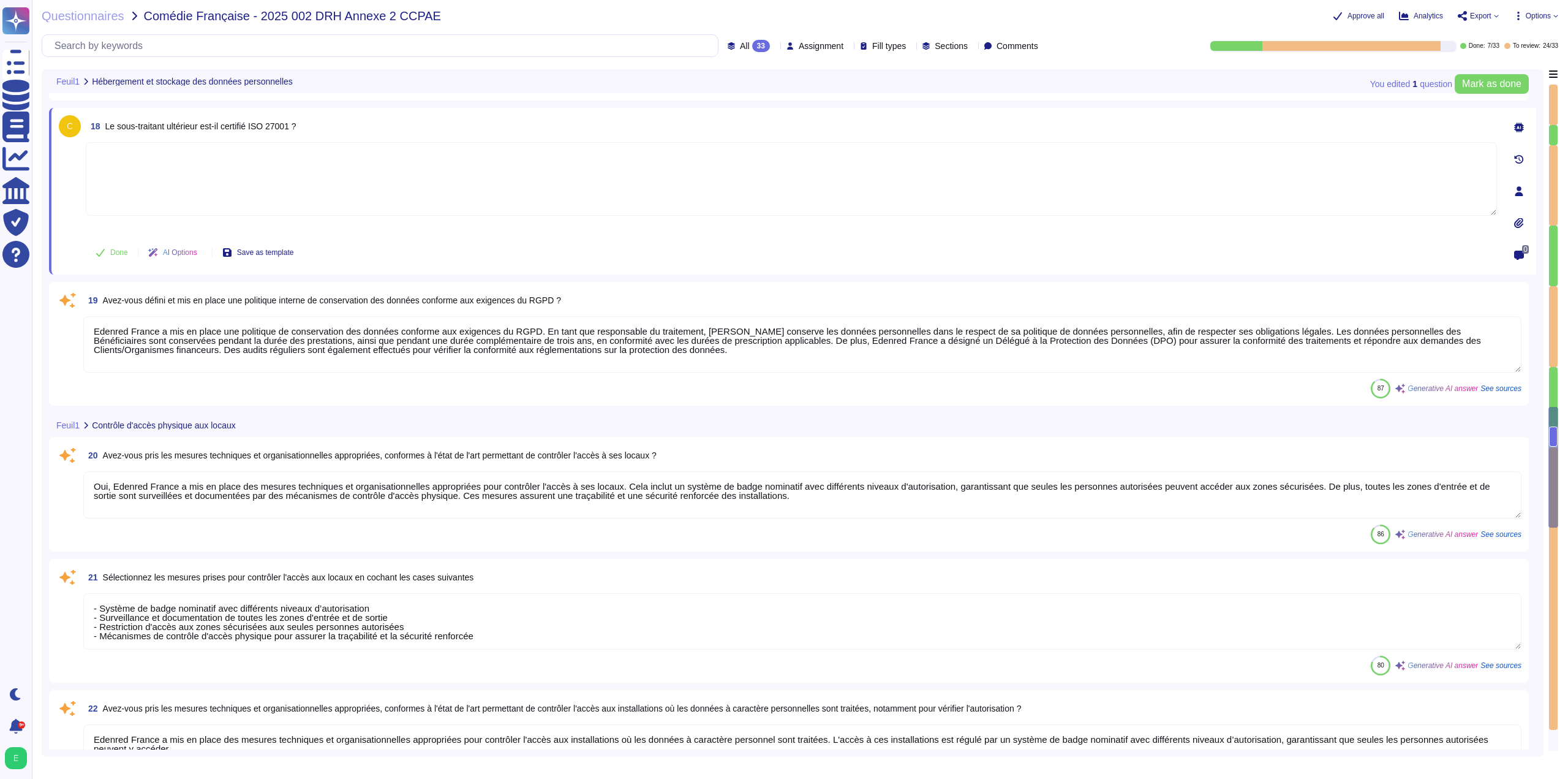
click at [350, 190] on textarea at bounding box center [791, 179] width 1411 height 73
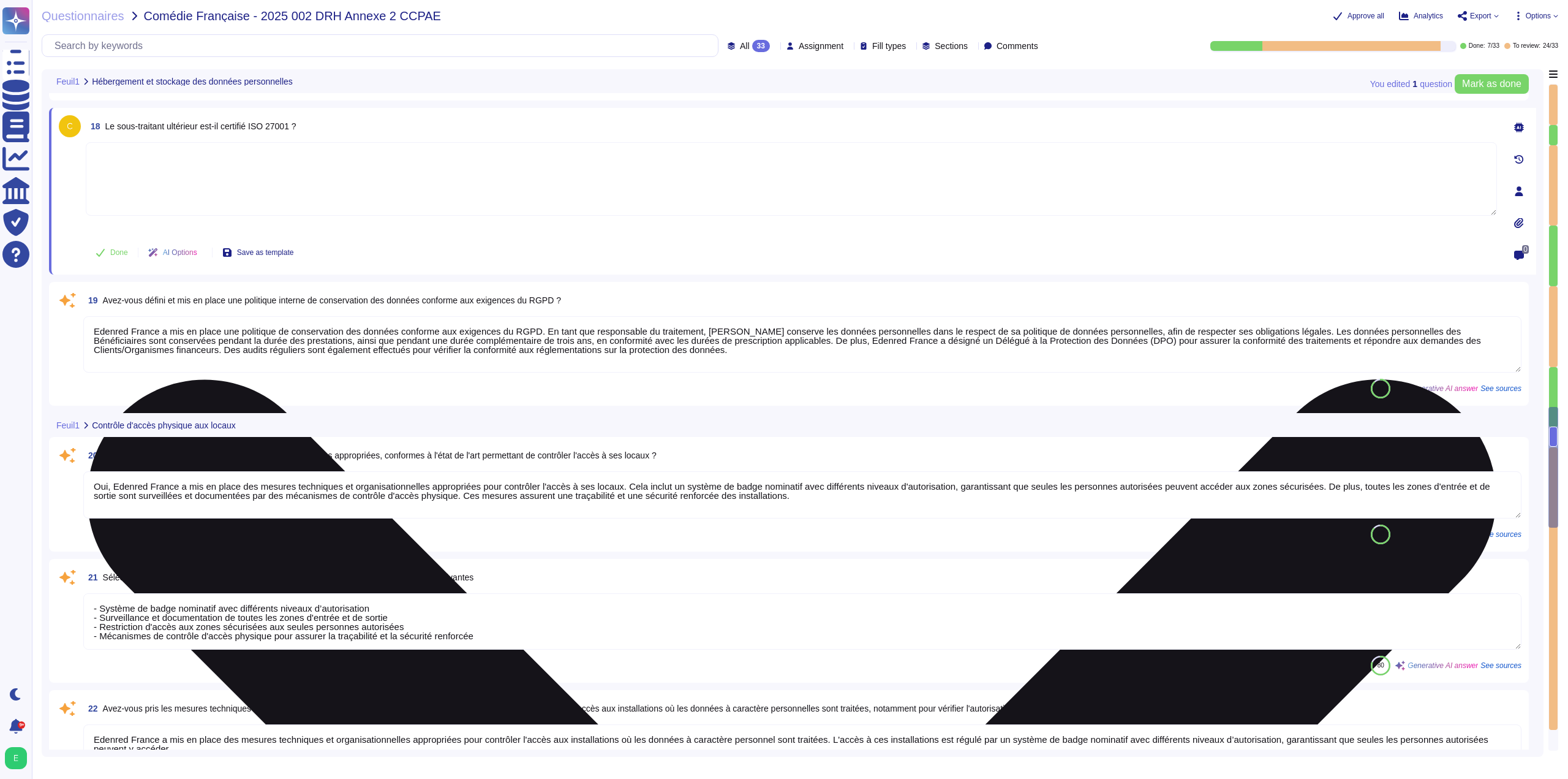
type textarea "A"
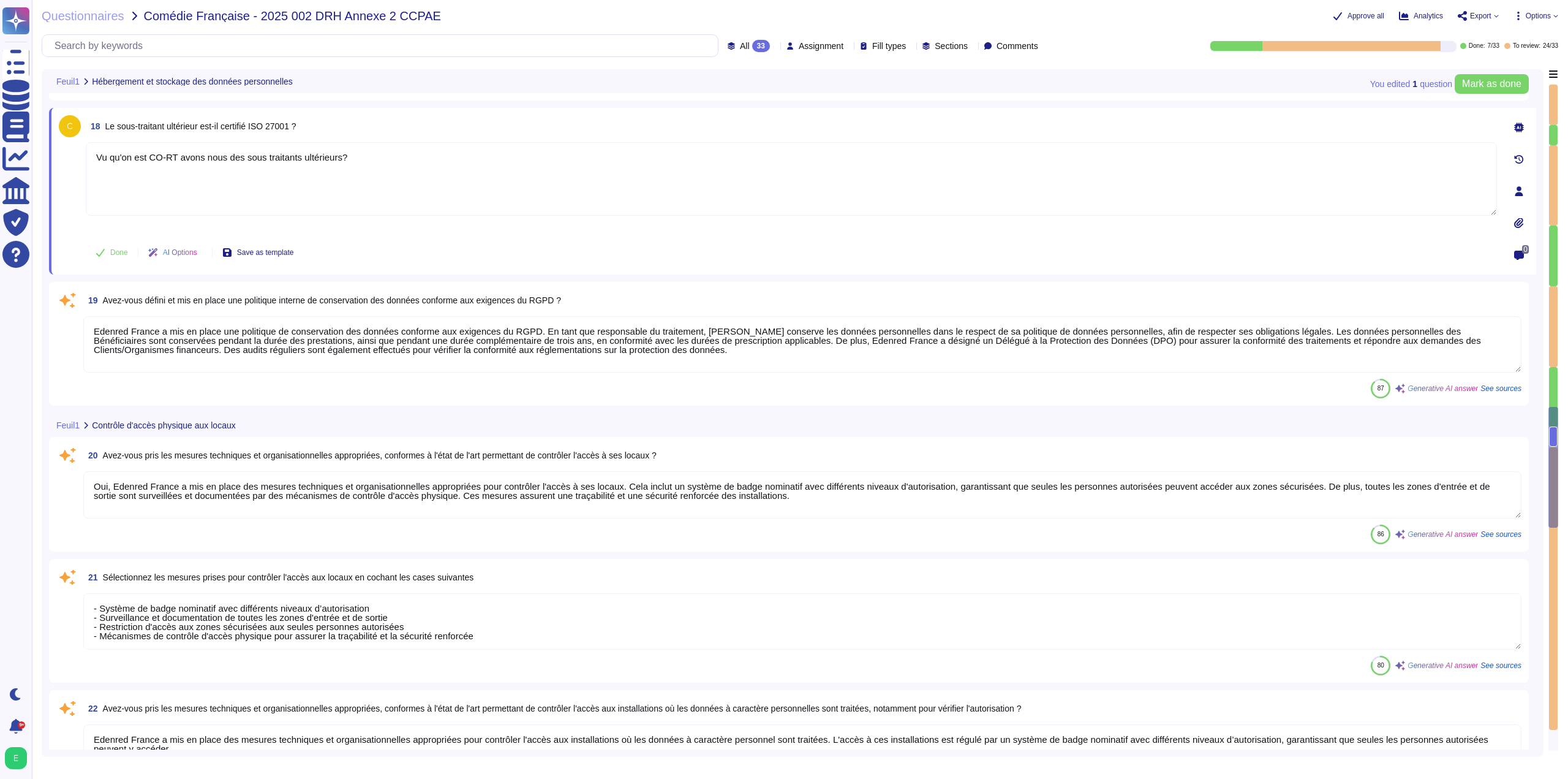
type textarea "Vu qu'on est CO-RT avons nous des sous traitants ultérieurs?"
click at [228, 349] on textarea "Edenred France a mis en place une politique de conservation des données conform…" at bounding box center [802, 344] width 1438 height 57
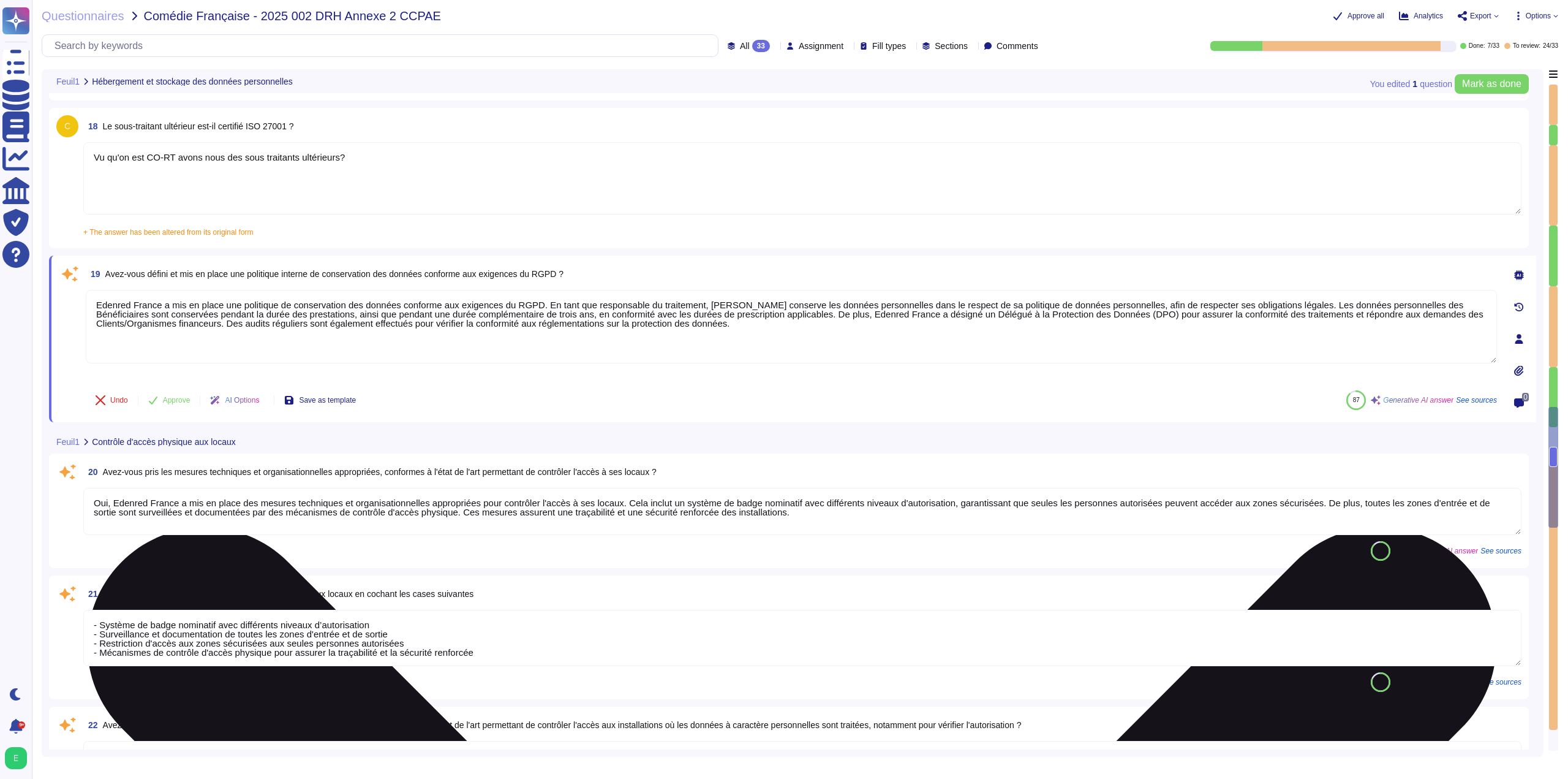
click at [212, 332] on textarea "Edenred France a mis en place une politique de conservation des données conform…" at bounding box center [791, 327] width 1411 height 73
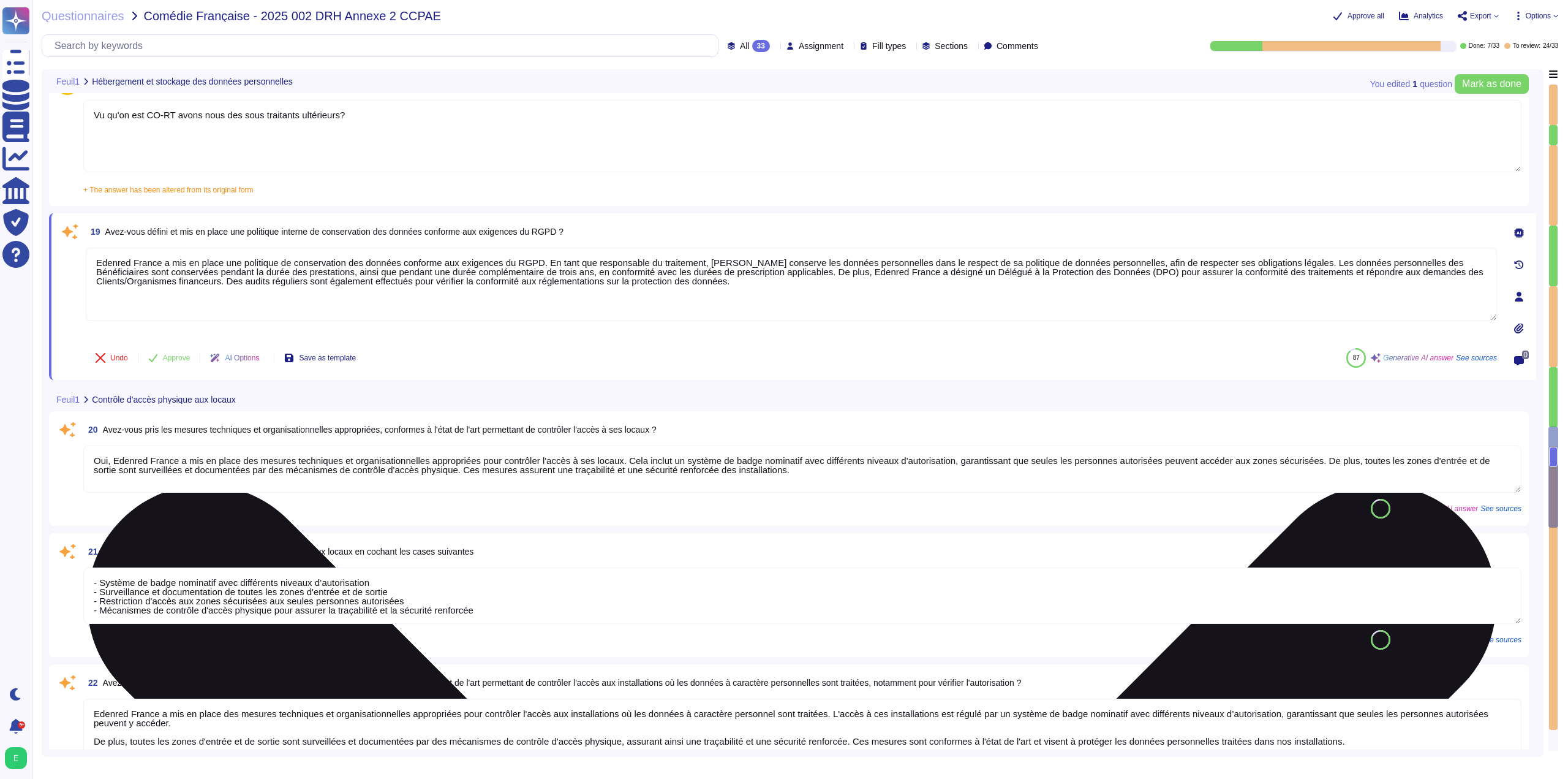
scroll to position [2375, 0]
type textarea "Loremip Dolors a con ad elits doe tempori utlaboreet do magnaaliquaenimadm veni…"
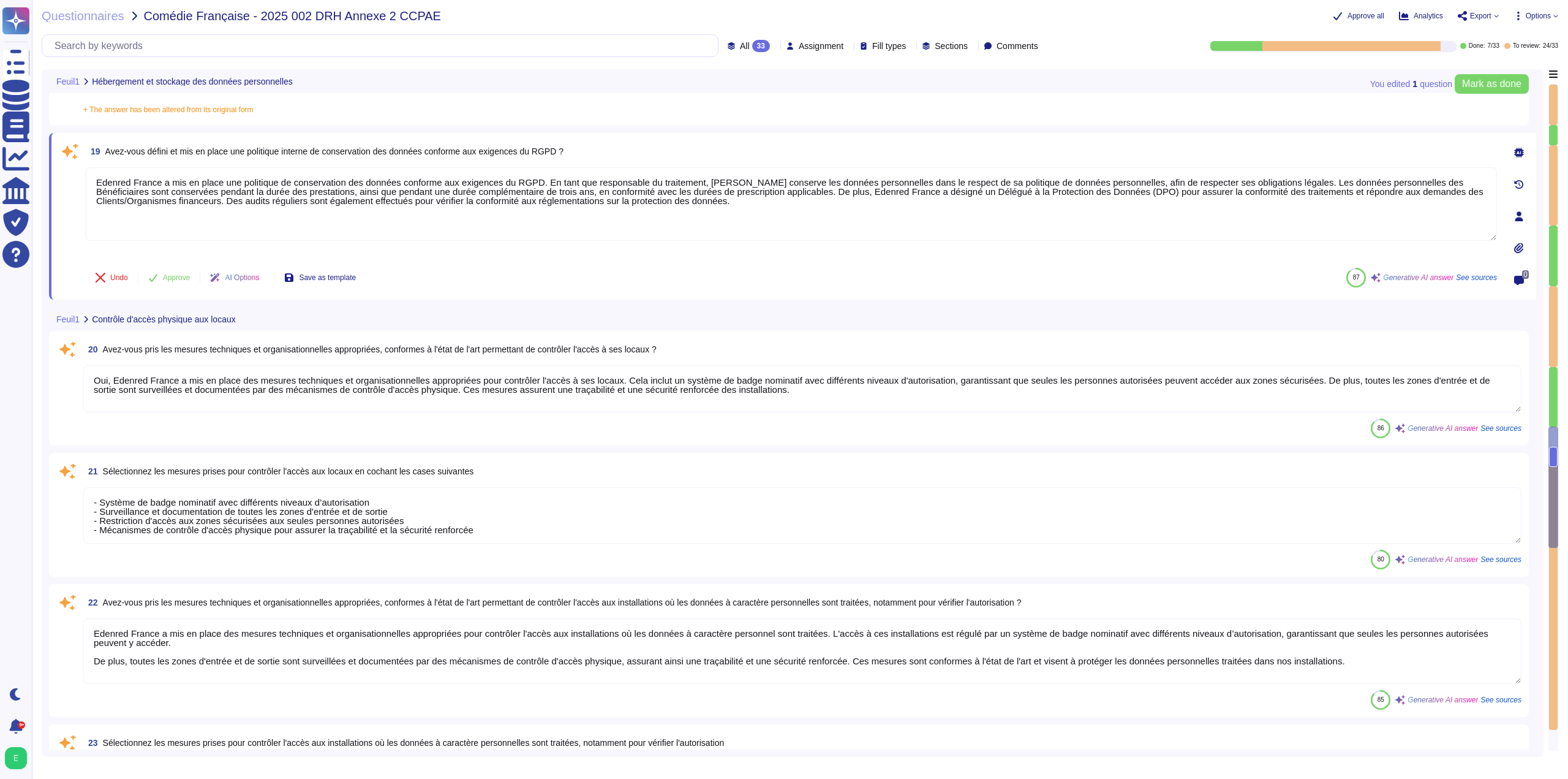
click at [206, 398] on textarea "Oui, Edenred France a mis en place des mesures techniques et organisationnelles…" at bounding box center [802, 389] width 1438 height 47
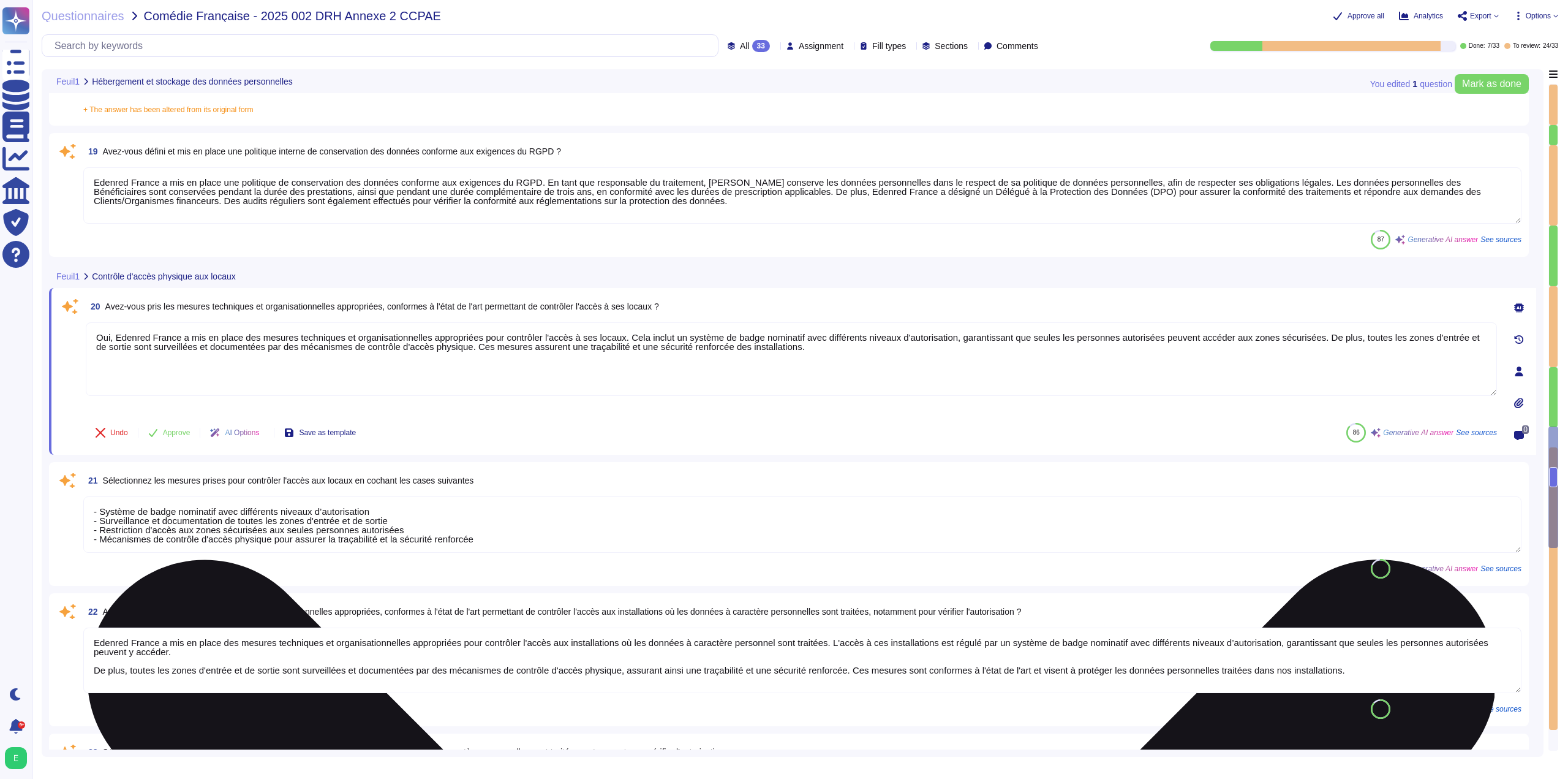
type textarea "Loremip Dolors a con ad elits doe tempori utlaboreet do magnaaliquaenimadm veni…"
click at [808, 355] on textarea "Oui, Edenred France a mis en place des mesures techniques et organisationnelles…" at bounding box center [791, 359] width 1411 height 73
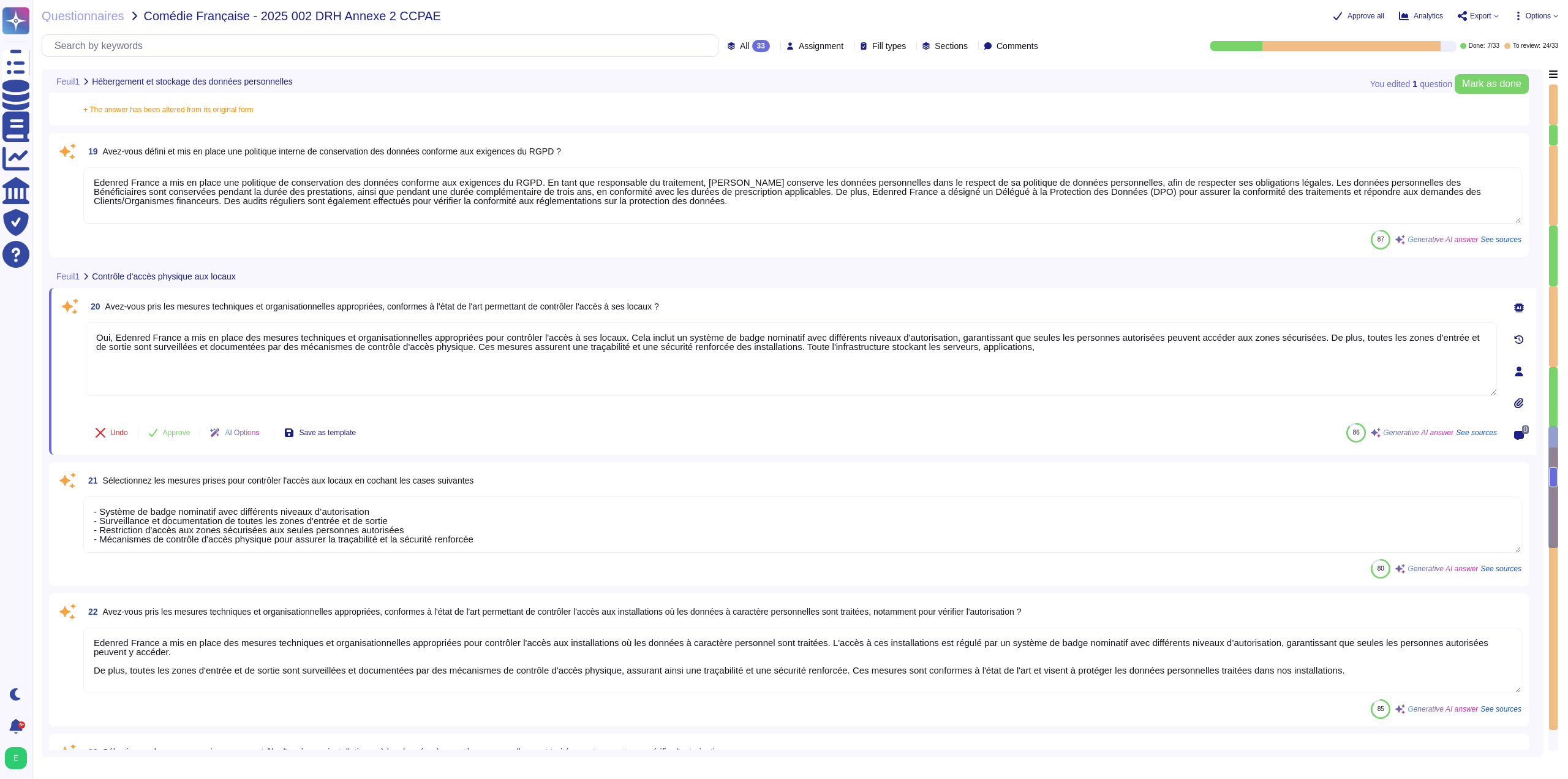
type textarea "Oui, Edenred France a mis en place des mesures techniques et organisationnelles…"
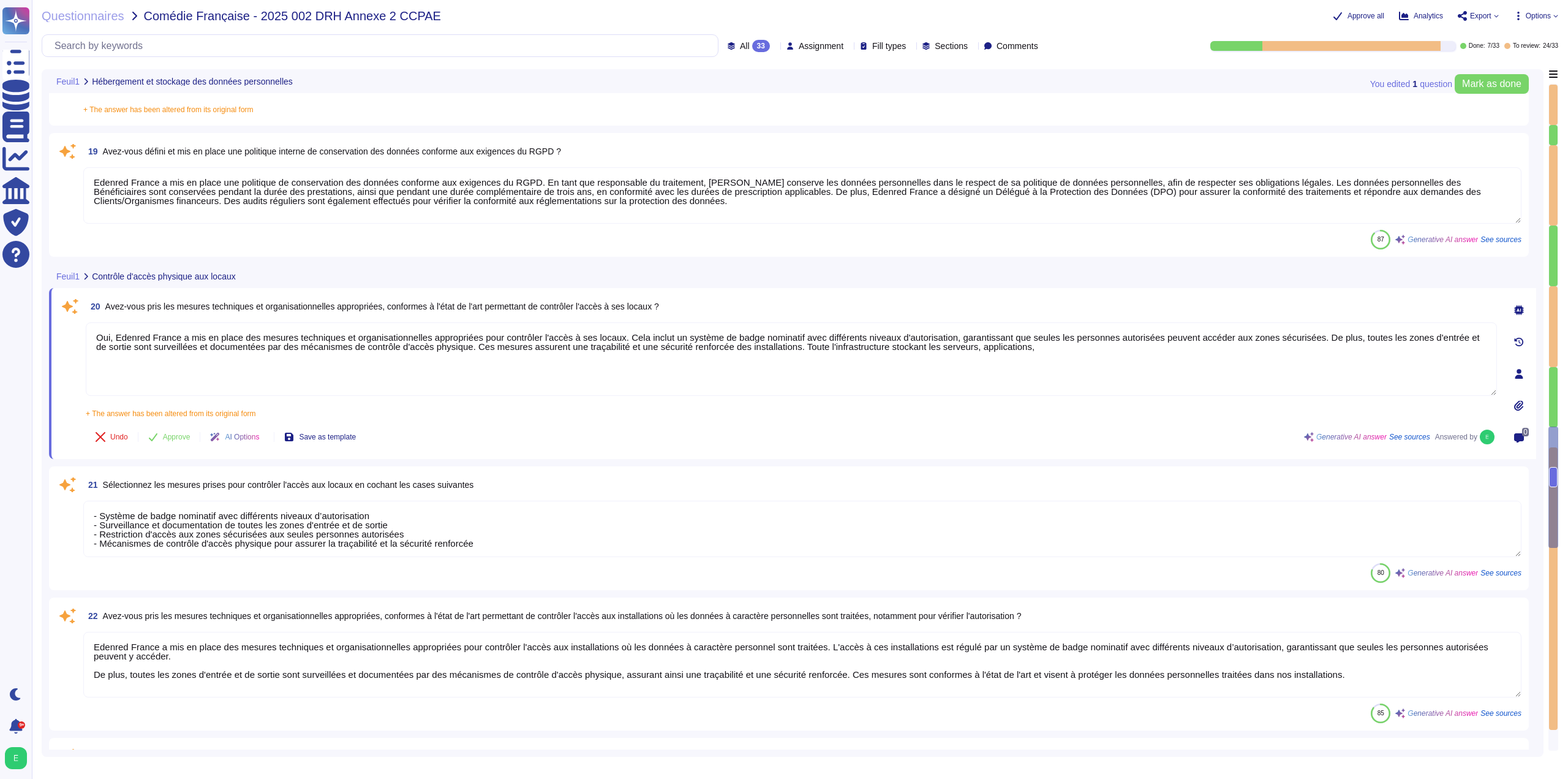
click at [1549, 18] on span "Options" at bounding box center [1538, 16] width 25 height 7
click at [1476, 19] on span "Export" at bounding box center [1480, 16] width 22 height 7
click at [1502, 74] on p "Download" at bounding box center [1524, 91] width 44 height 34
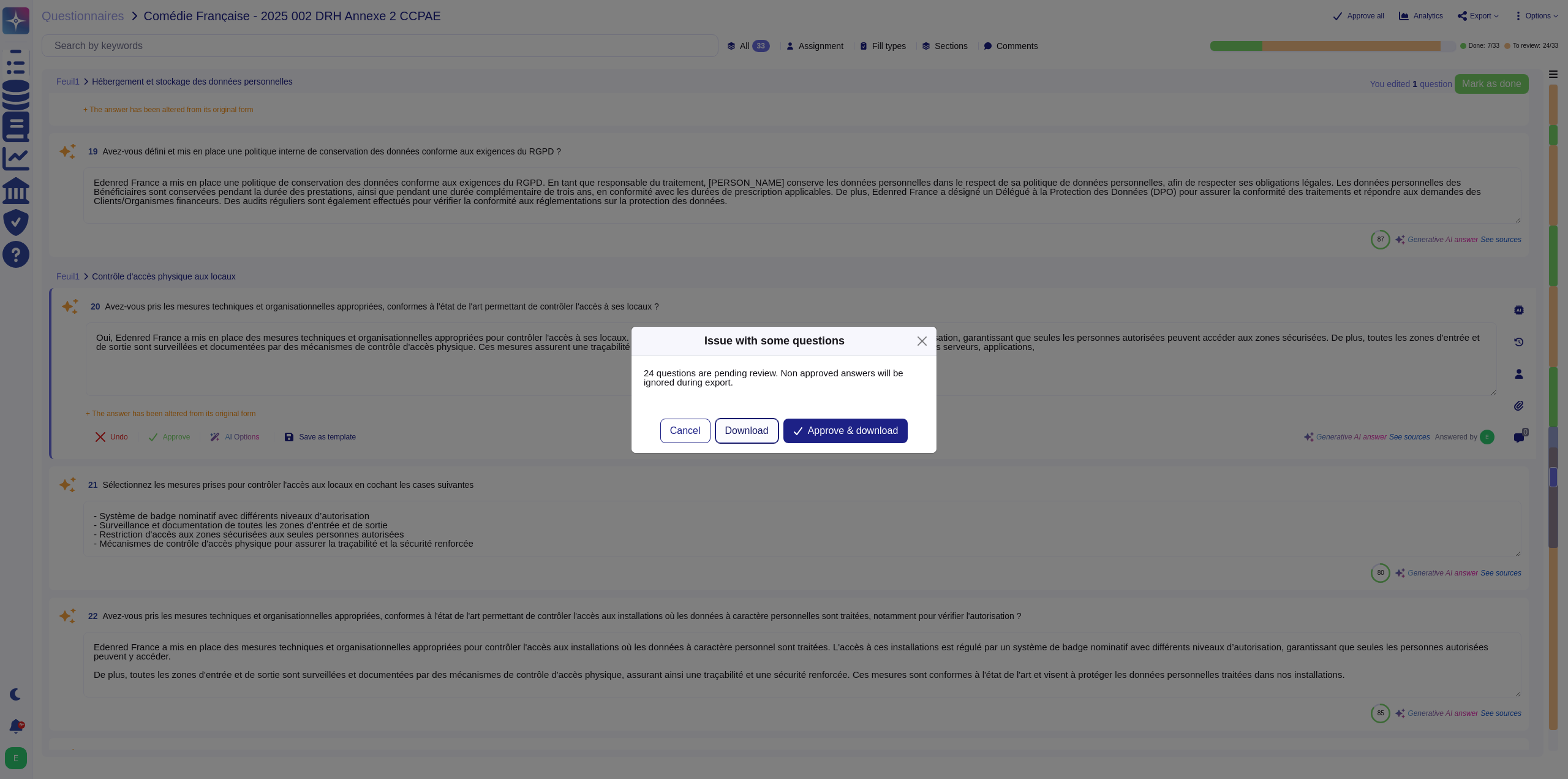
click at [760, 432] on span "Download" at bounding box center [747, 431] width 44 height 10
